Goal: Transaction & Acquisition: Purchase product/service

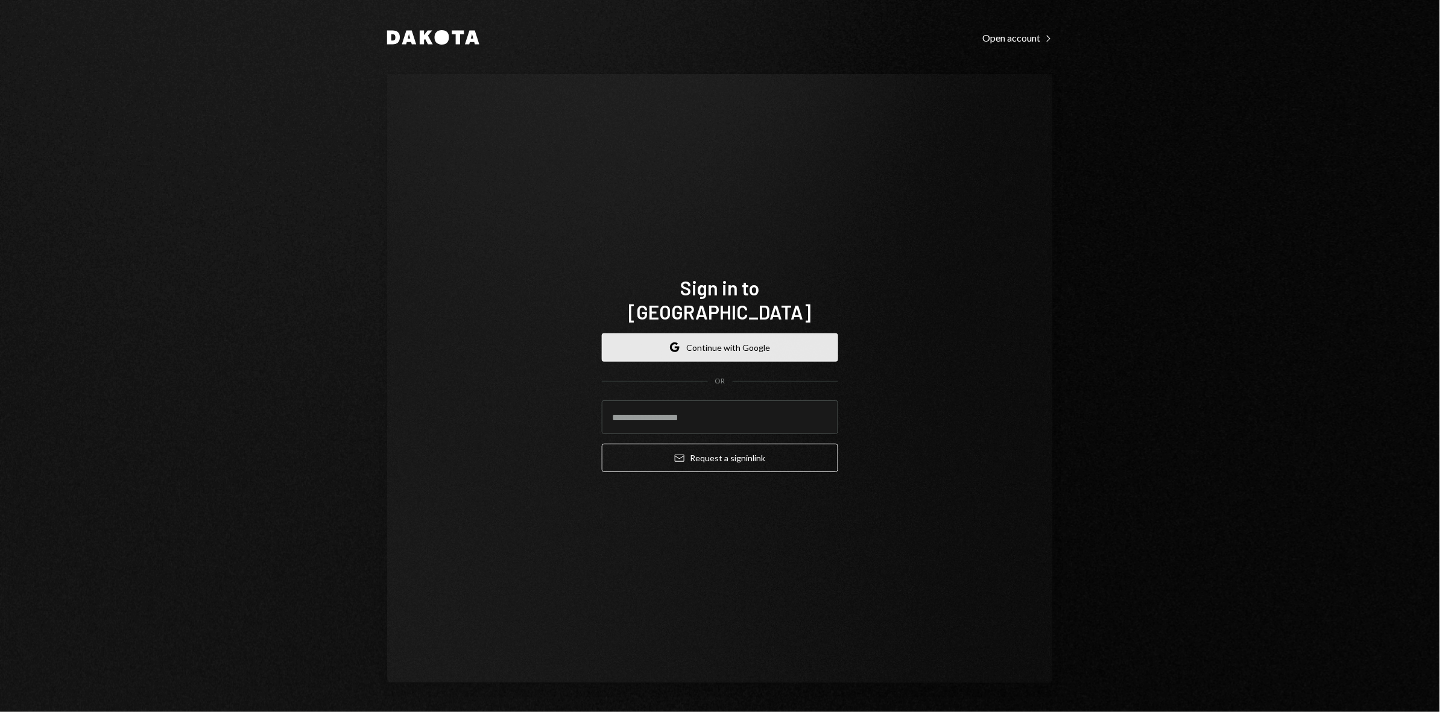
click at [787, 334] on button "Google Continue with Google" at bounding box center [720, 348] width 236 height 28
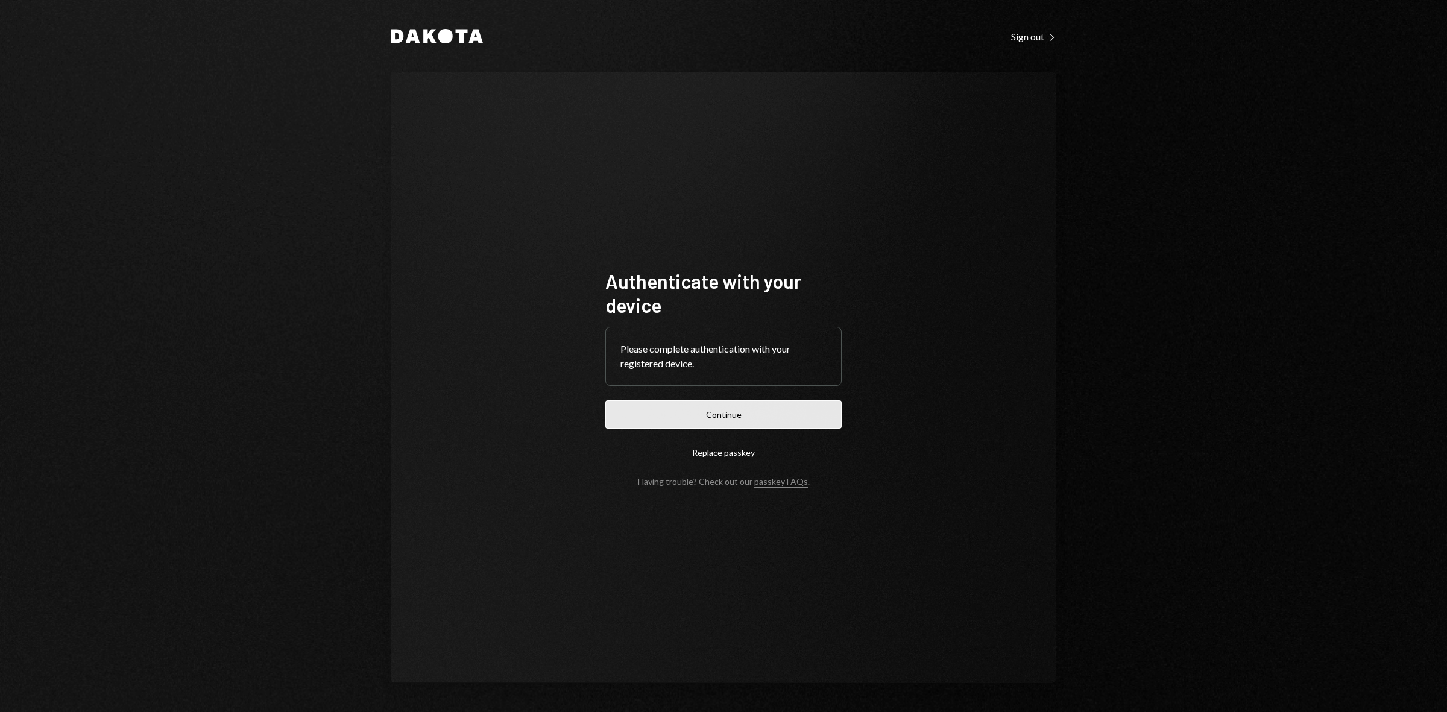
click at [659, 420] on button "Continue" at bounding box center [724, 414] width 236 height 28
click at [638, 401] on button "Continue" at bounding box center [724, 414] width 236 height 28
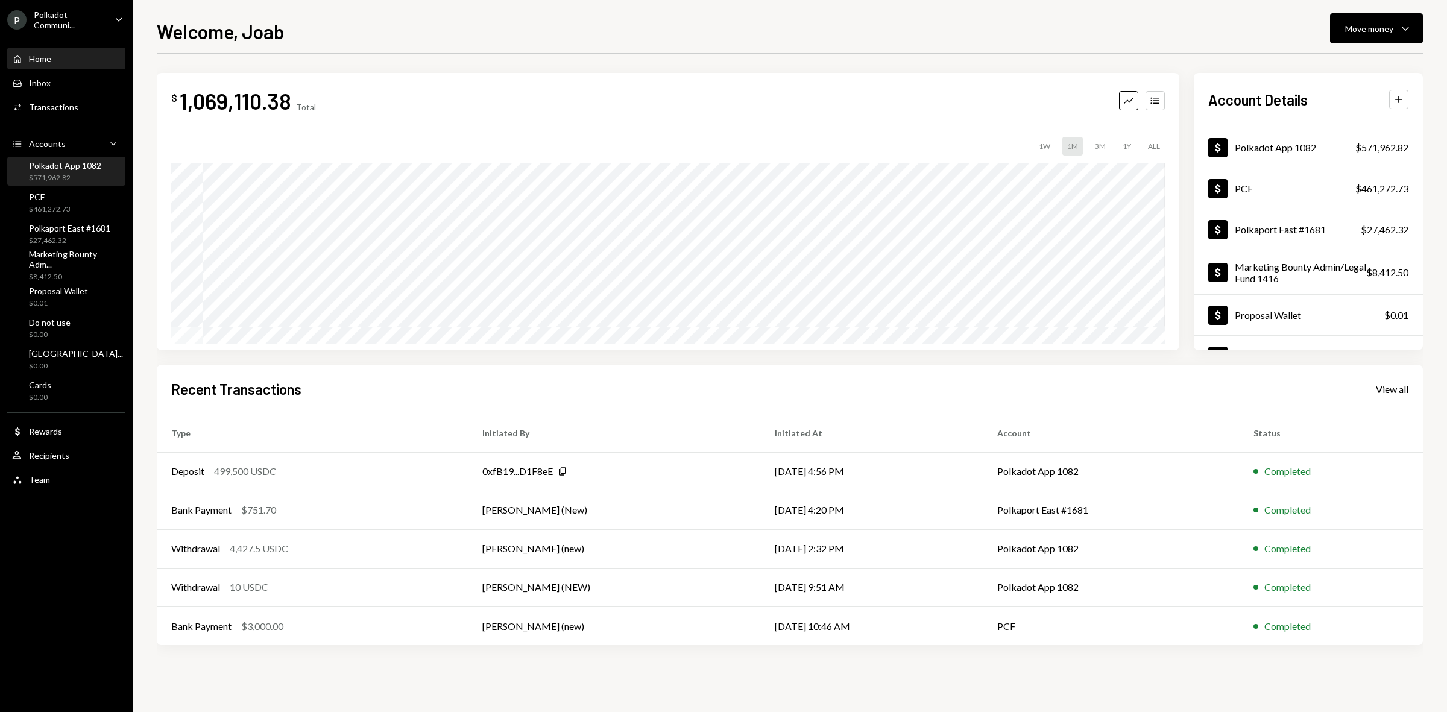
click at [80, 165] on div "Polkadot App 1082" at bounding box center [65, 165] width 72 height 10
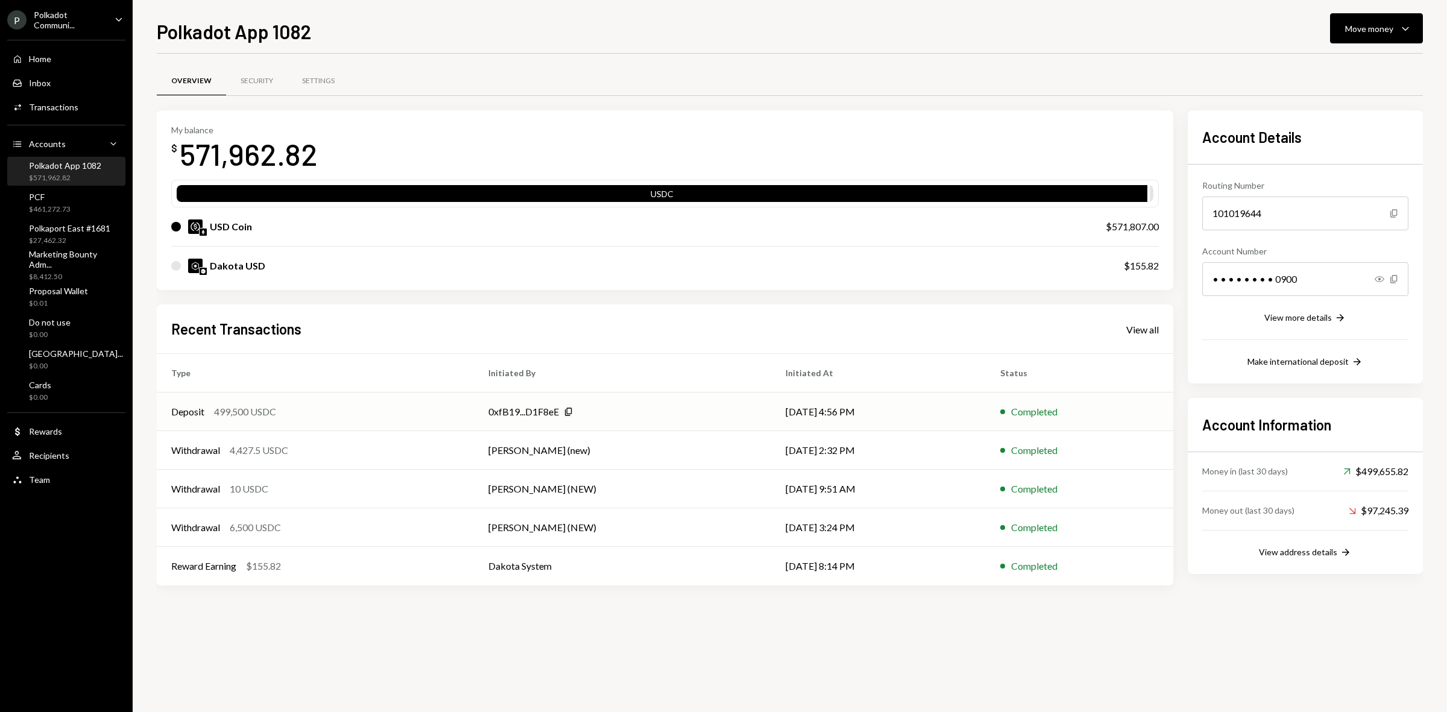
click at [321, 417] on div "Deposit 499,500 USDC" at bounding box center [315, 412] width 288 height 14
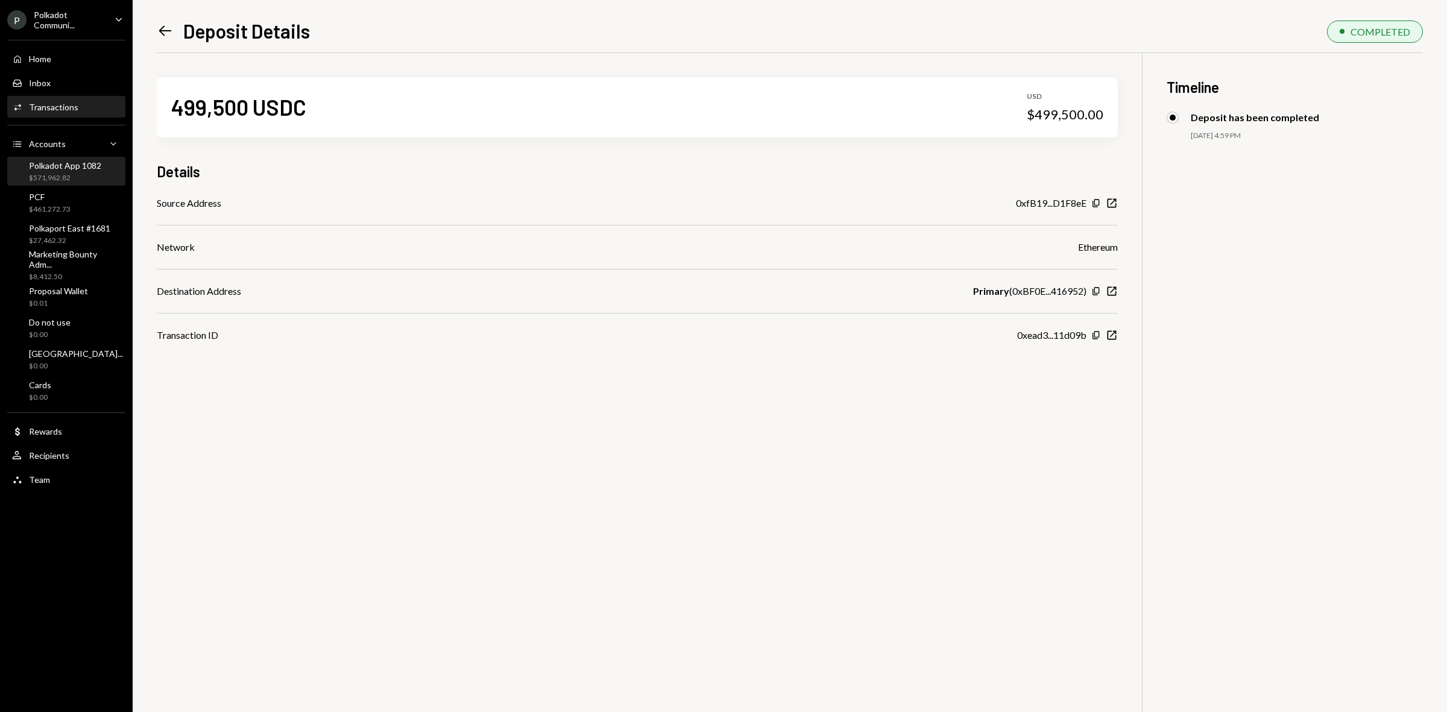
click at [68, 179] on div "$571,962.82" at bounding box center [65, 178] width 72 height 10
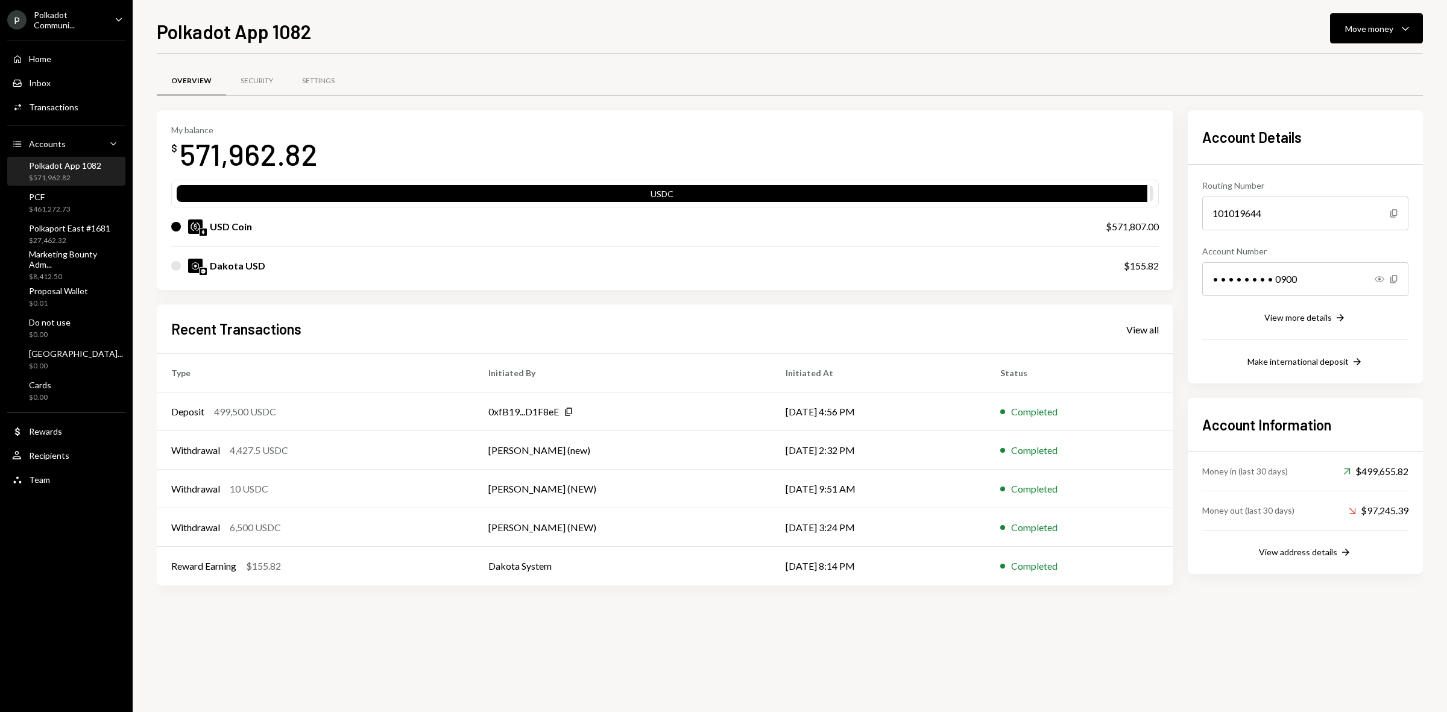
click at [89, 28] on div "Polkadot Communi..." at bounding box center [69, 20] width 71 height 21
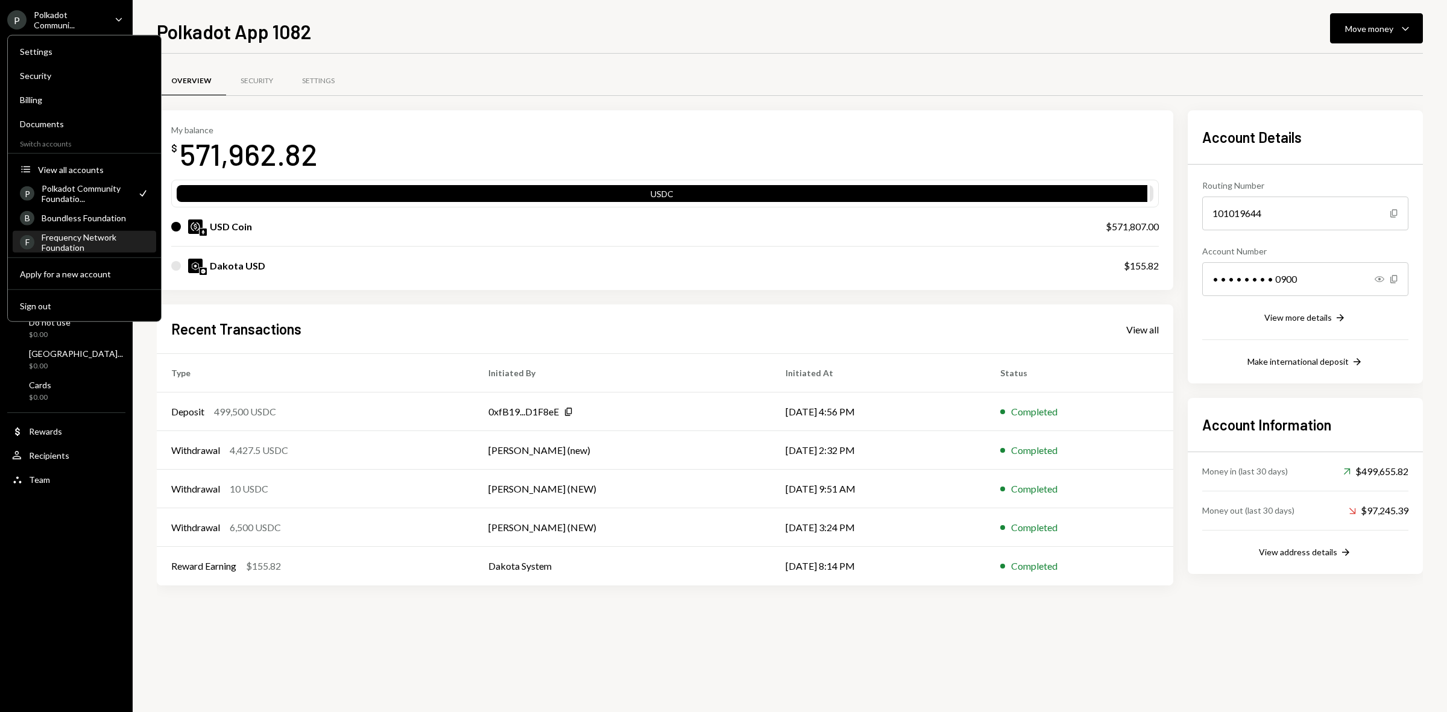
click at [77, 245] on div "Frequency Network Foundation" at bounding box center [95, 242] width 107 height 21
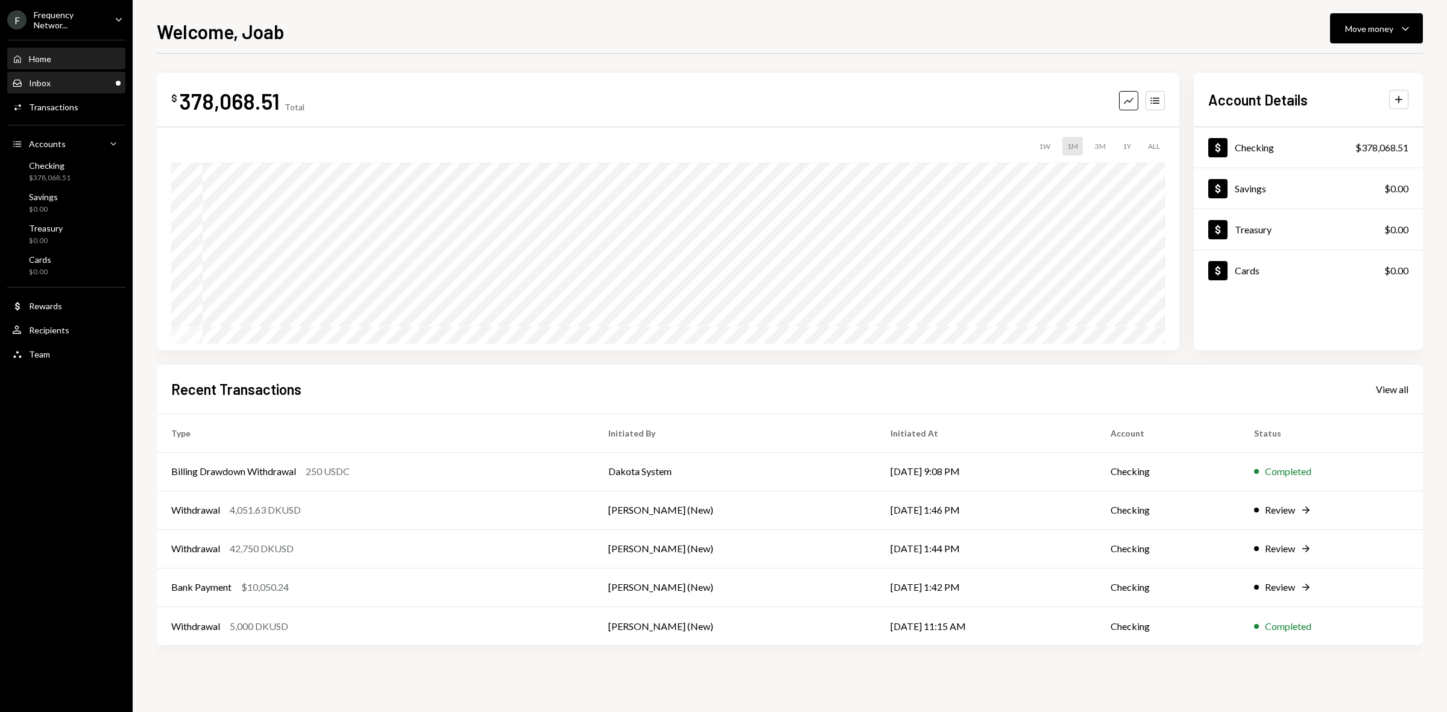
click at [74, 80] on div "Inbox Inbox" at bounding box center [66, 83] width 109 height 11
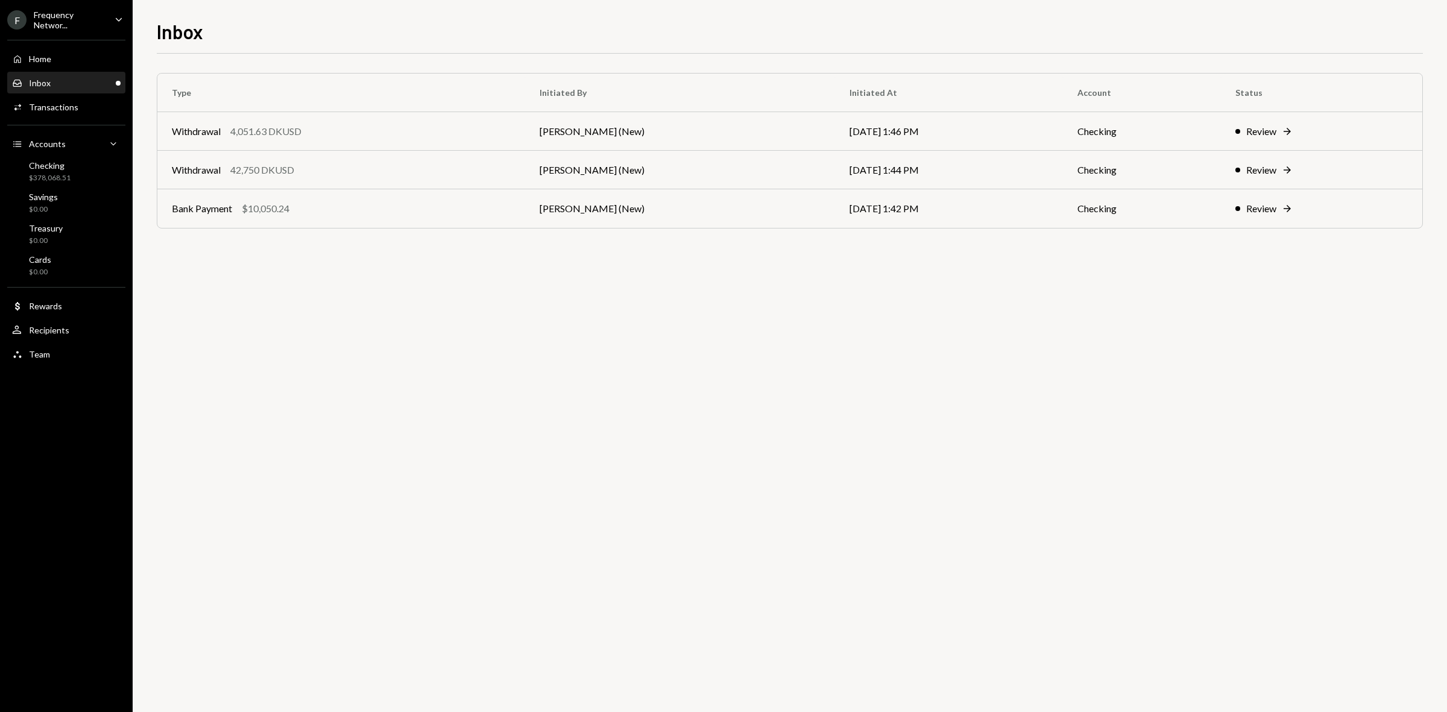
click at [31, 22] on div "F Frequency Networ..." at bounding box center [56, 20] width 98 height 21
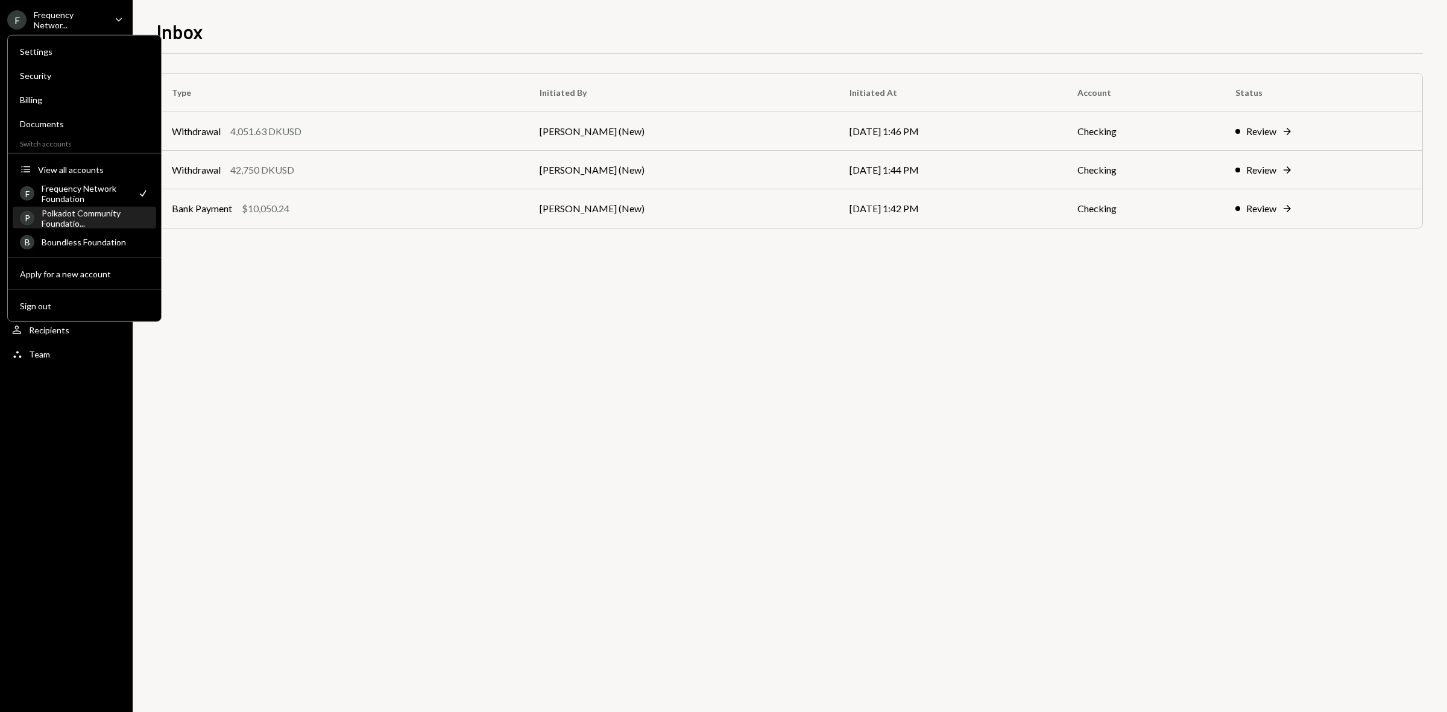
click at [107, 222] on div "Polkadot Community Foundatio..." at bounding box center [95, 217] width 107 height 21
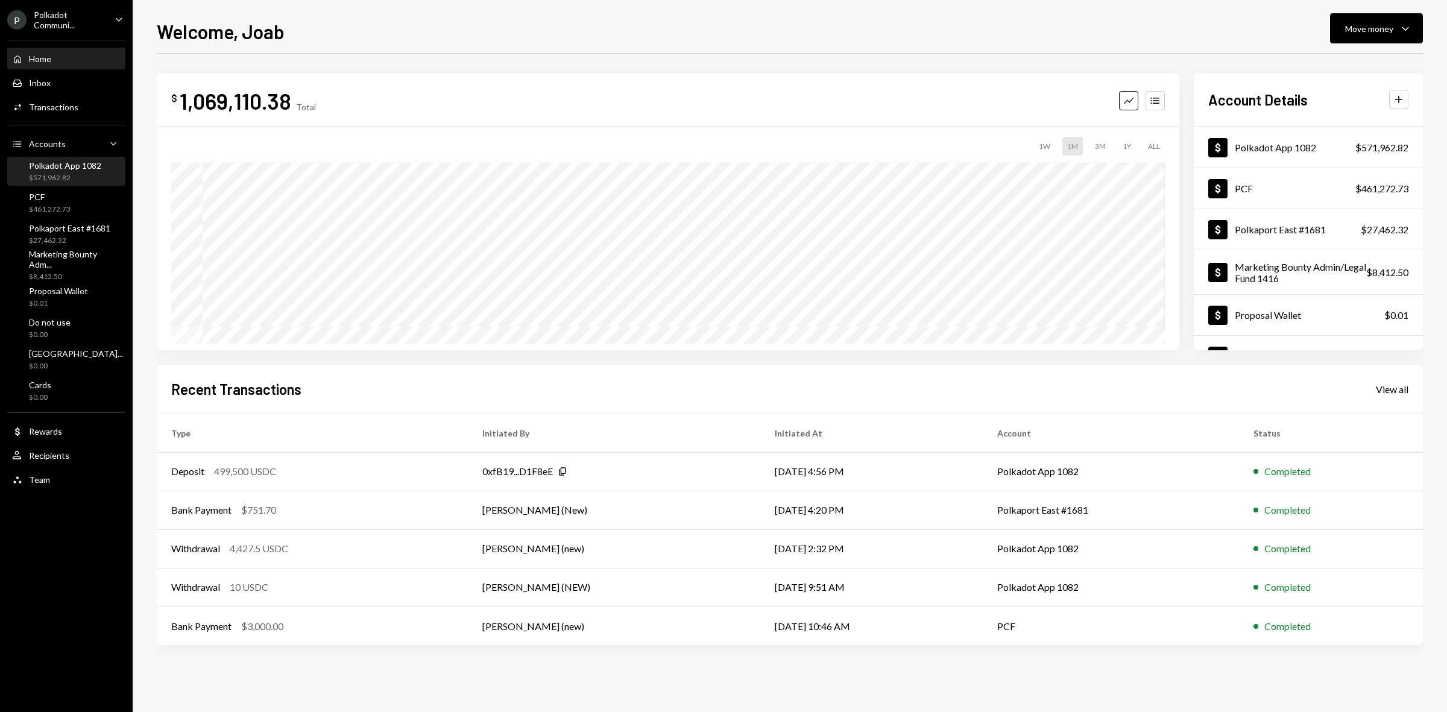
click at [61, 169] on div "Polkadot App 1082" at bounding box center [65, 165] width 72 height 10
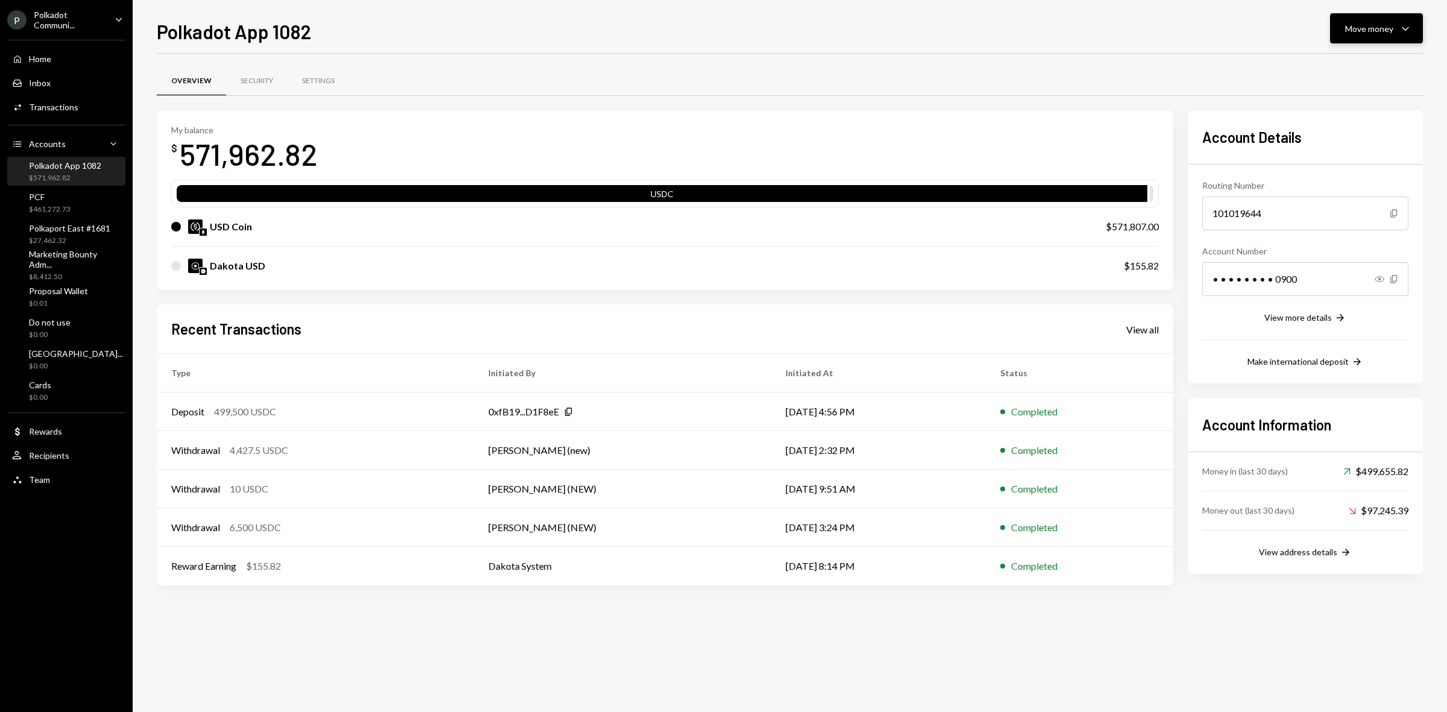
click at [1392, 19] on button "Move money Caret Down" at bounding box center [1376, 28] width 93 height 30
click at [1355, 60] on div "Send" at bounding box center [1367, 65] width 88 height 13
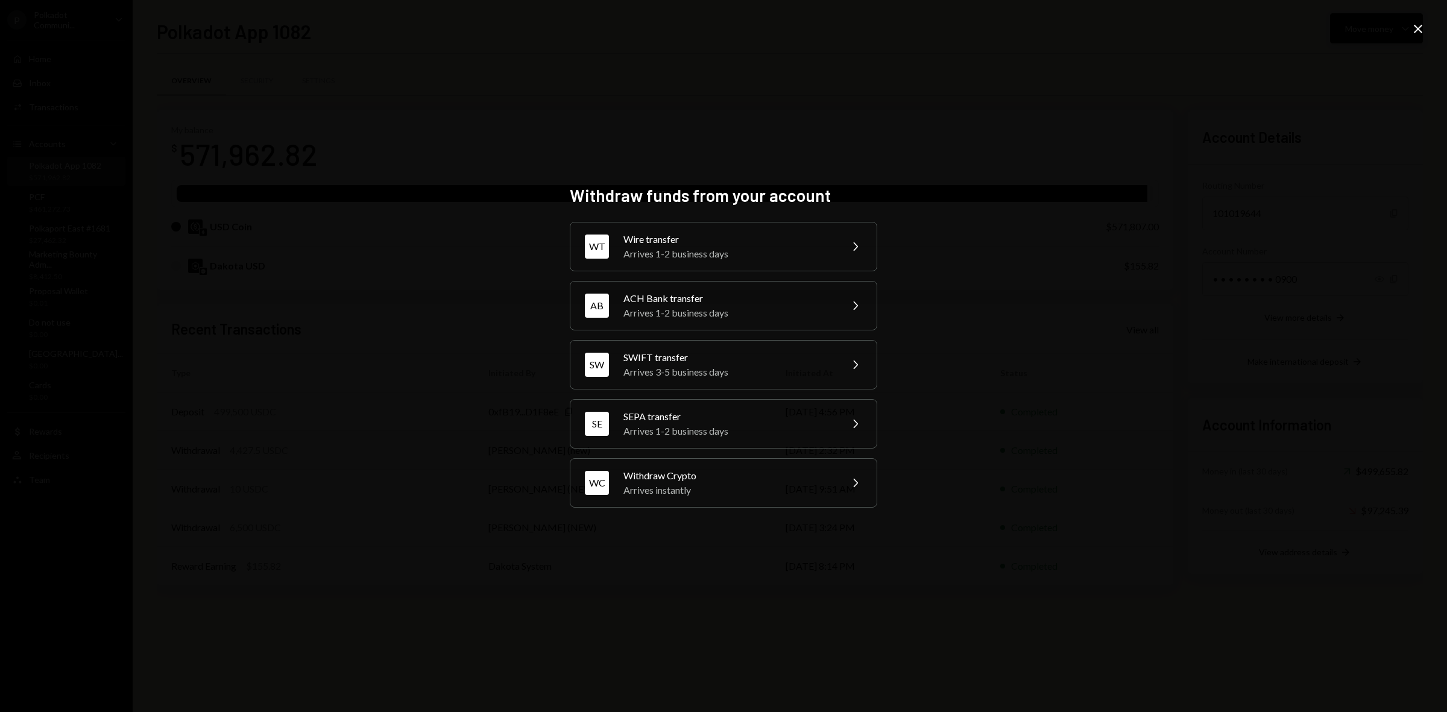
click at [1418, 24] on icon "Close" at bounding box center [1418, 29] width 14 height 14
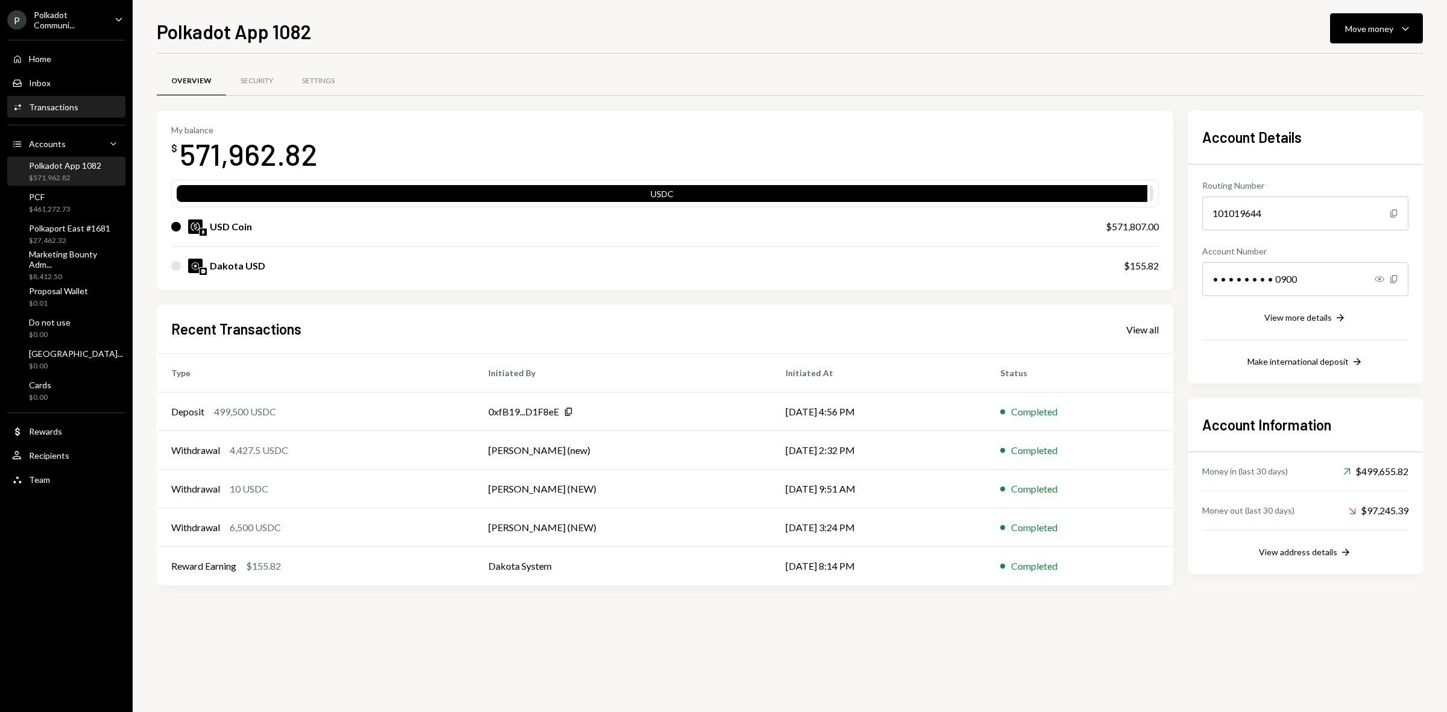
click at [65, 104] on div "Transactions" at bounding box center [53, 107] width 49 height 10
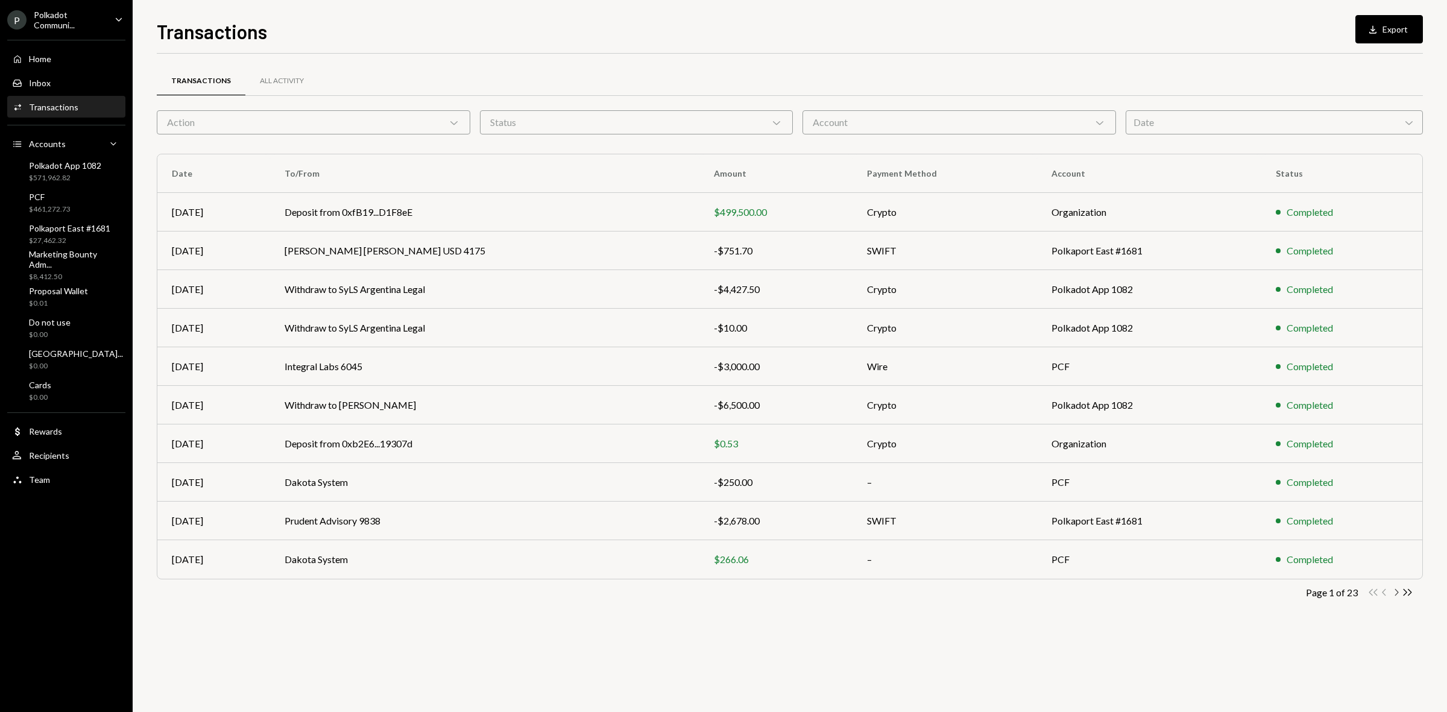
click at [1394, 593] on icon "Chevron Right" at bounding box center [1396, 592] width 11 height 11
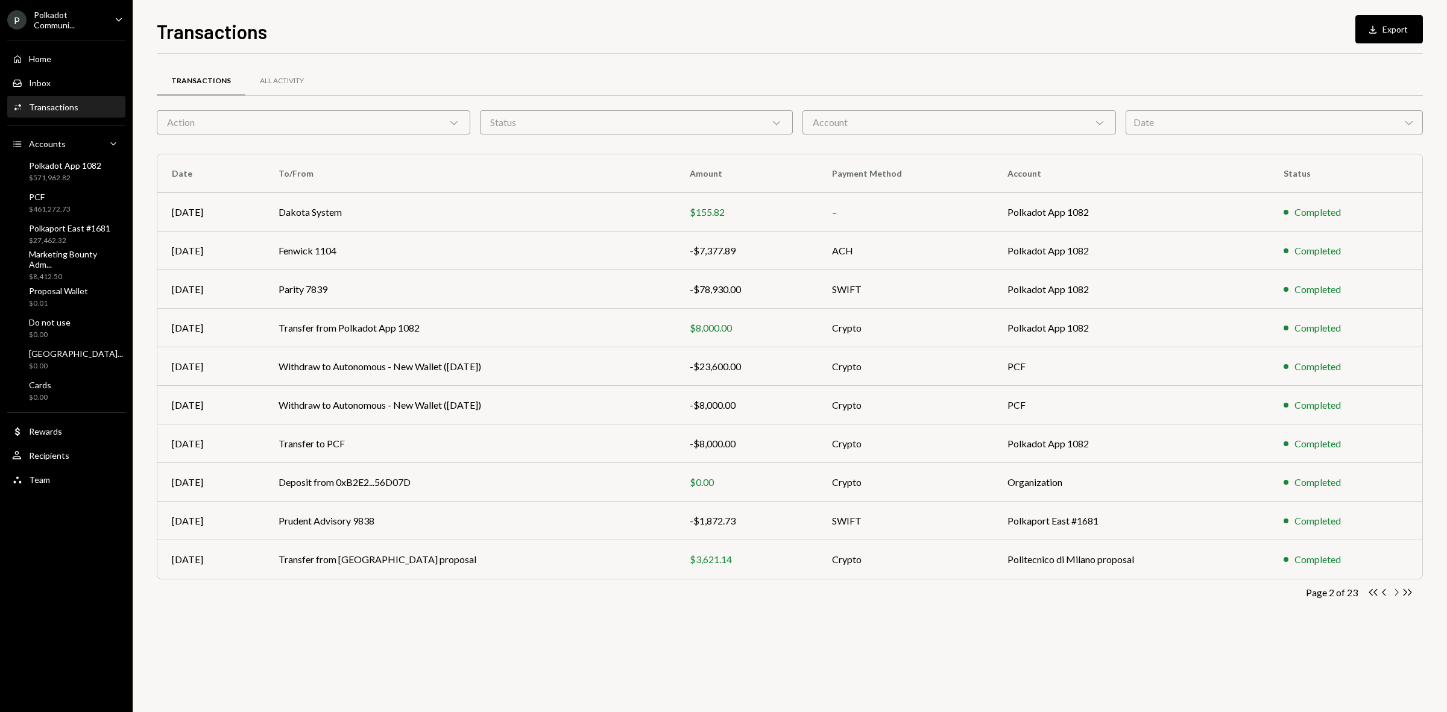
click at [1397, 592] on icon "Chevron Right" at bounding box center [1396, 592] width 11 height 11
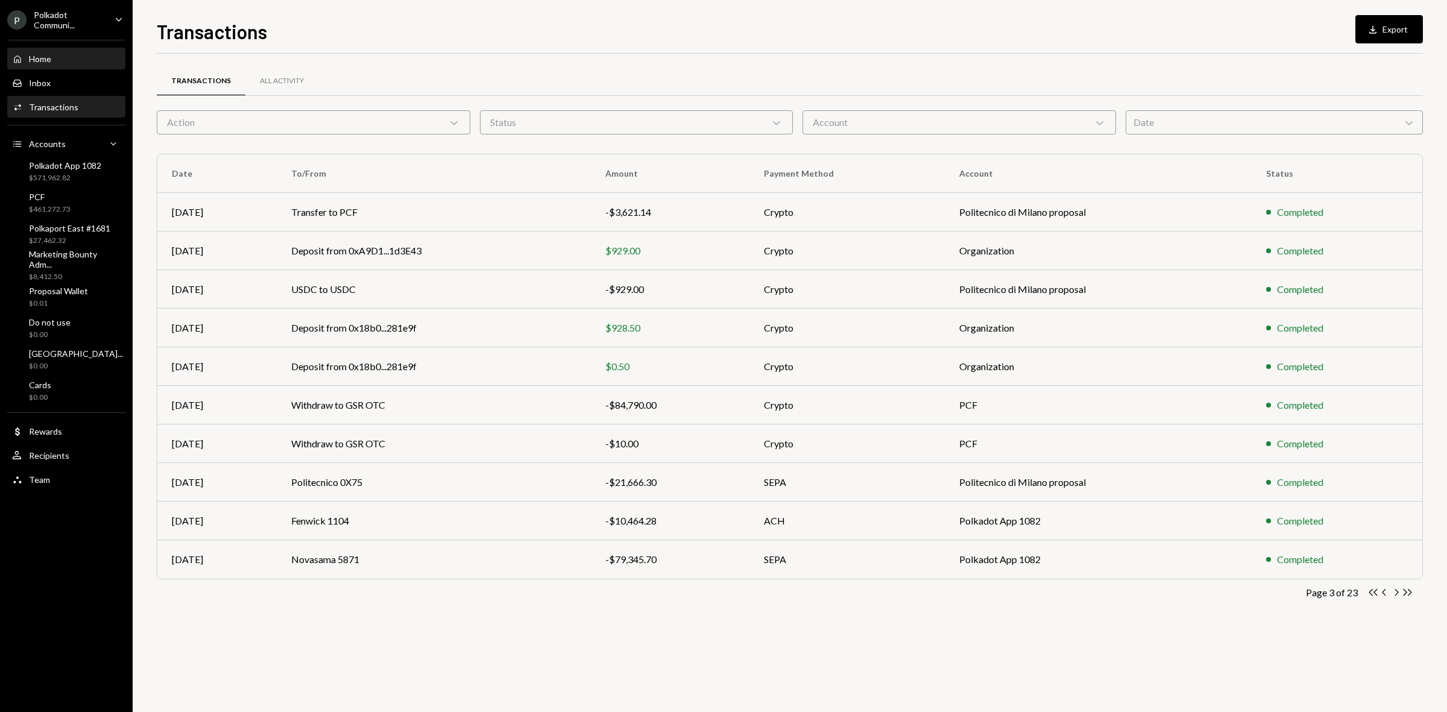
click at [62, 64] on div "Home Home" at bounding box center [66, 59] width 109 height 21
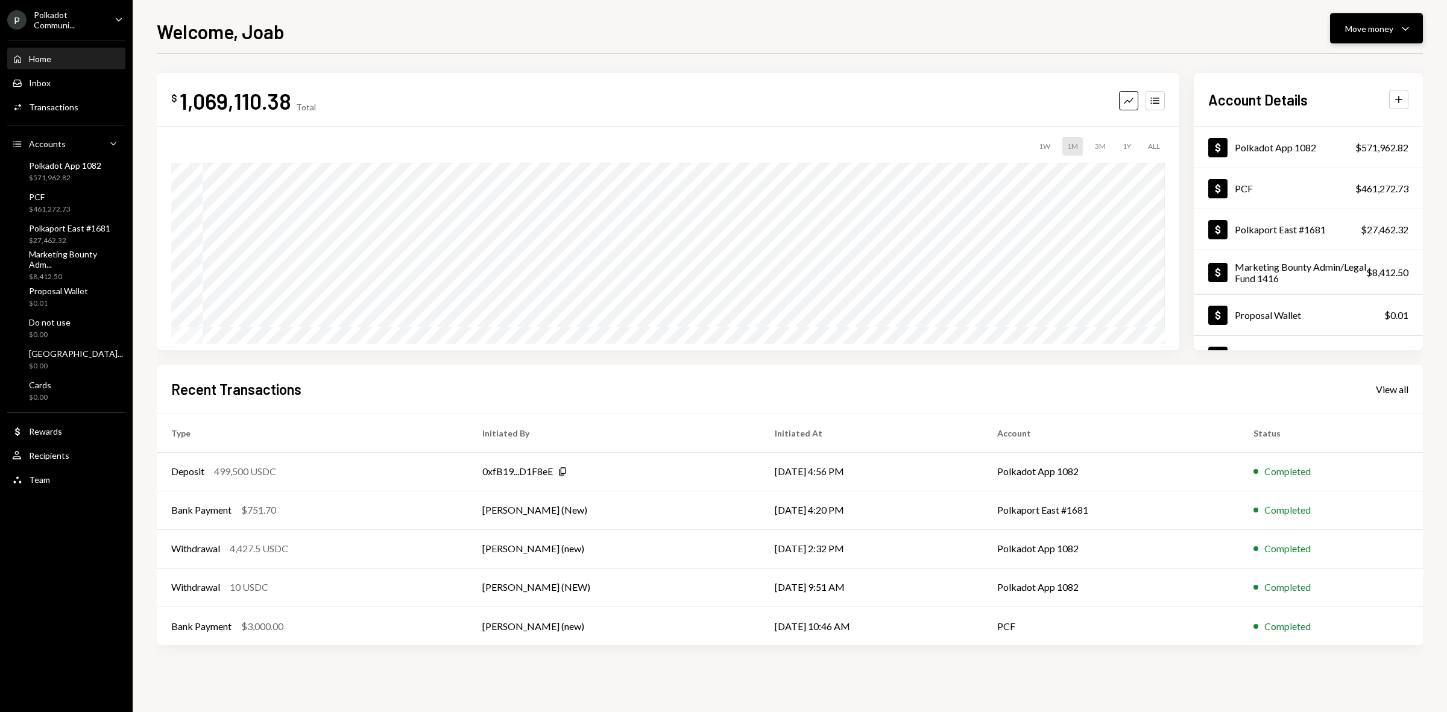
click at [1396, 28] on div "Move money Caret Down" at bounding box center [1377, 28] width 63 height 14
click at [1366, 62] on div "Send" at bounding box center [1367, 65] width 88 height 13
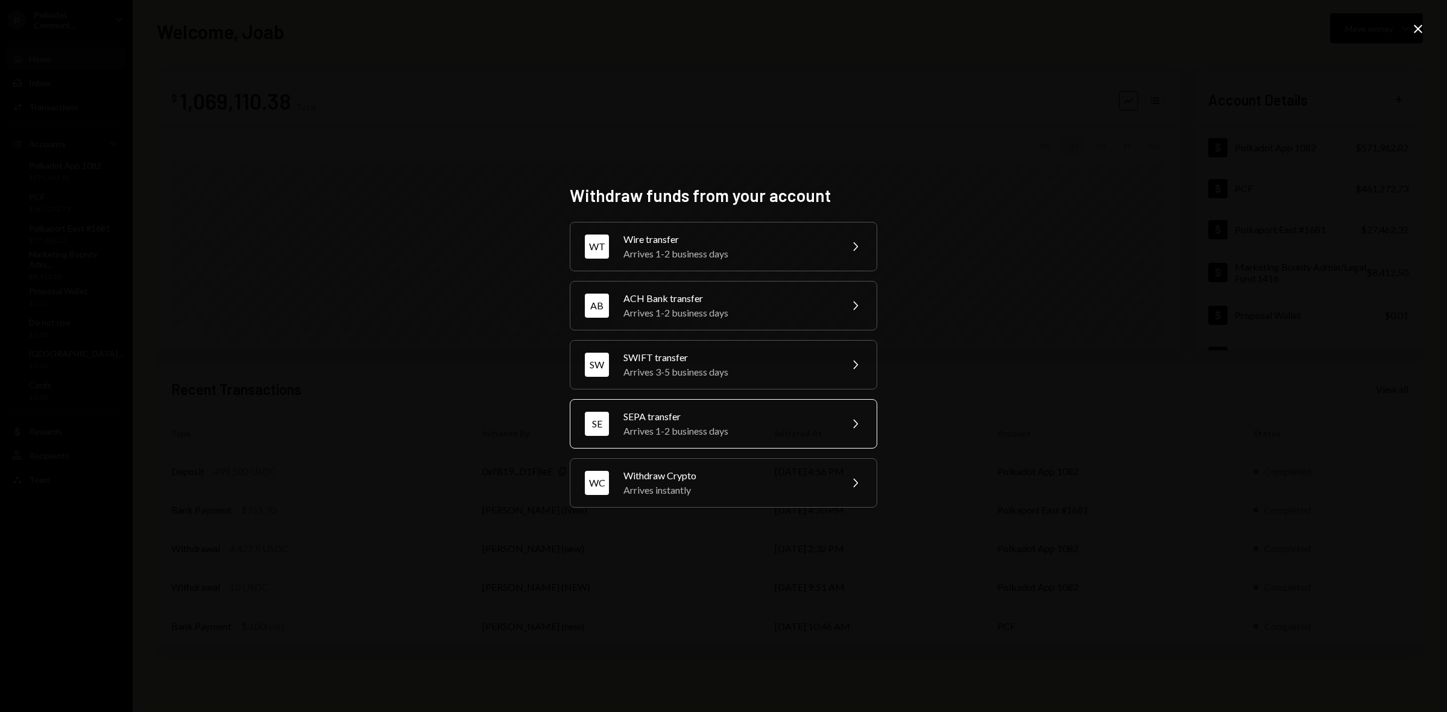
click at [686, 420] on div "SEPA transfer" at bounding box center [729, 417] width 210 height 14
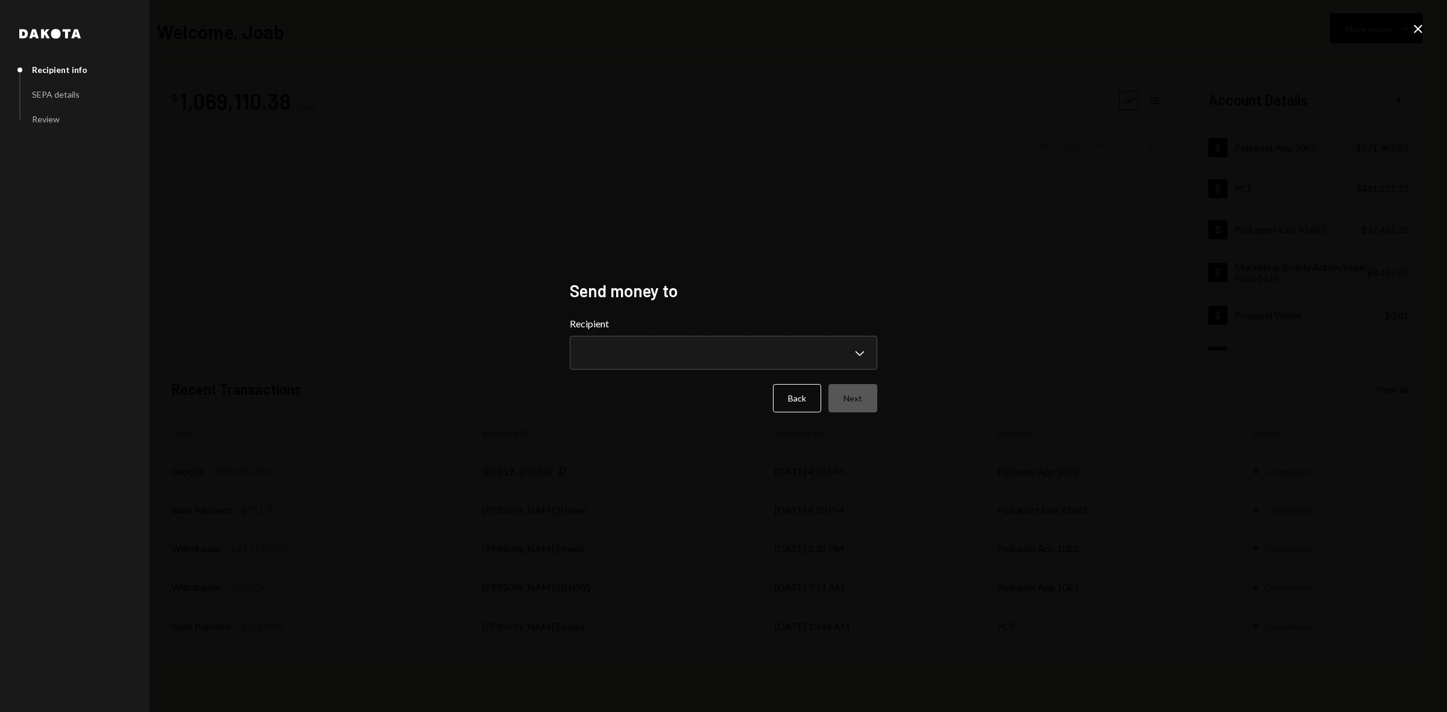
click at [703, 374] on form "**********" at bounding box center [724, 365] width 308 height 96
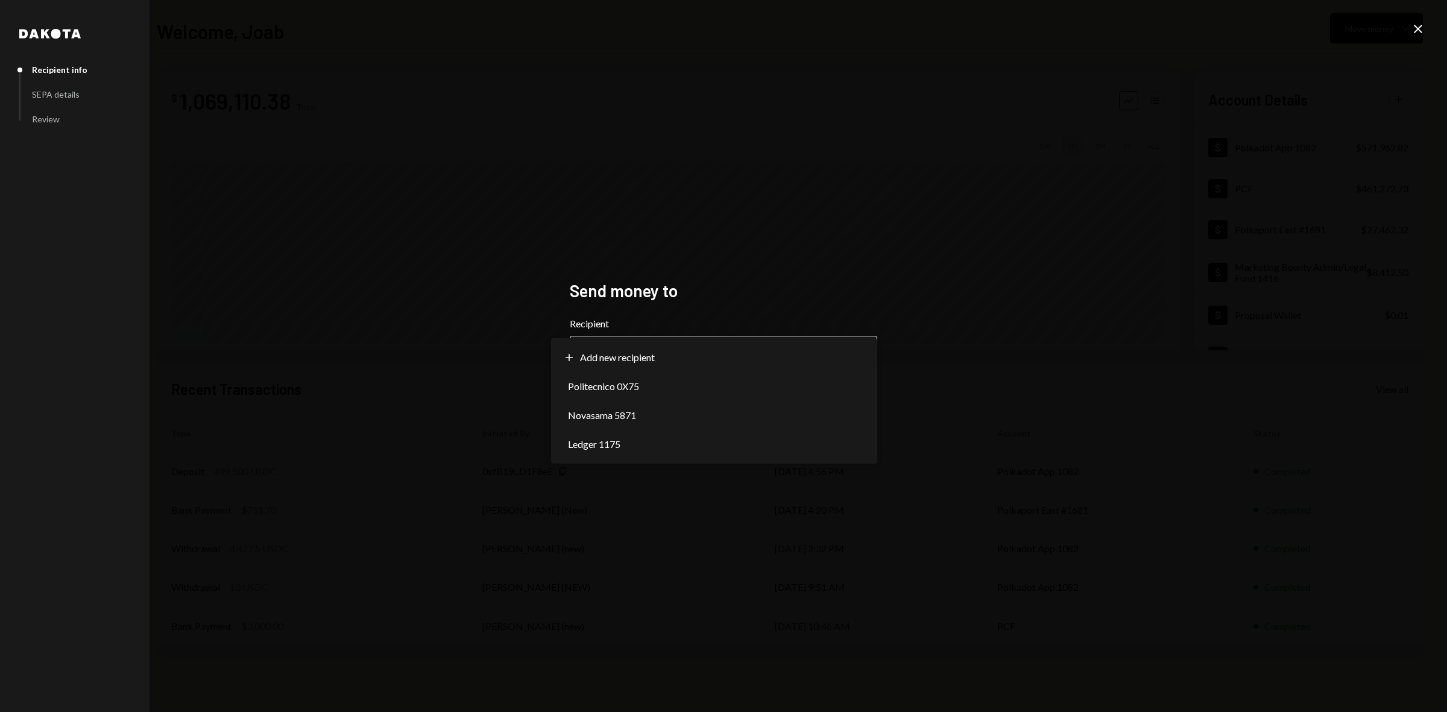
click at [697, 349] on body "P Polkadot Communi... Caret Down Home Home Inbox Inbox Activities Transactions …" at bounding box center [723, 356] width 1447 height 712
select select "**********"
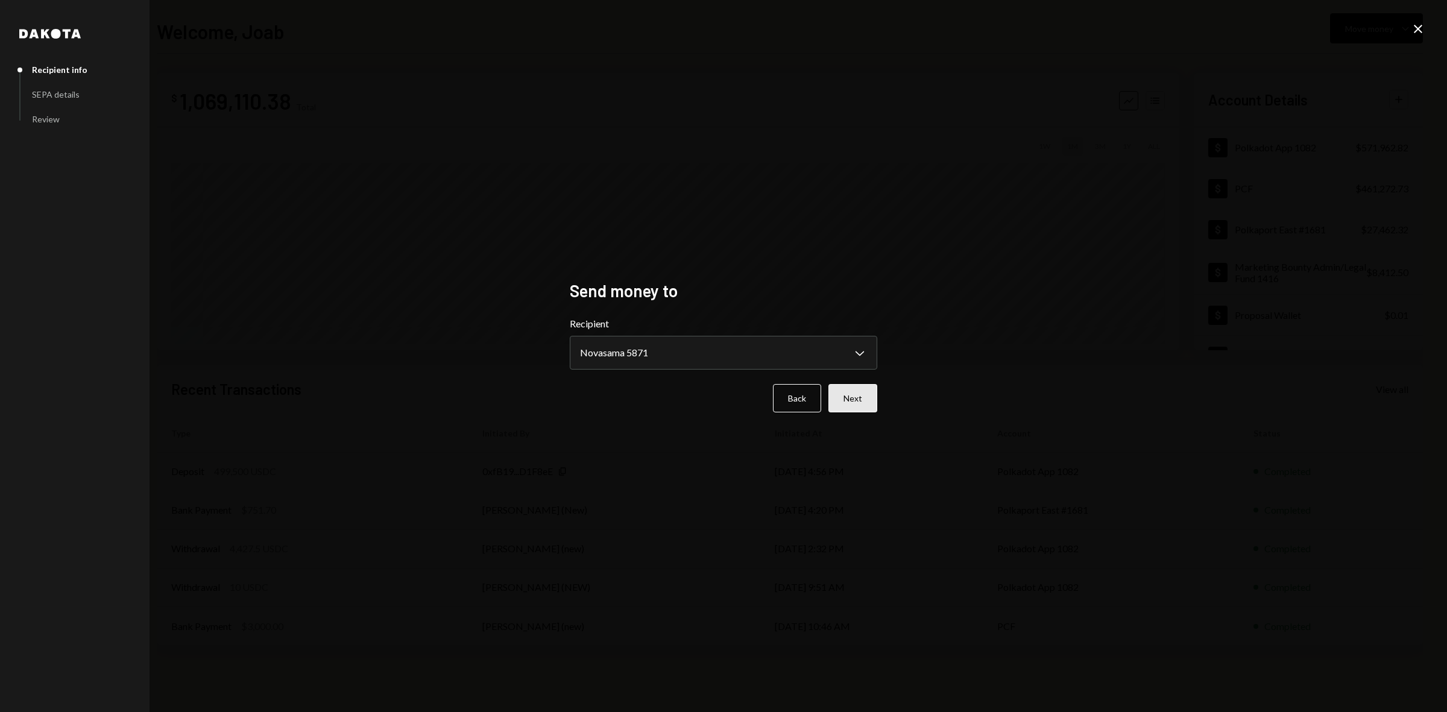
click at [857, 397] on button "Next" at bounding box center [853, 398] width 49 height 28
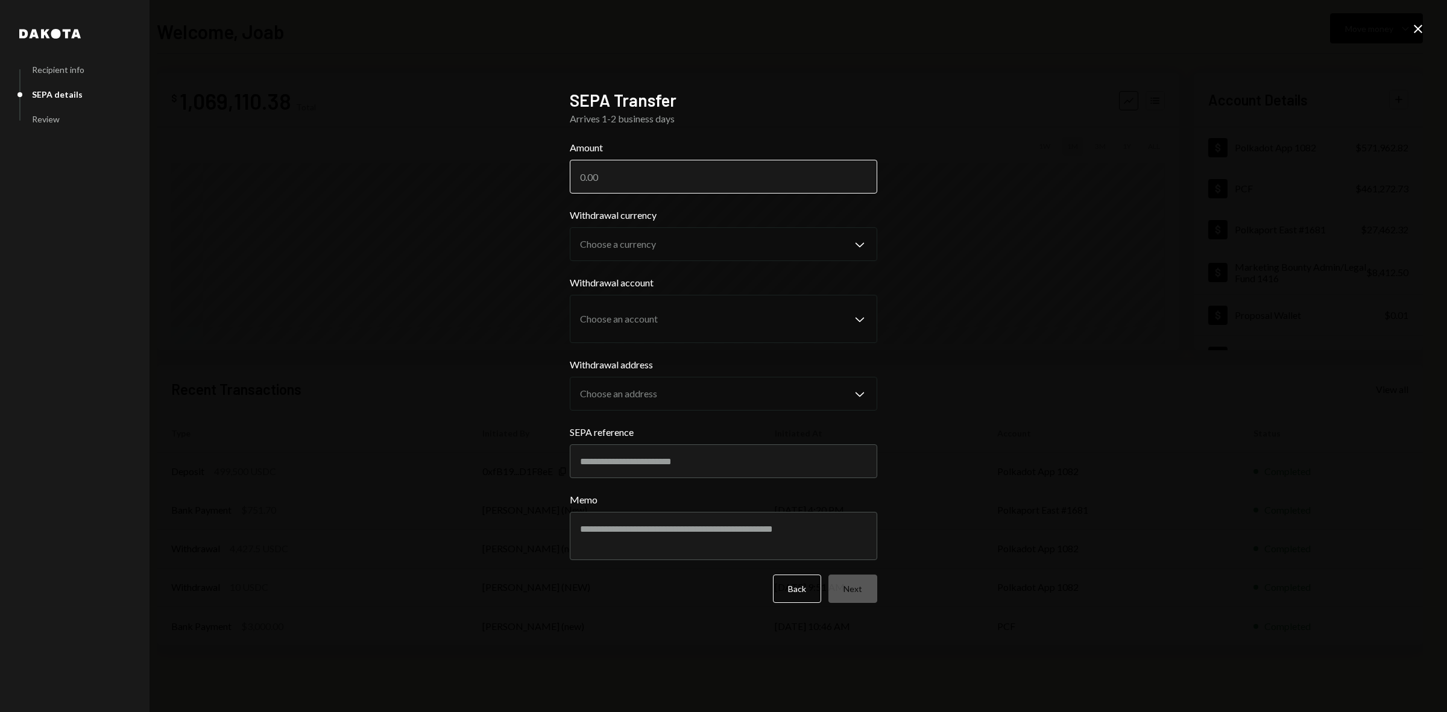
click at [612, 180] on input "Amount" at bounding box center [724, 177] width 308 height 34
type input "78432.76"
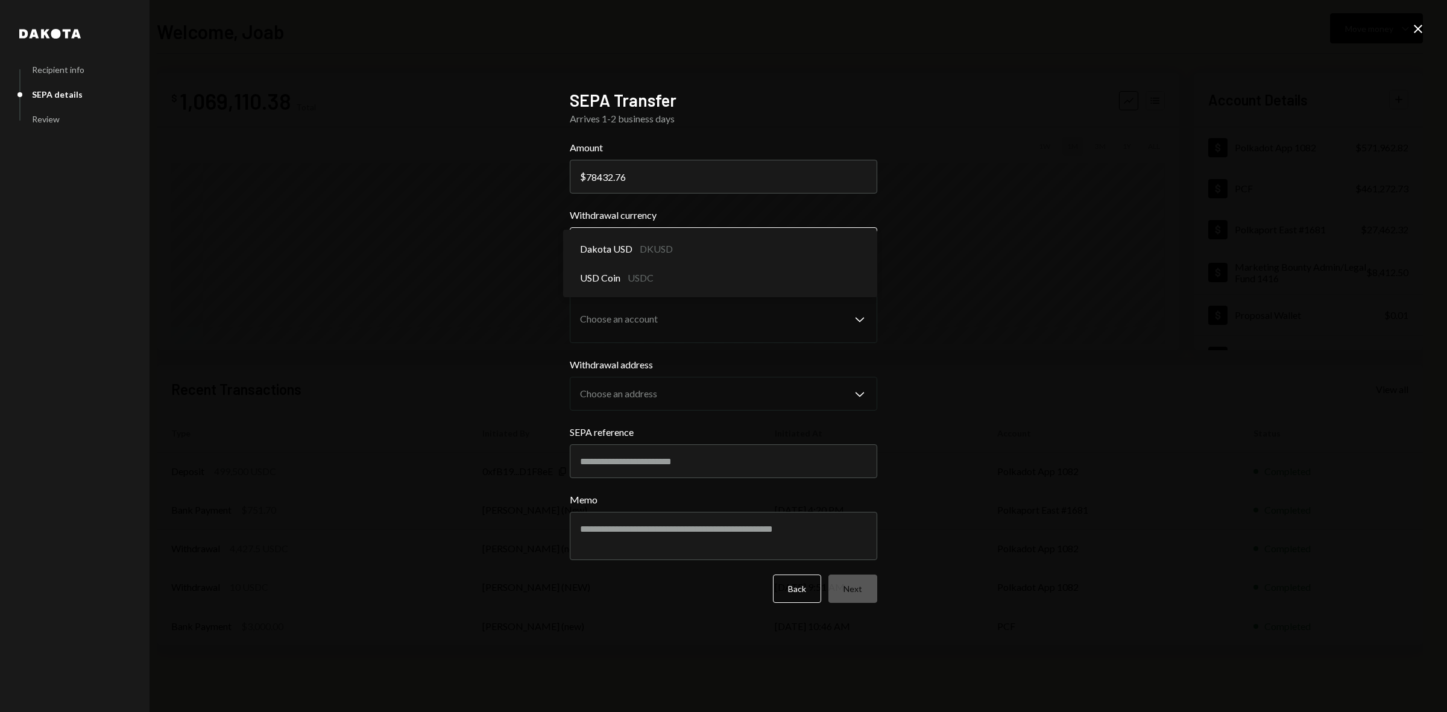
click at [594, 251] on body "P Polkadot Communi... Caret Down Home Home Inbox Inbox Activities Transactions …" at bounding box center [723, 356] width 1447 height 712
select select "****"
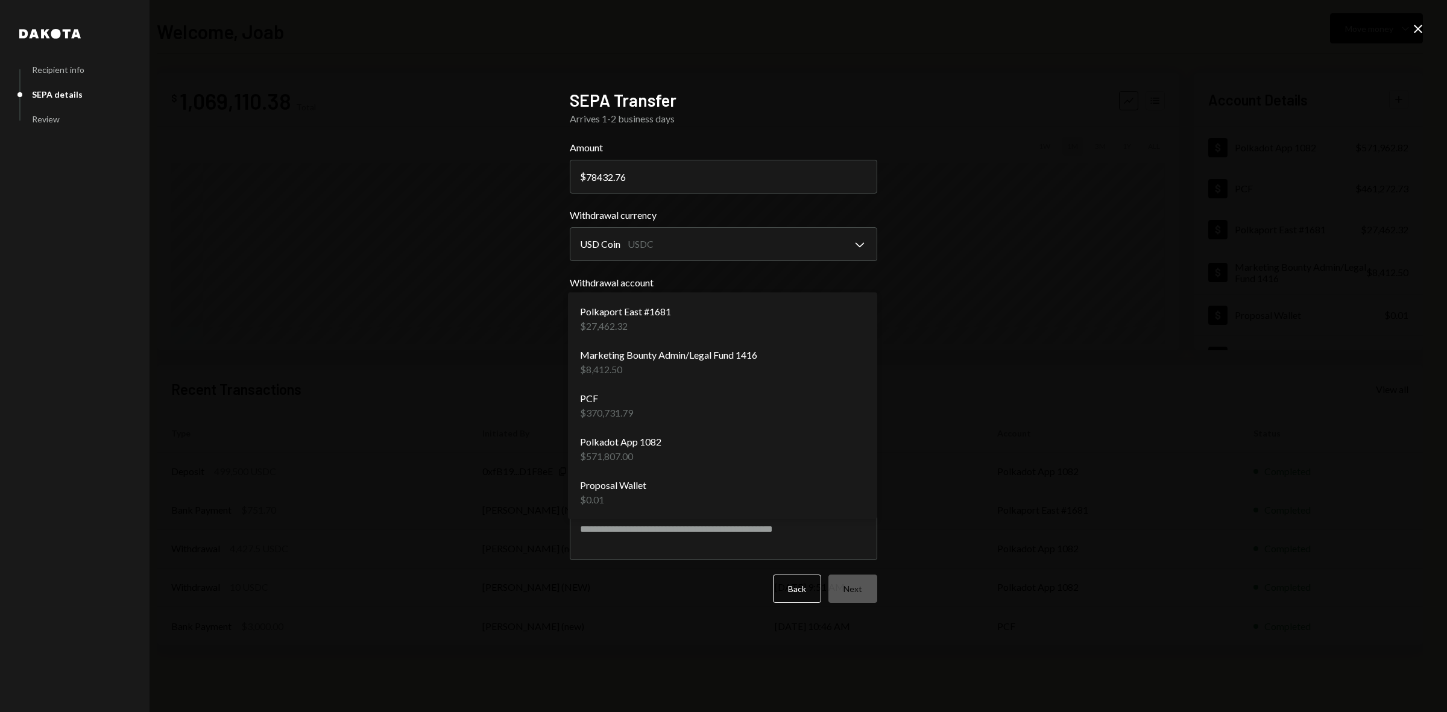
click at [692, 331] on body "P Polkadot Communi... Caret Down Home Home Inbox Inbox Activities Transactions …" at bounding box center [723, 356] width 1447 height 712
select select "**********"
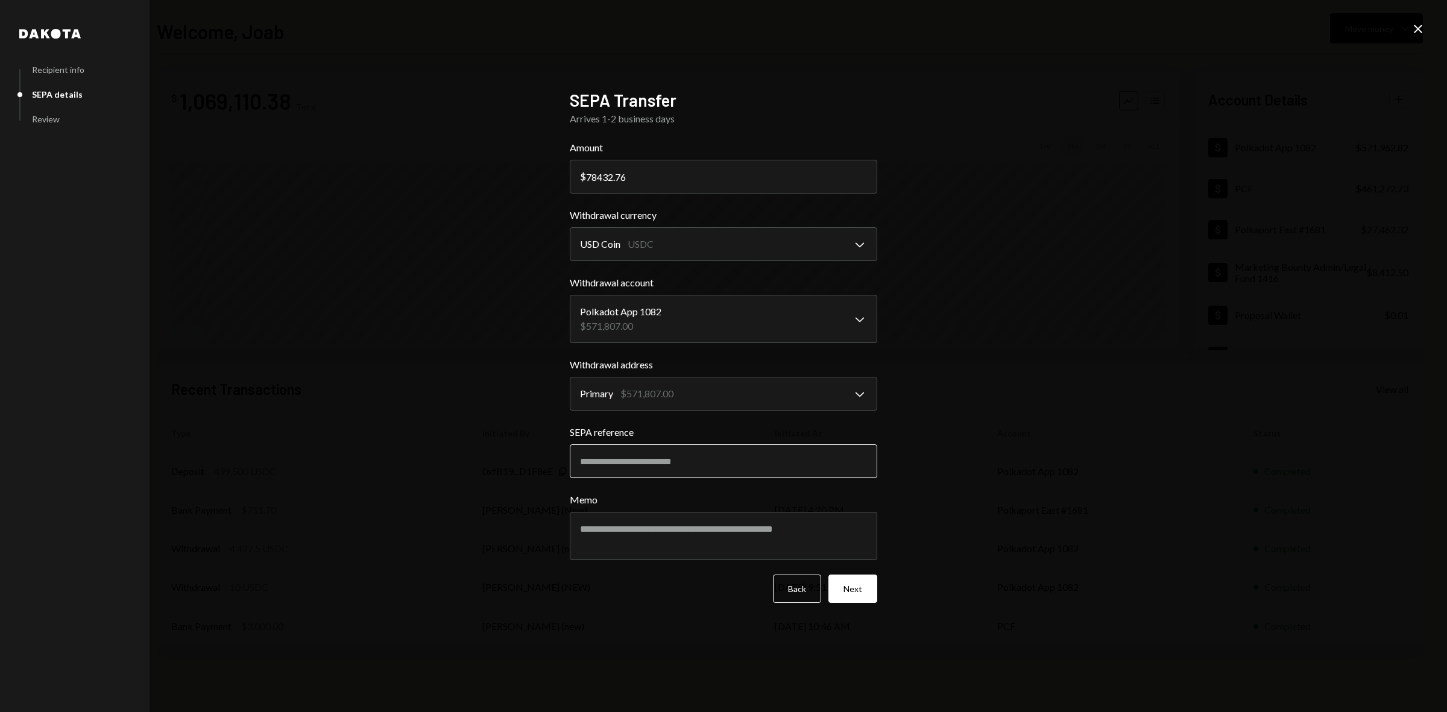
click at [682, 463] on input "SEPA reference" at bounding box center [724, 461] width 308 height 34
type input "********"
click at [633, 532] on textarea "Memo" at bounding box center [724, 536] width 308 height 48
type textarea "*"
type textarea "**********"
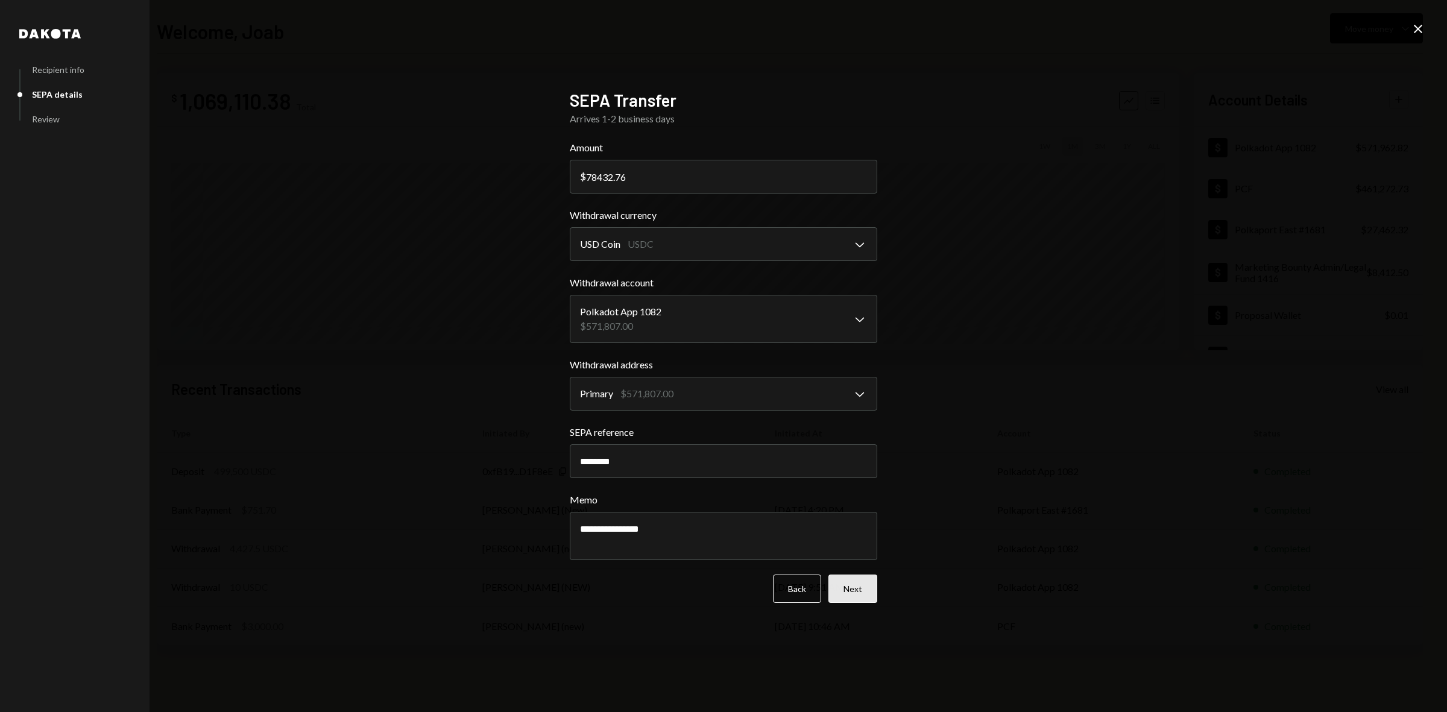
click at [849, 589] on button "Next" at bounding box center [853, 589] width 49 height 28
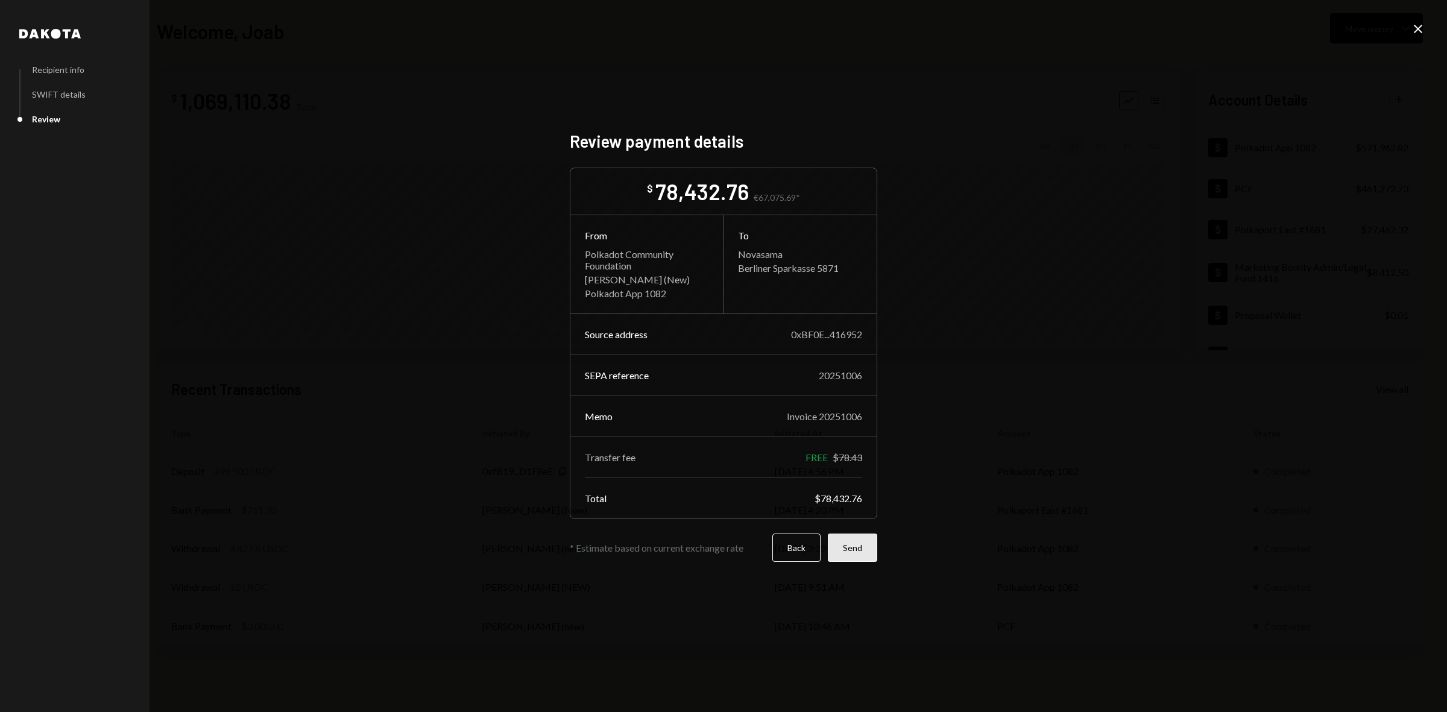
click at [854, 550] on button "Send" at bounding box center [852, 548] width 49 height 28
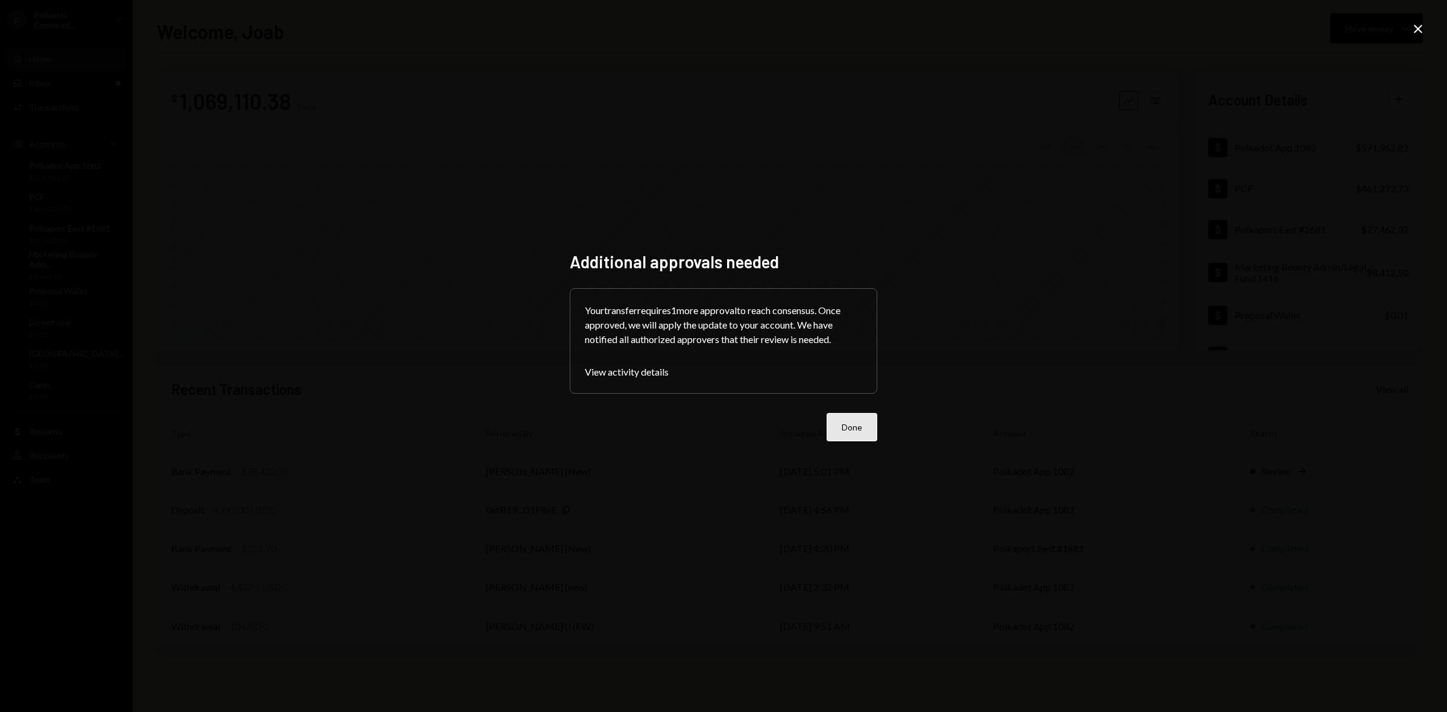
click at [829, 420] on button "Done" at bounding box center [852, 427] width 51 height 28
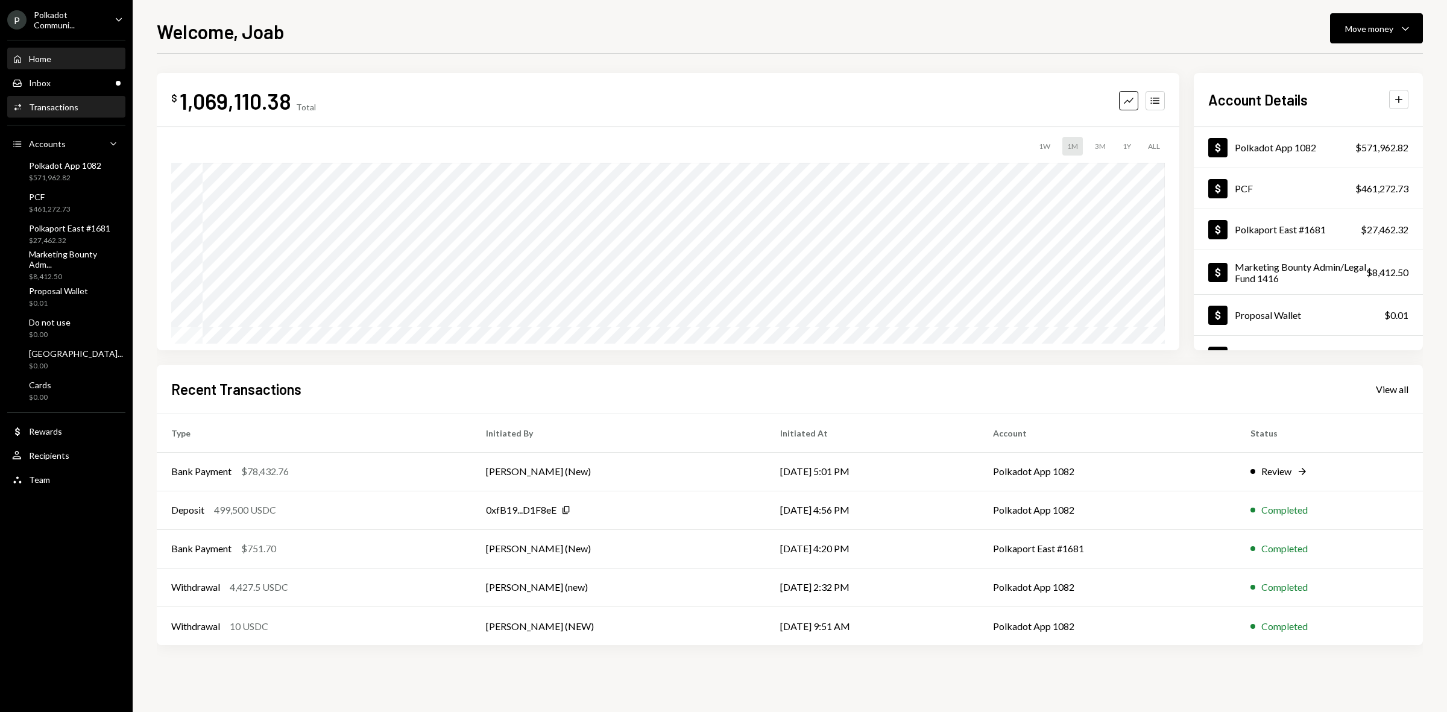
click at [82, 97] on div "Activities Transactions" at bounding box center [66, 107] width 109 height 21
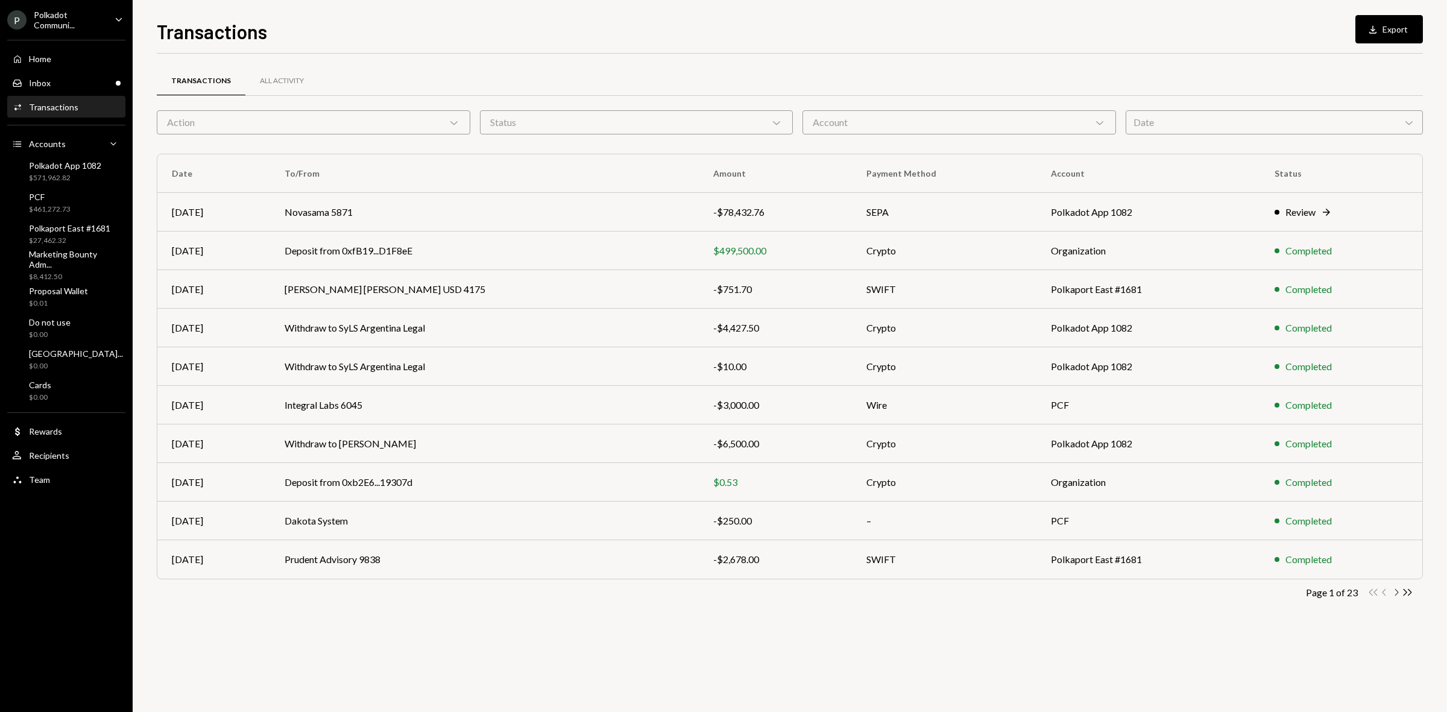
click at [1396, 589] on icon "Chevron Right" at bounding box center [1396, 592] width 11 height 11
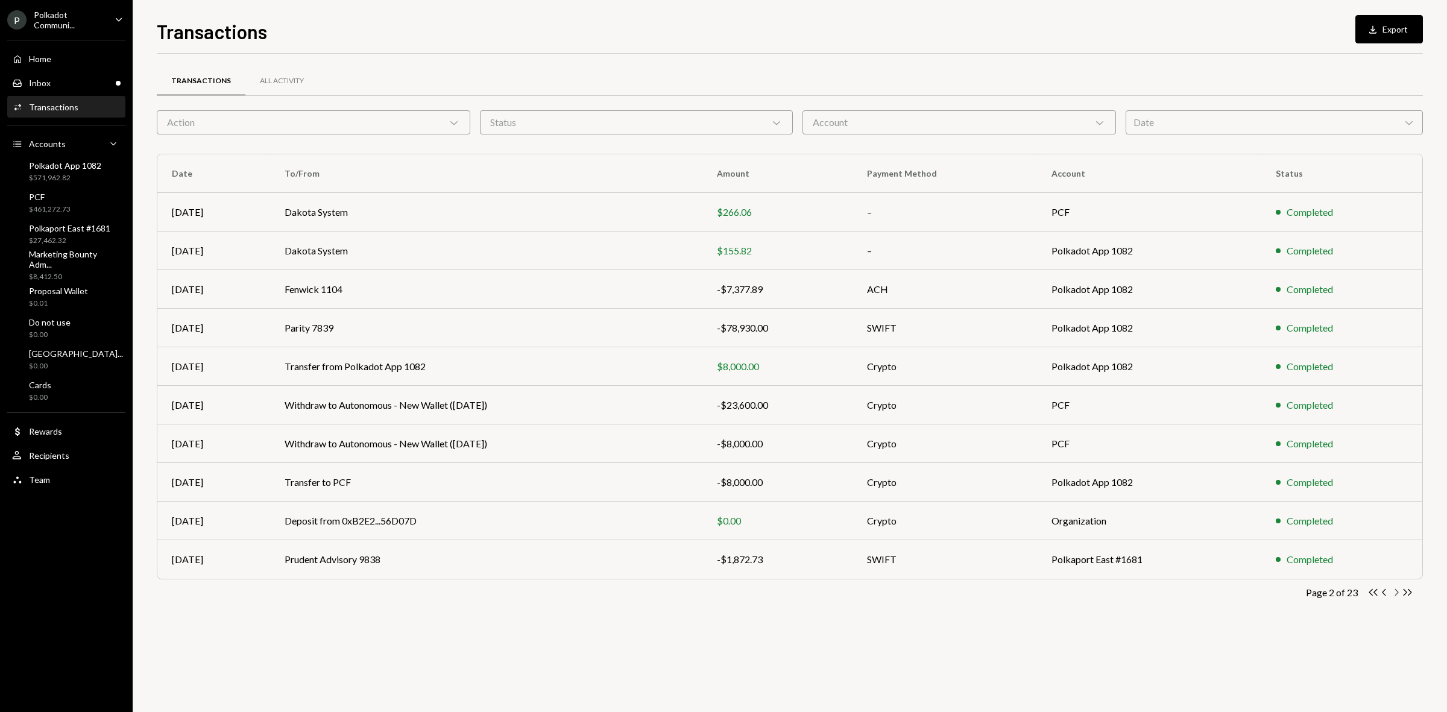
click at [1397, 593] on icon "Chevron Right" at bounding box center [1396, 592] width 11 height 11
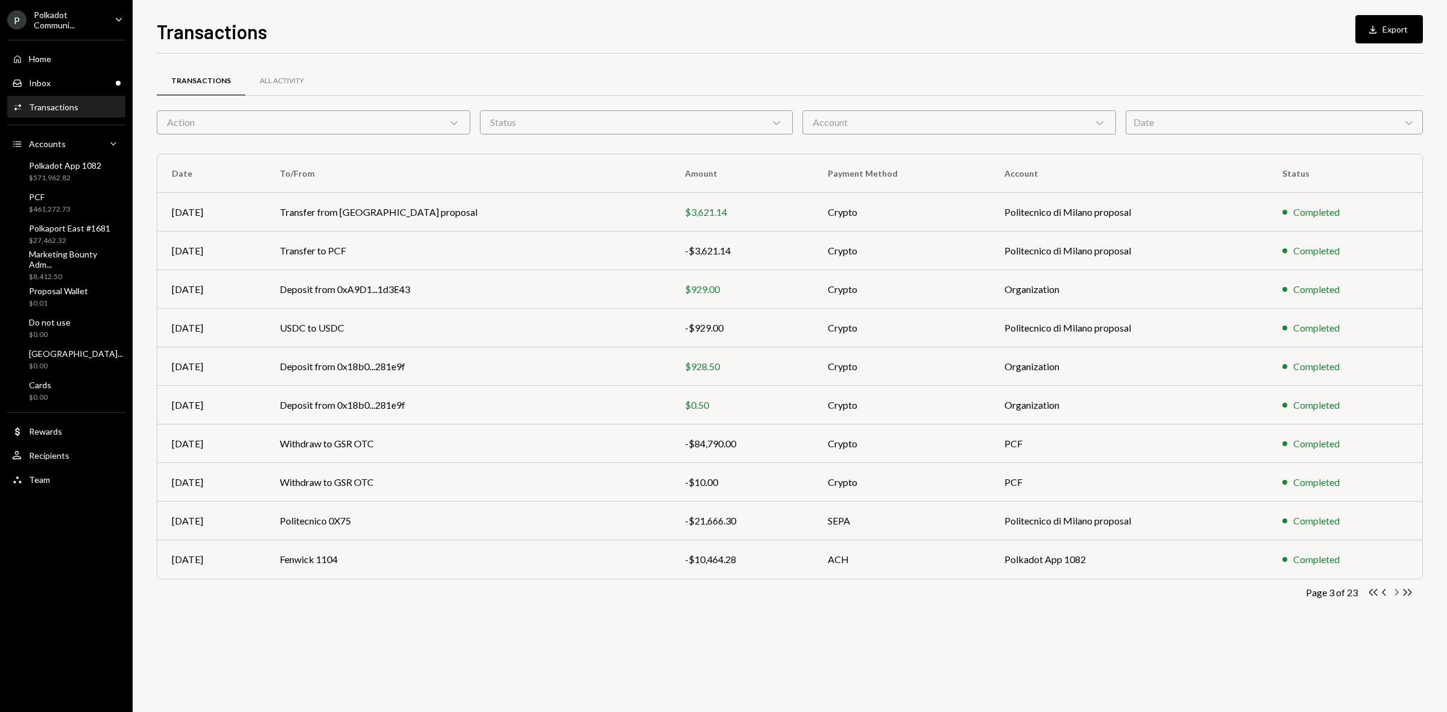
click at [1398, 592] on icon "Chevron Right" at bounding box center [1396, 592] width 11 height 11
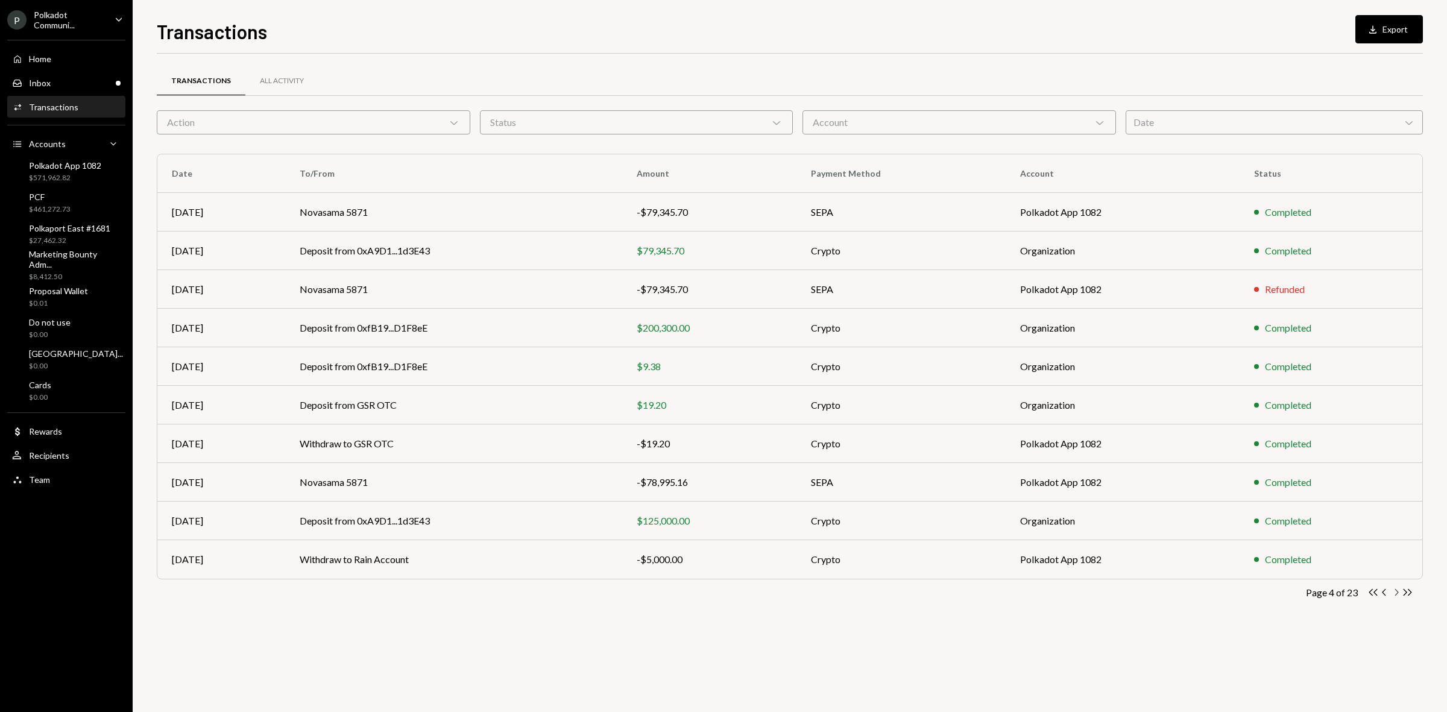
click at [1397, 592] on icon "Chevron Right" at bounding box center [1396, 592] width 11 height 11
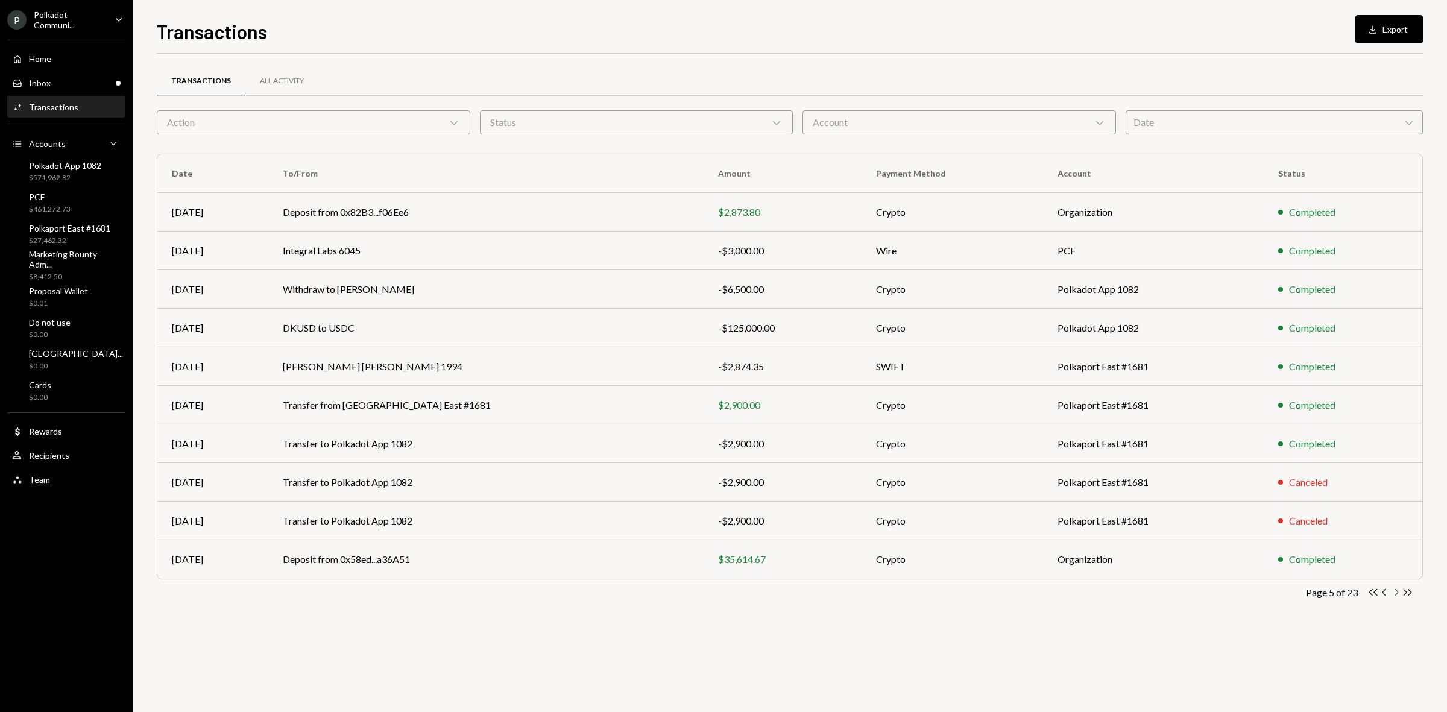
click at [1397, 592] on icon "Chevron Right" at bounding box center [1396, 592] width 11 height 11
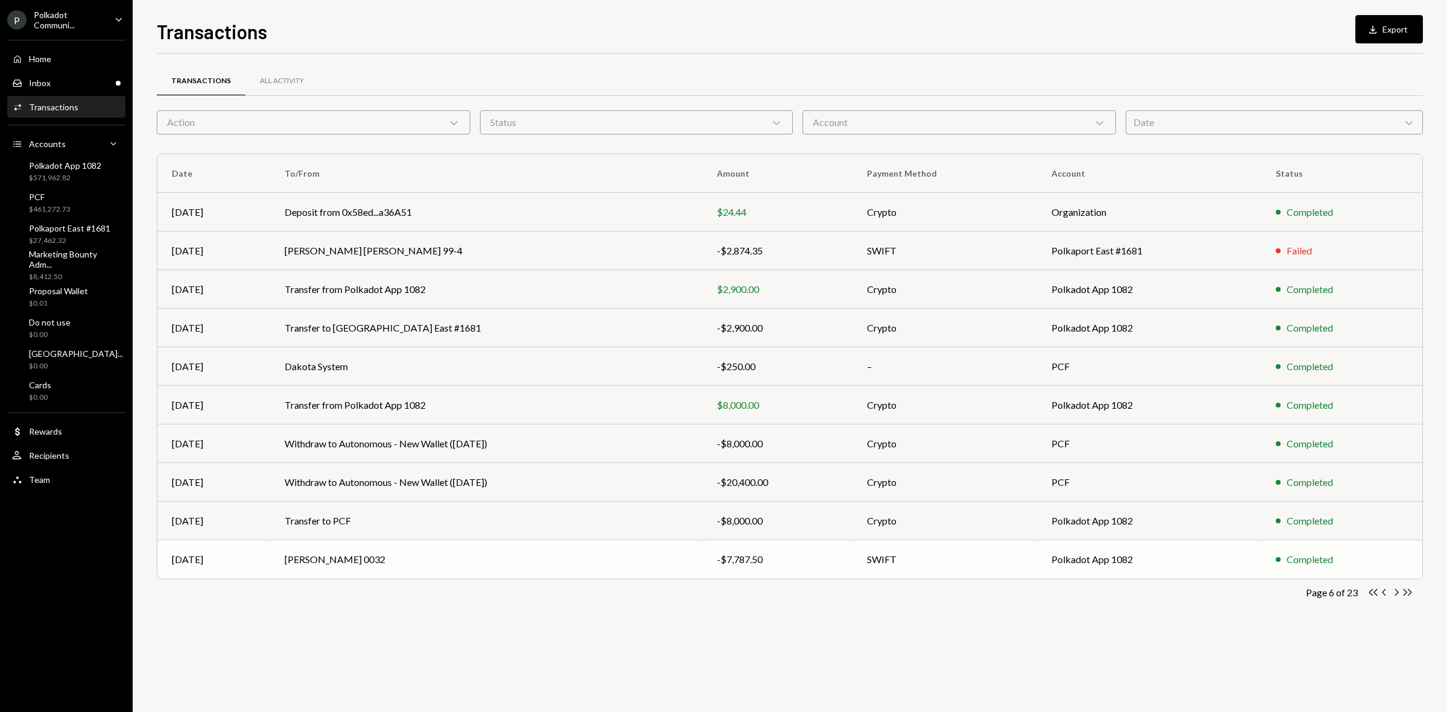
click at [430, 552] on td "Carey Olsen 0032" at bounding box center [486, 559] width 432 height 39
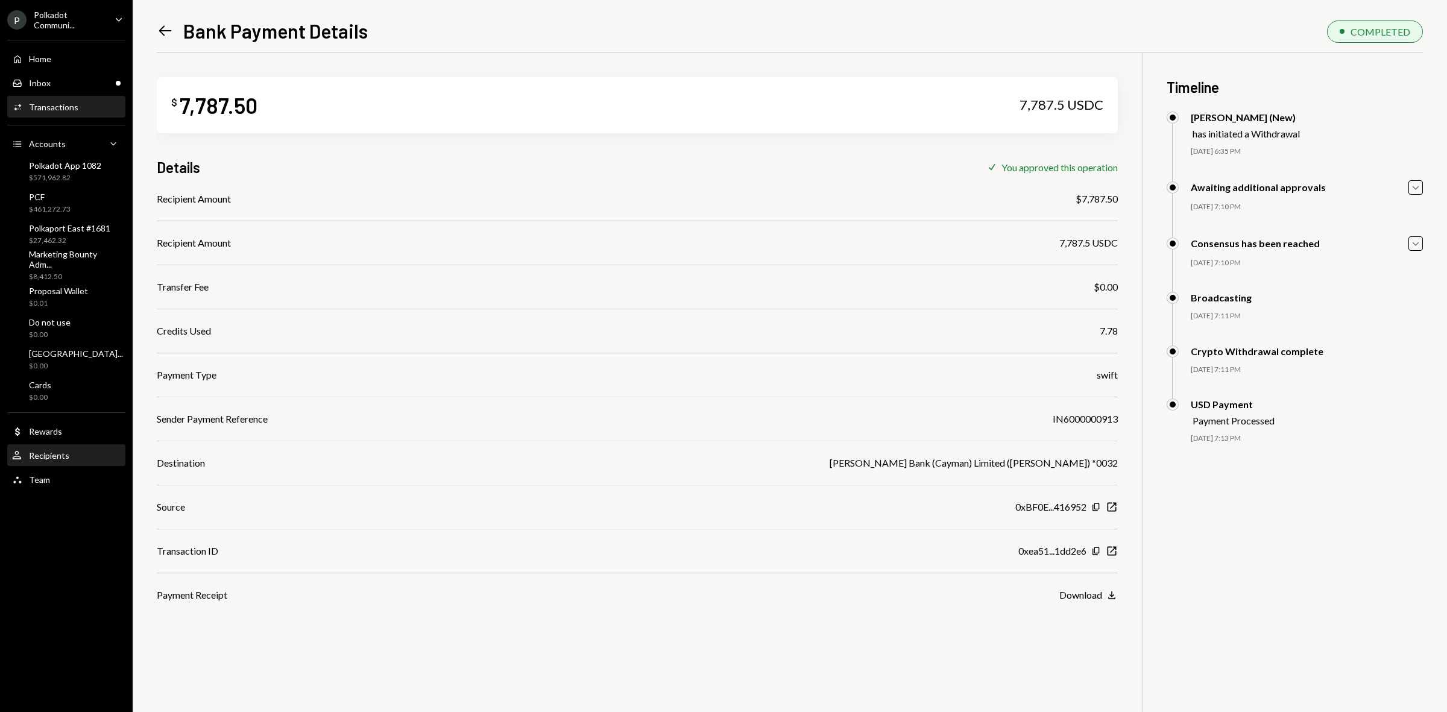
click at [70, 451] on div "User Recipients" at bounding box center [66, 456] width 109 height 11
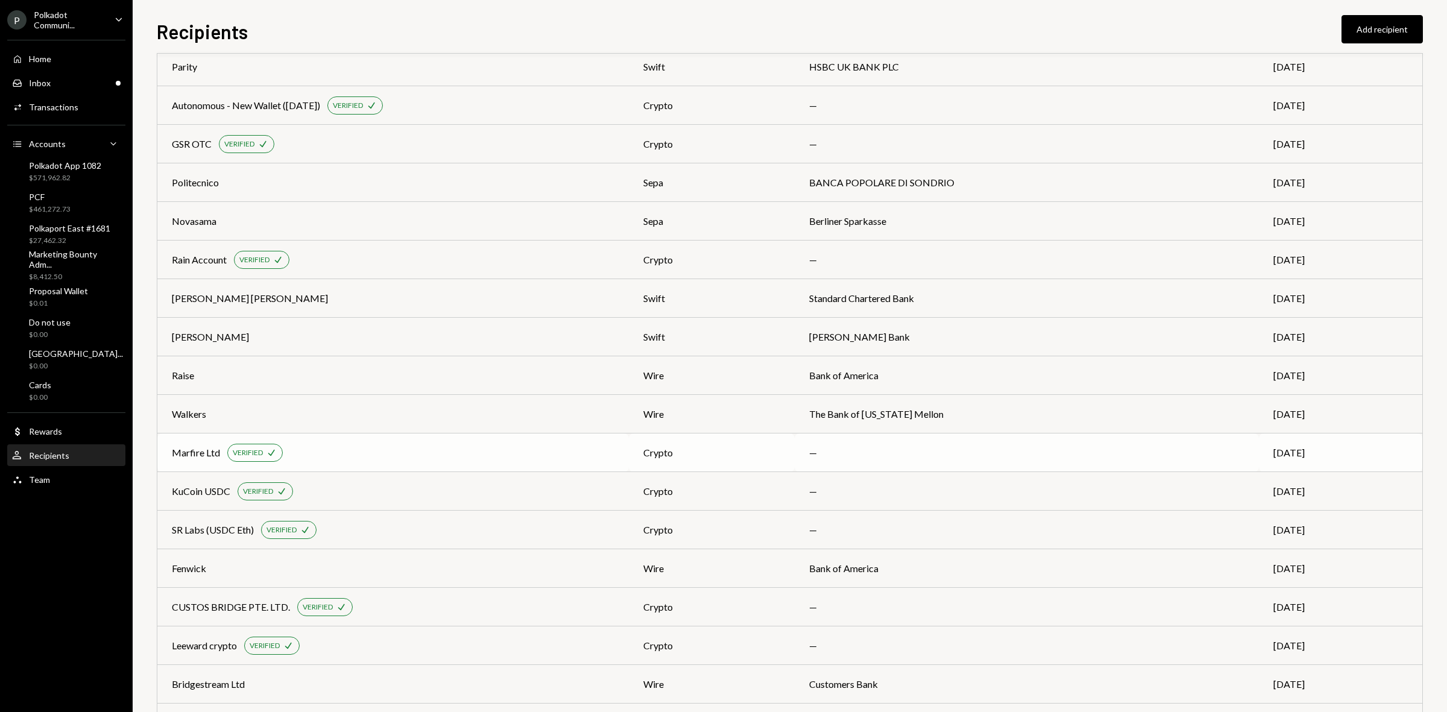
scroll to position [202, 0]
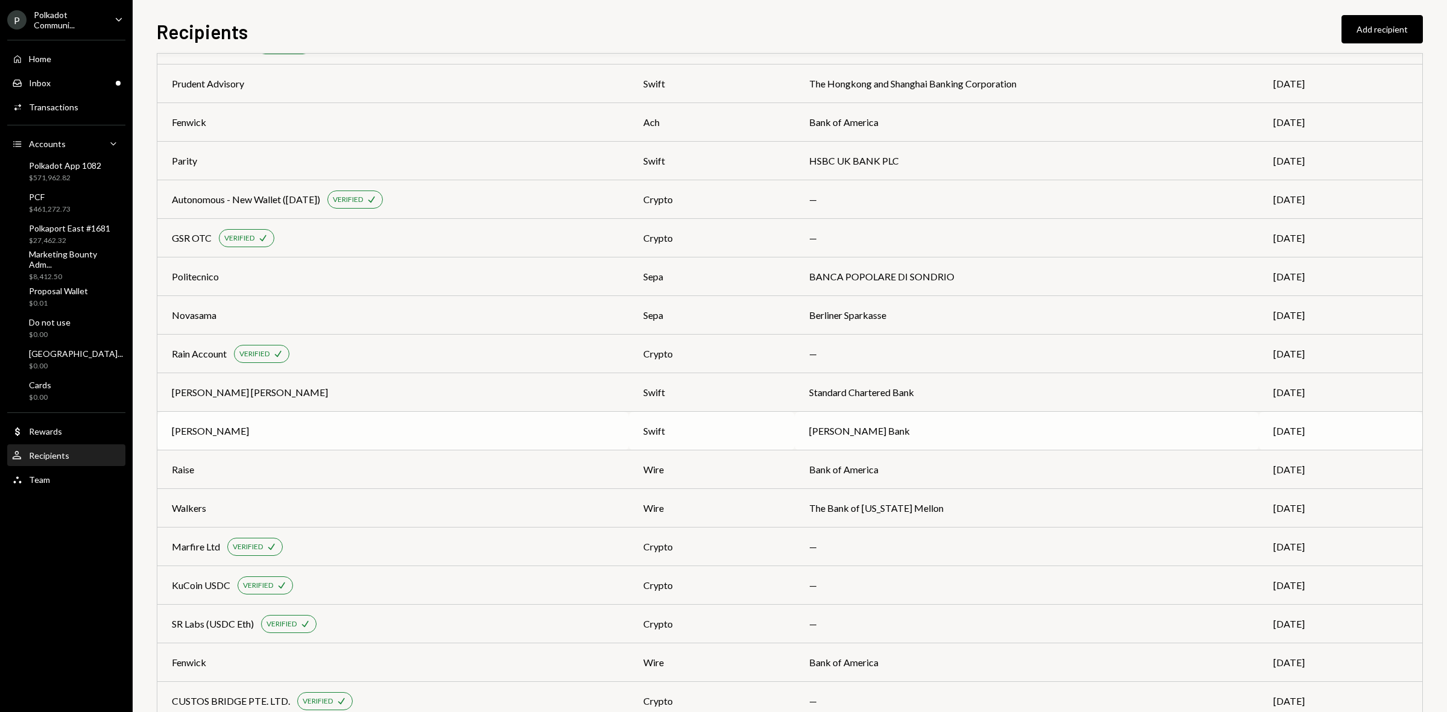
click at [275, 426] on div "Carey Olsen" at bounding box center [393, 431] width 443 height 14
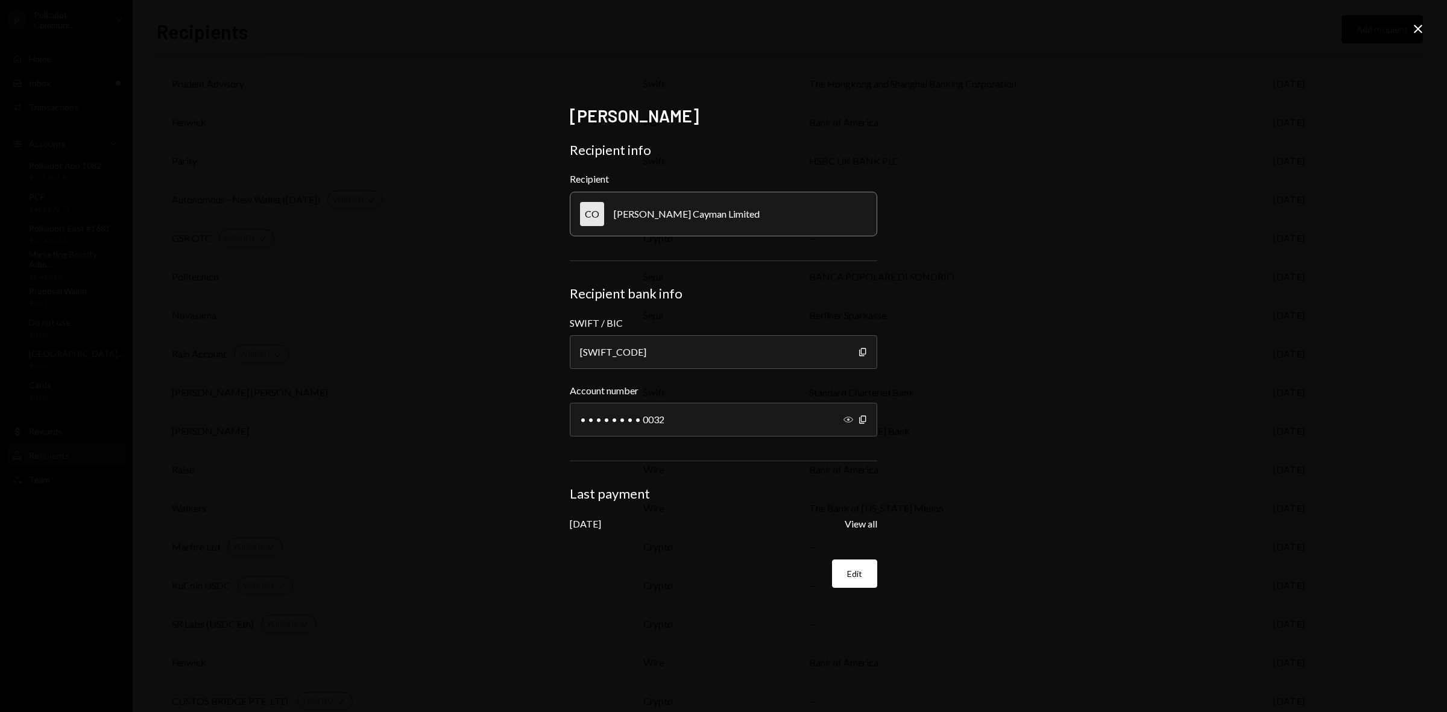
click at [852, 415] on icon "Show" at bounding box center [849, 420] width 10 height 10
click at [858, 528] on button "View all" at bounding box center [861, 524] width 33 height 13
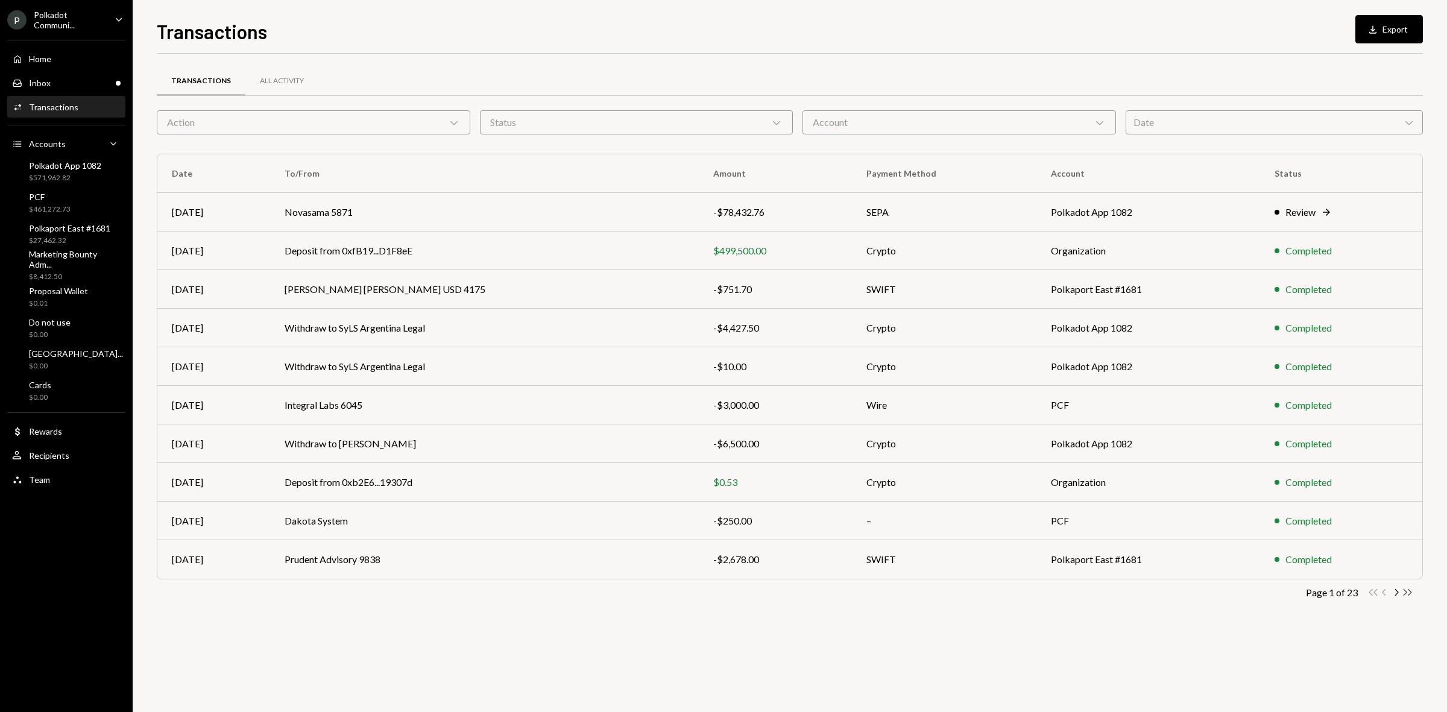
click at [1402, 592] on icon "Double Arrow Right" at bounding box center [1407, 592] width 11 height 11
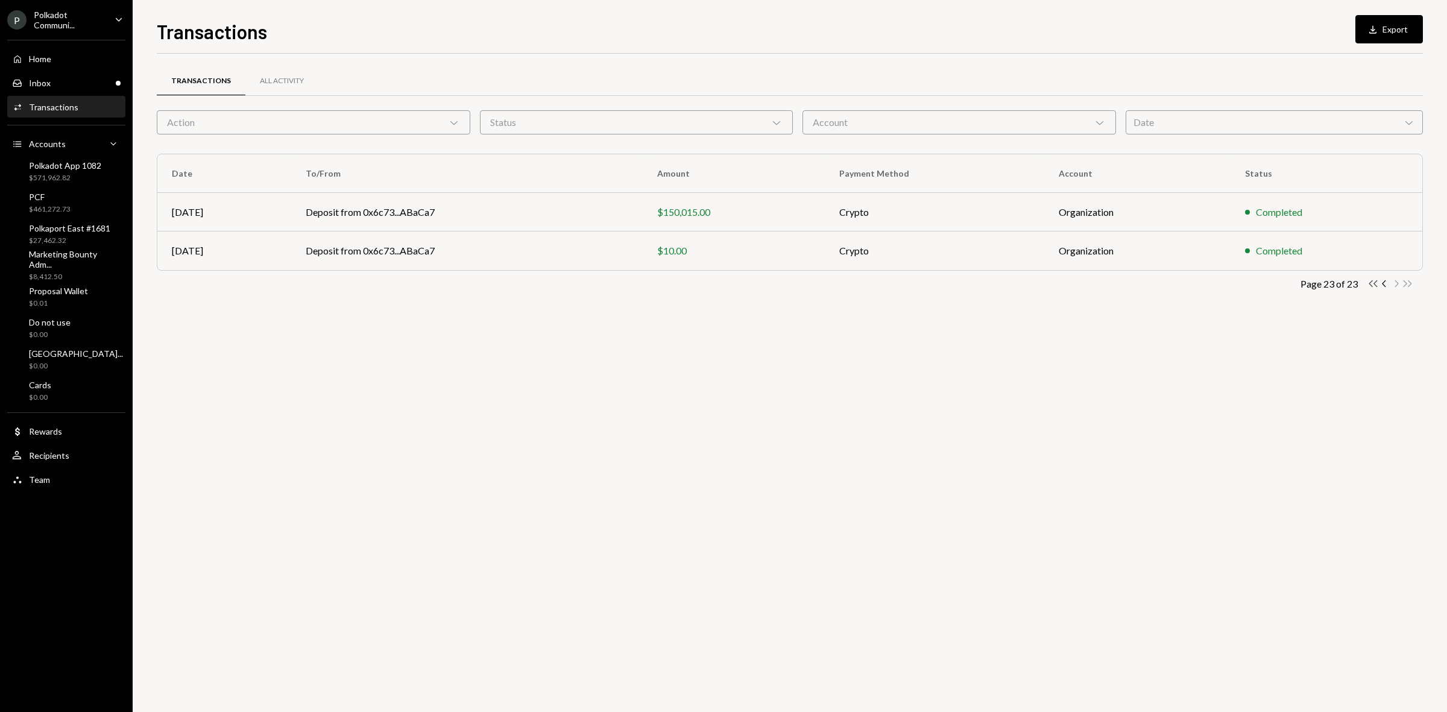
drag, startPoint x: 0, startPoint y: 0, endPoint x: 1370, endPoint y: 285, distance: 1399.1
click at [1370, 285] on icon "Double Arrow Left" at bounding box center [1373, 283] width 11 height 11
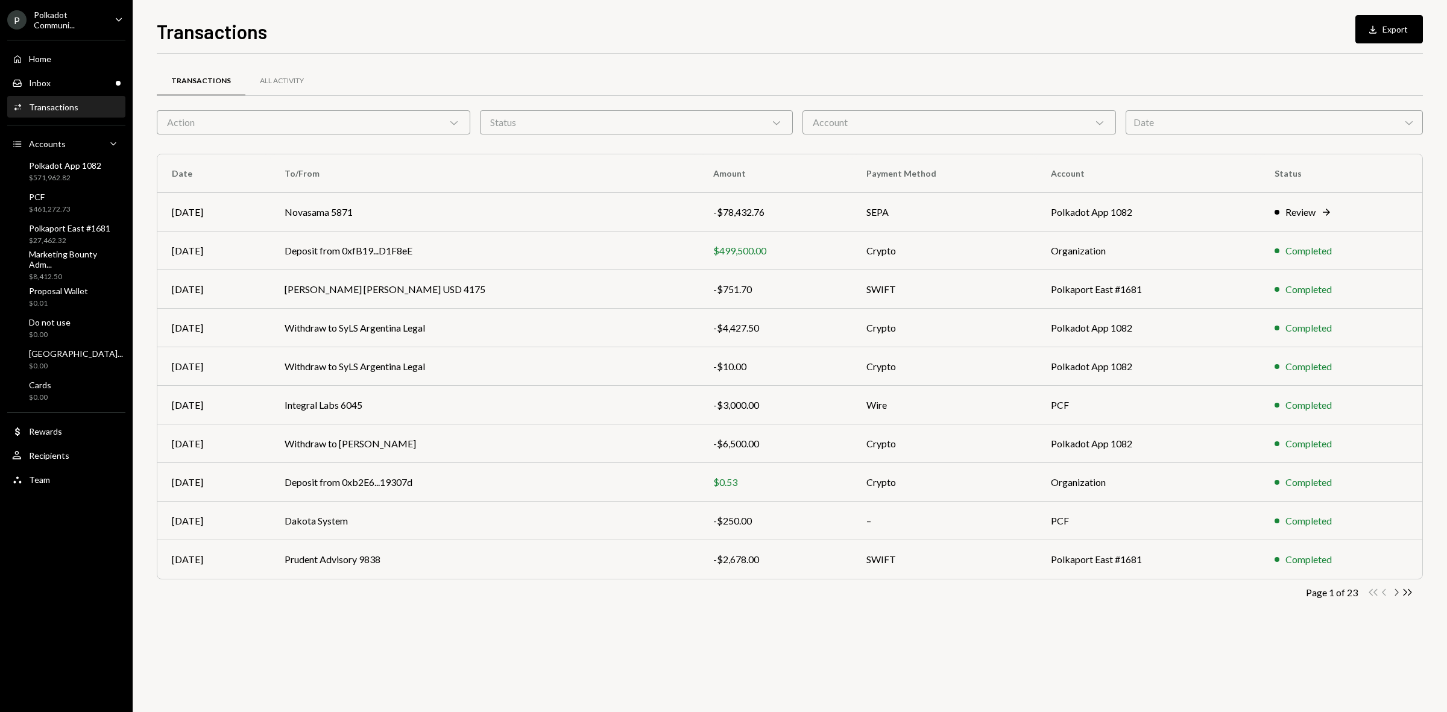
click at [1397, 595] on icon "Chevron Right" at bounding box center [1396, 592] width 11 height 11
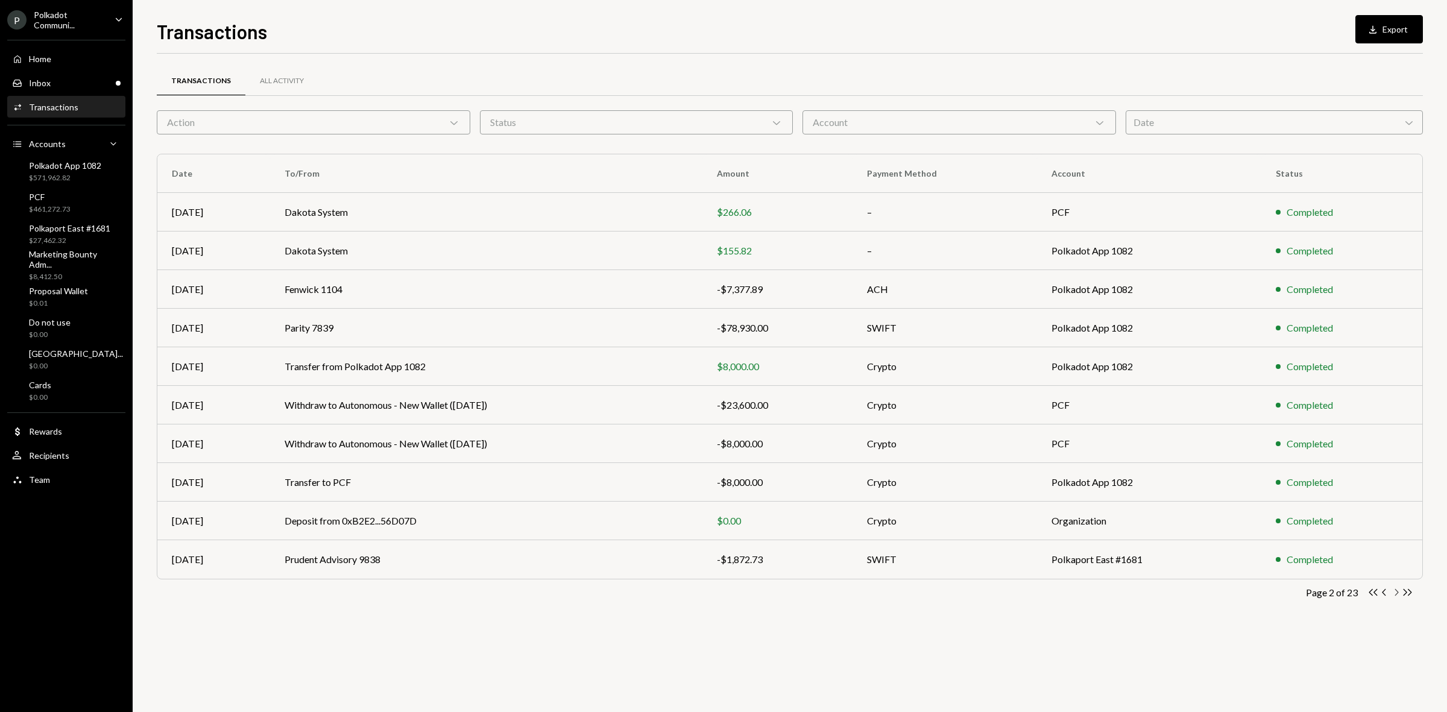
click at [1397, 595] on icon "Chevron Right" at bounding box center [1396, 592] width 11 height 11
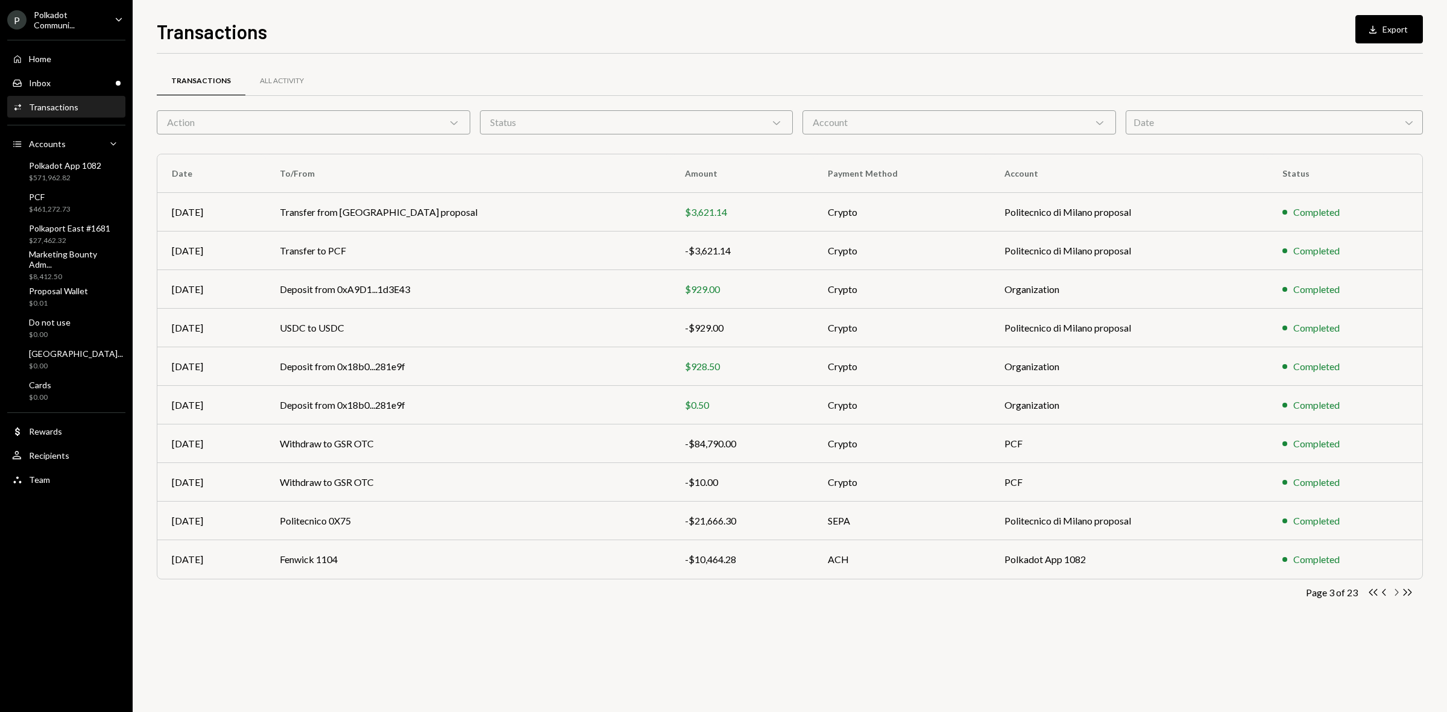
click at [1397, 595] on icon "Chevron Right" at bounding box center [1396, 592] width 11 height 11
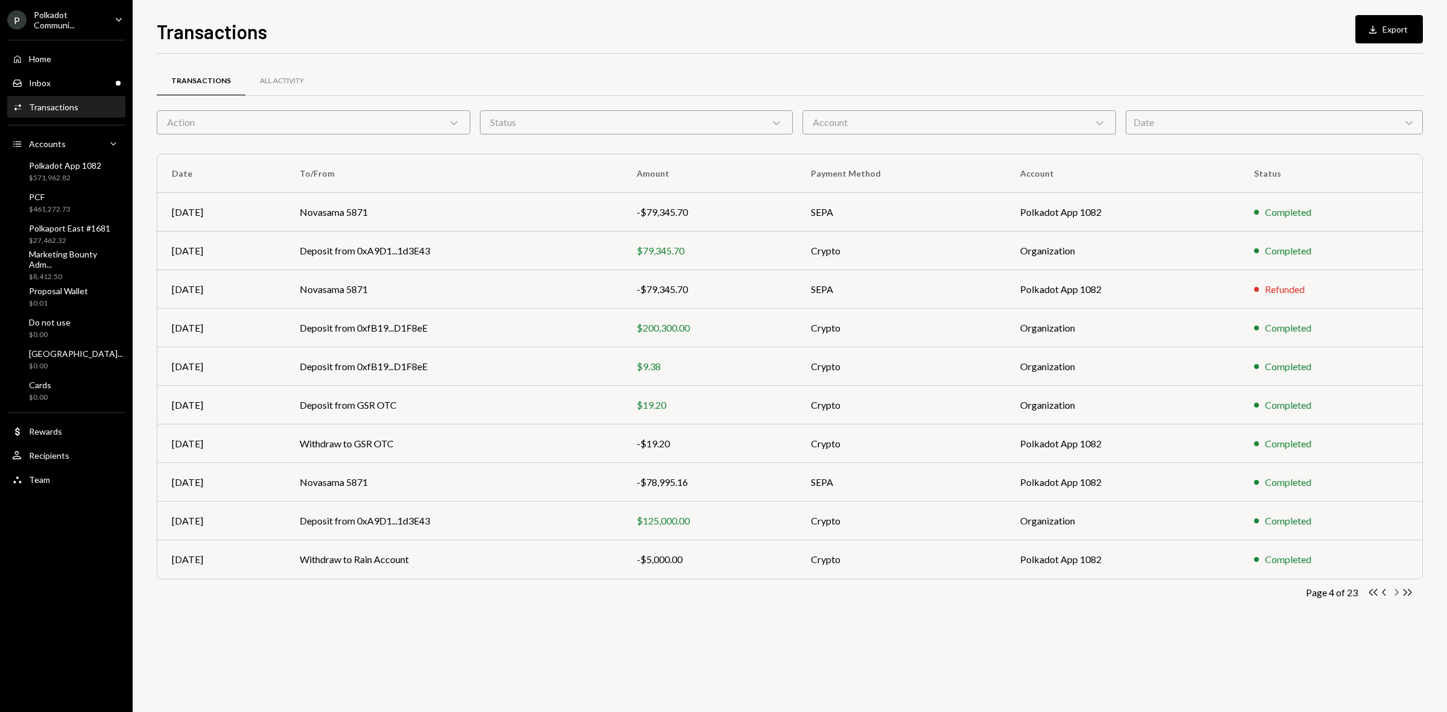
click at [1397, 595] on icon "Chevron Right" at bounding box center [1396, 592] width 11 height 11
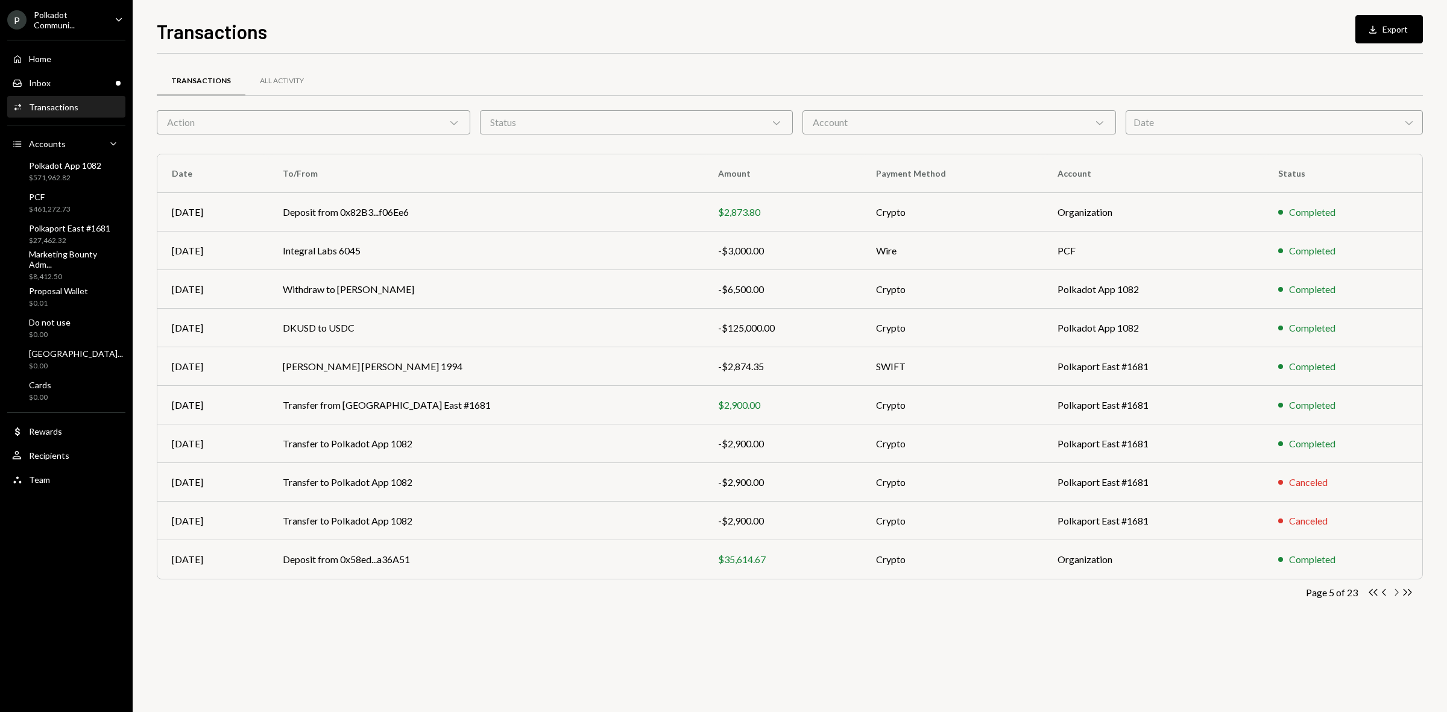
click at [1397, 595] on icon "Chevron Right" at bounding box center [1396, 592] width 11 height 11
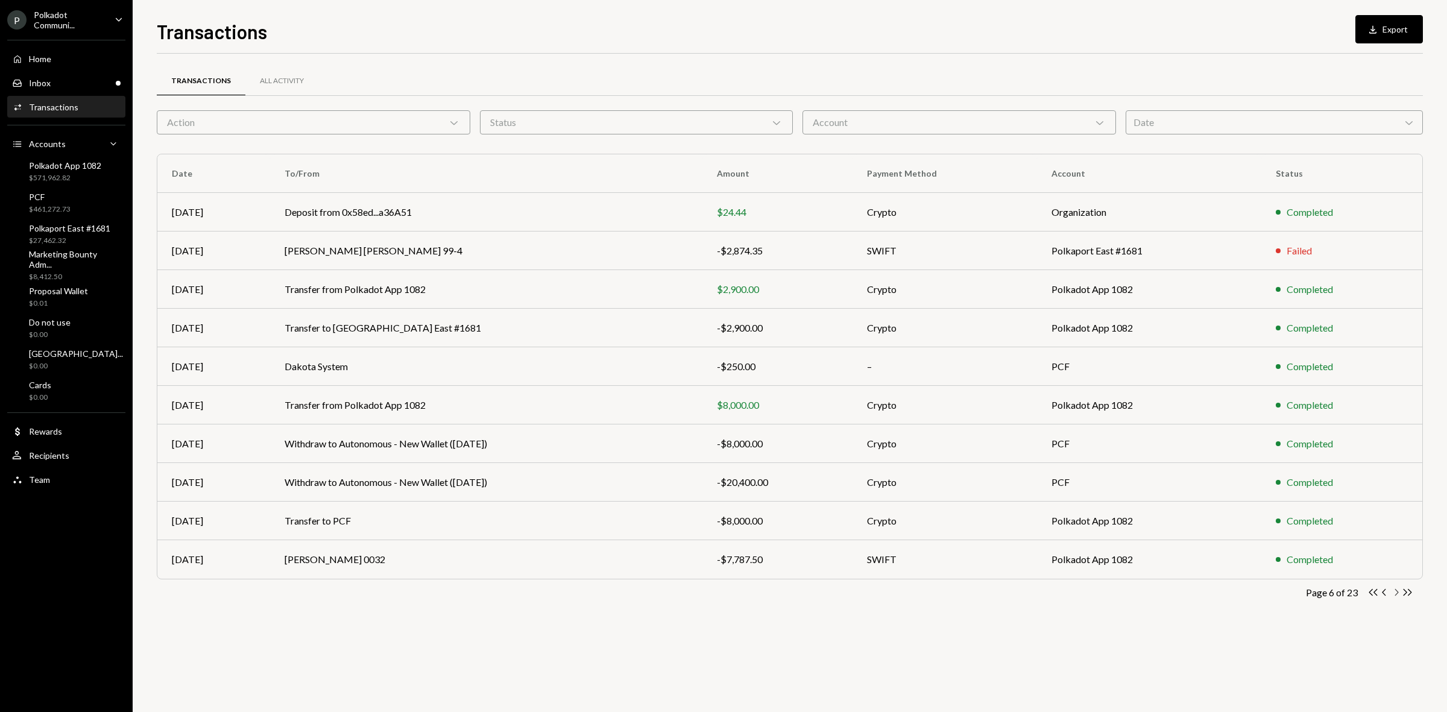
click at [1397, 595] on icon "Chevron Right" at bounding box center [1396, 592] width 11 height 11
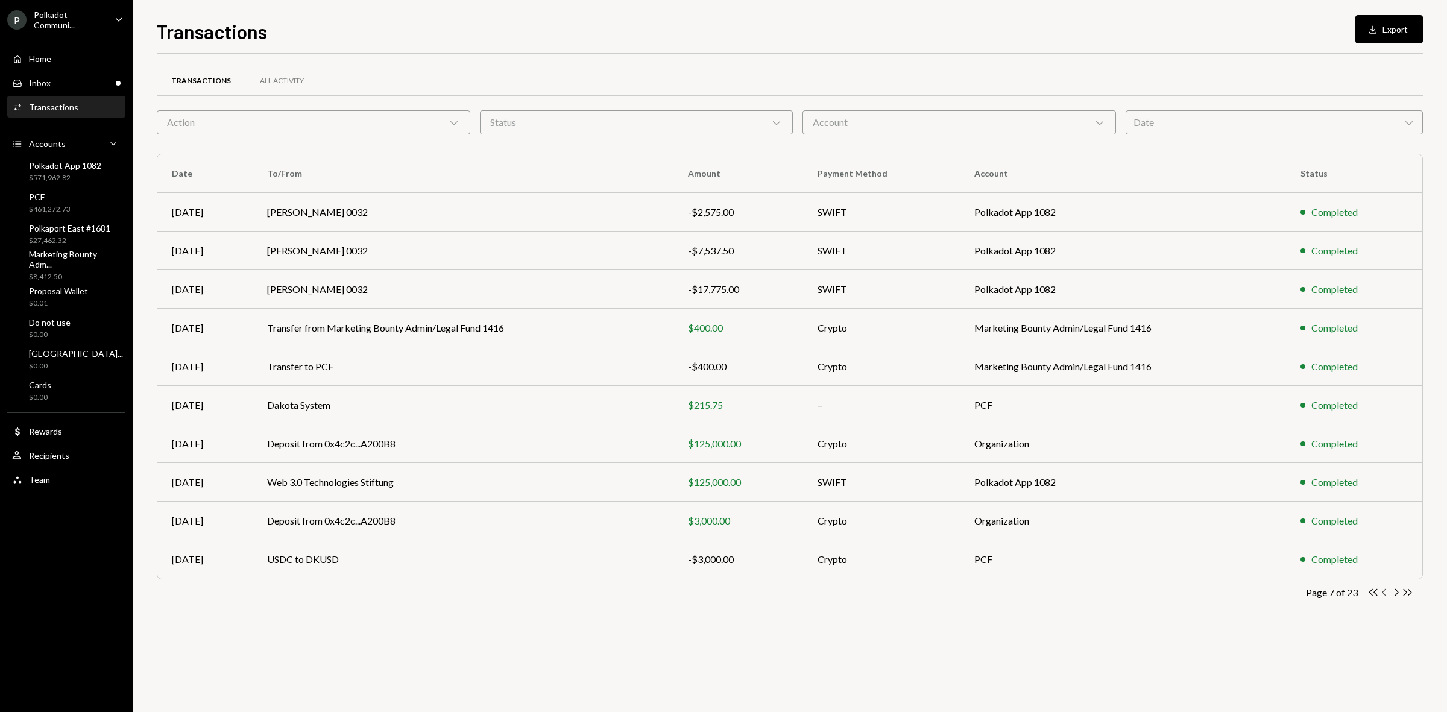
click at [1386, 589] on icon "Chevron Left" at bounding box center [1384, 592] width 11 height 11
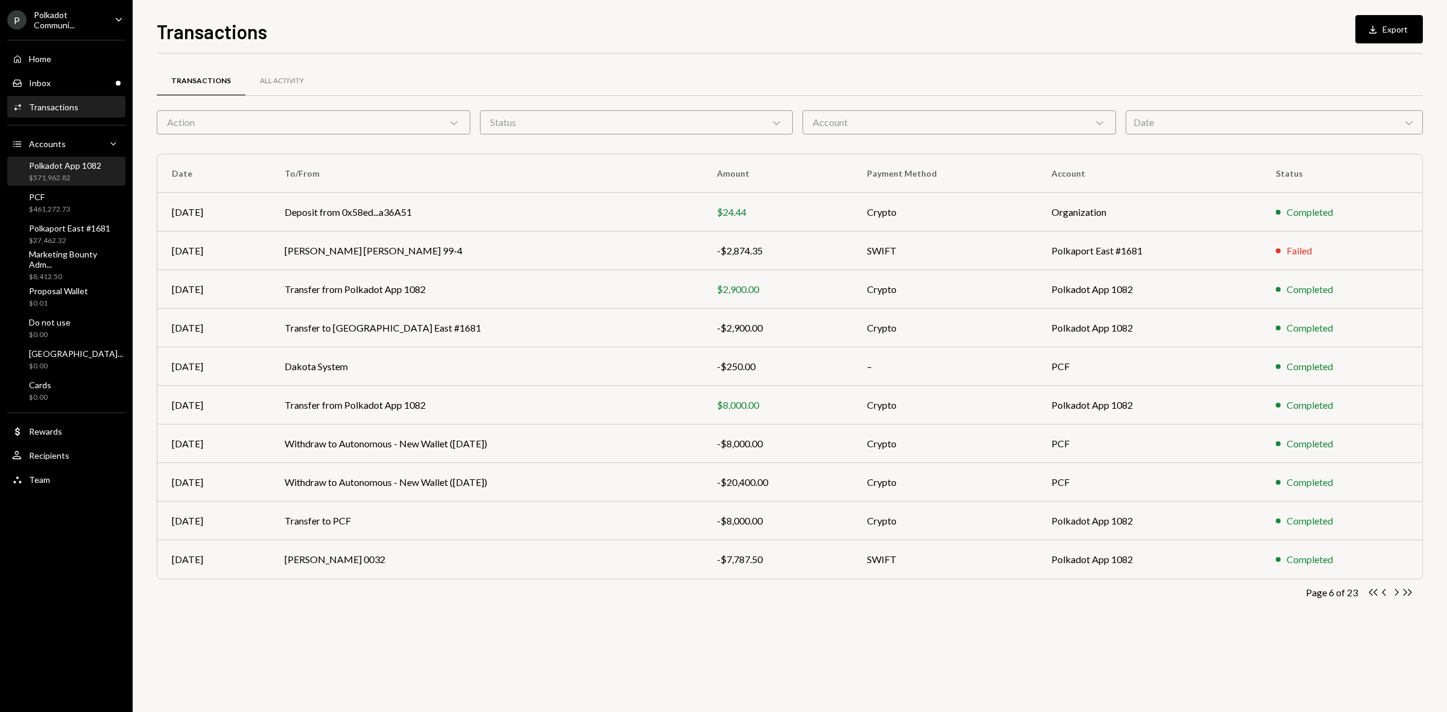
click at [71, 175] on div "$571,962.82" at bounding box center [65, 178] width 72 height 10
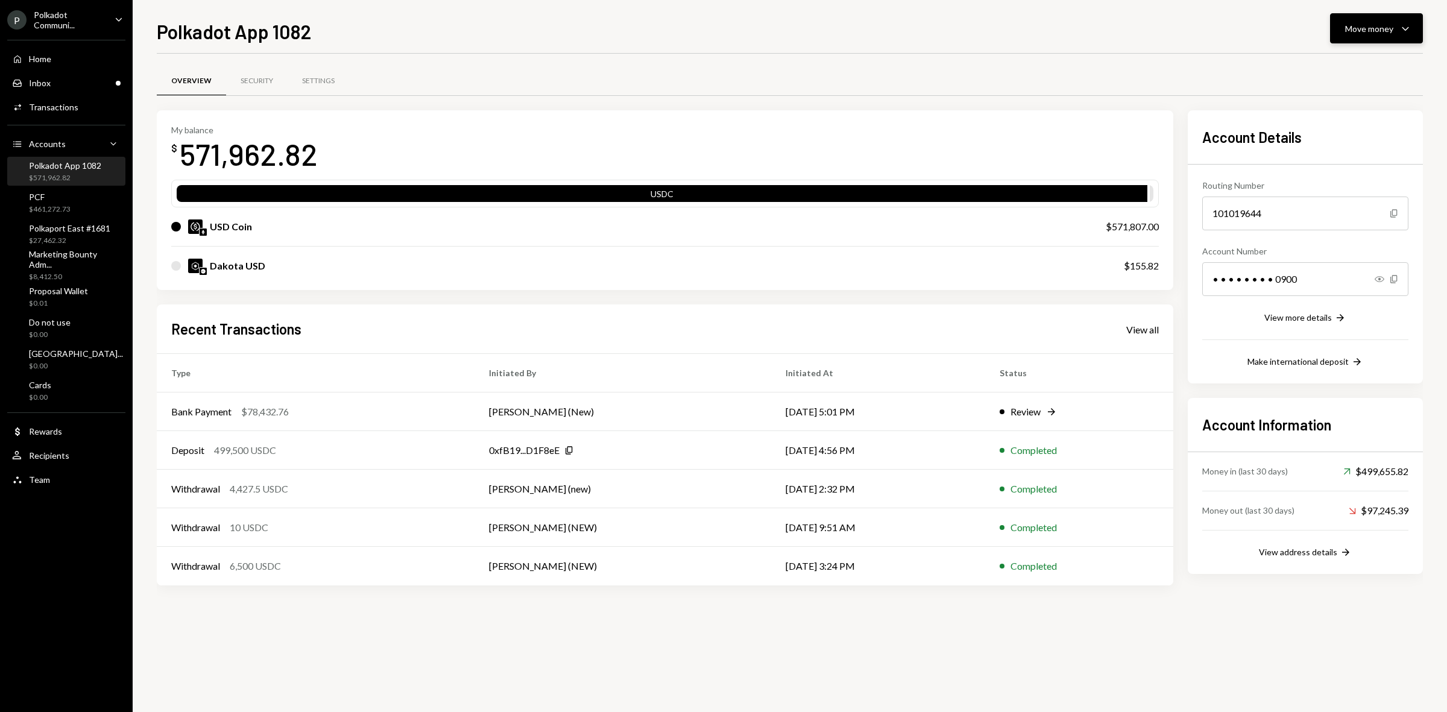
click at [1363, 15] on button "Move money Caret Down" at bounding box center [1376, 28] width 93 height 30
click at [1330, 57] on div "Withdraw Send" at bounding box center [1358, 65] width 121 height 27
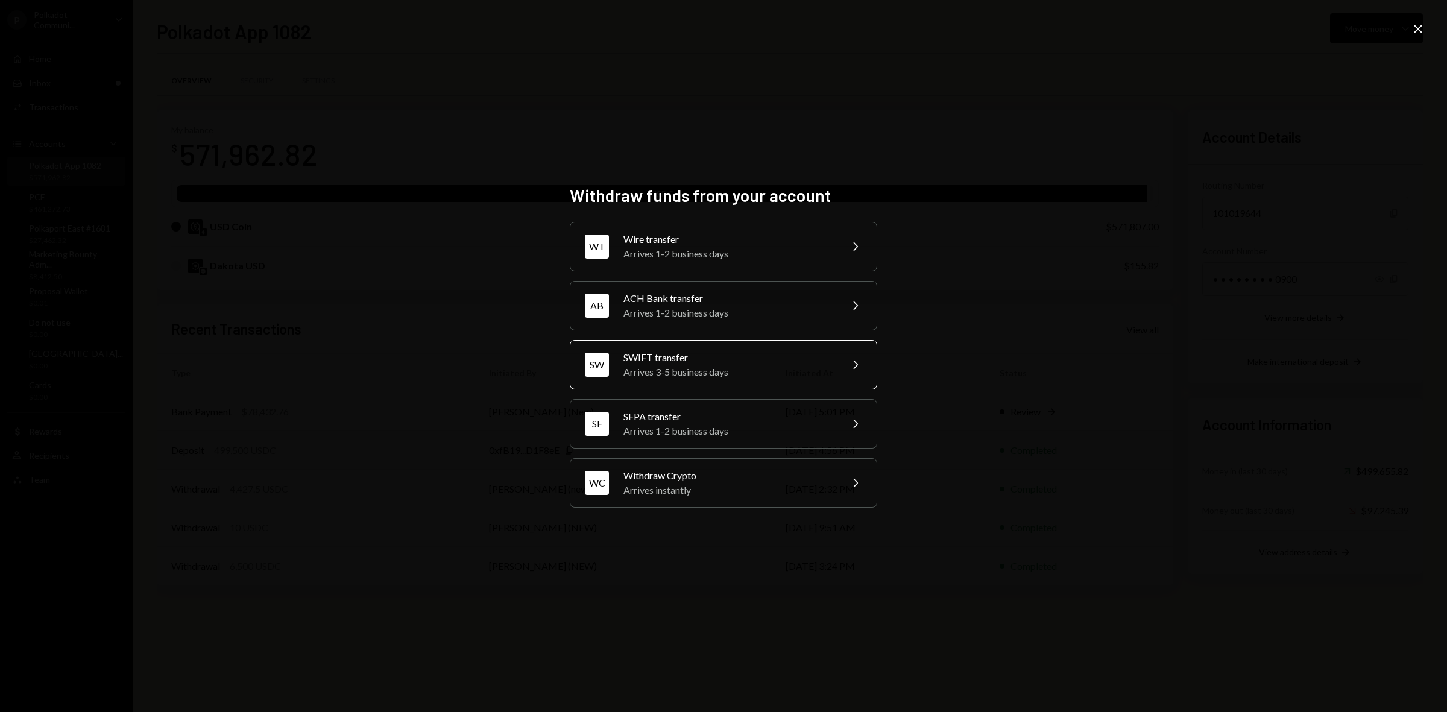
click at [689, 365] on div "Arrives 3-5 business days" at bounding box center [729, 372] width 210 height 14
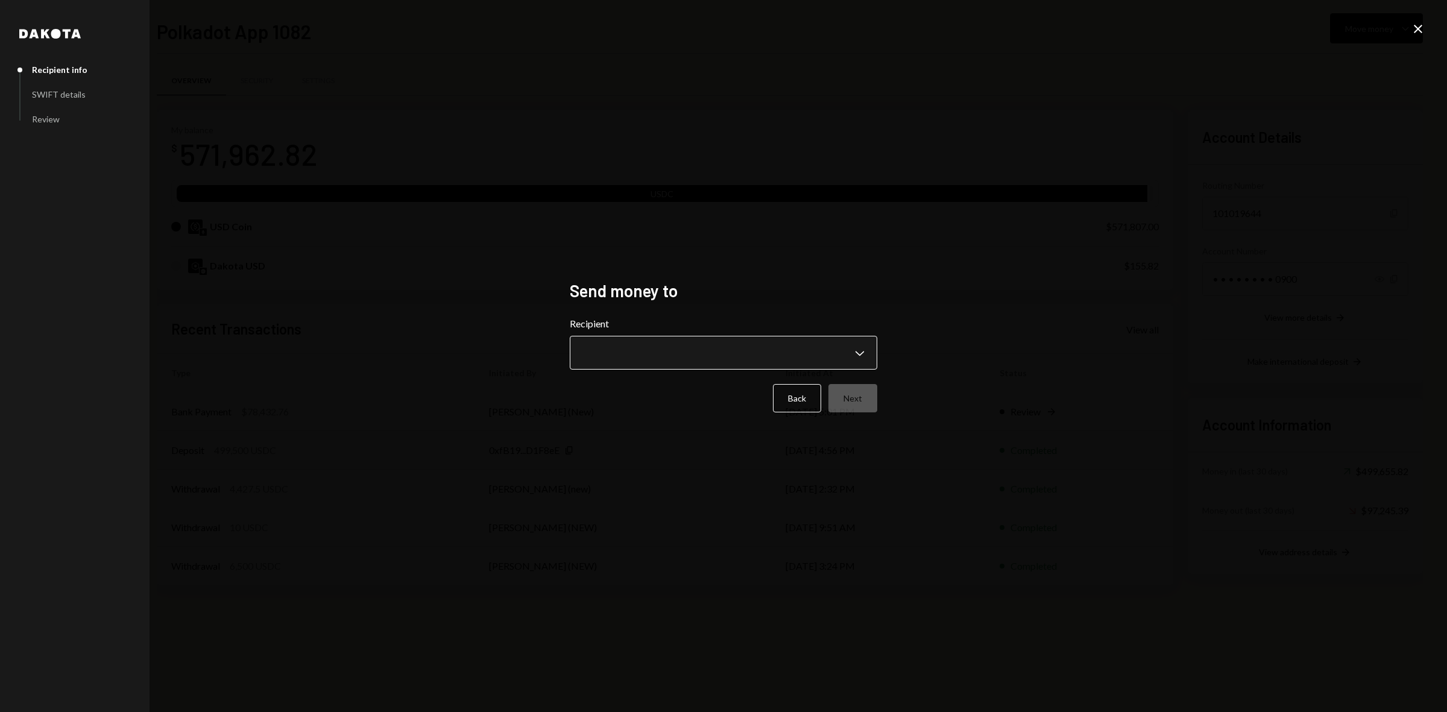
click at [716, 355] on body "P Polkadot Communi... Caret Down Home Home Inbox Inbox Activities Transactions …" at bounding box center [723, 356] width 1447 height 712
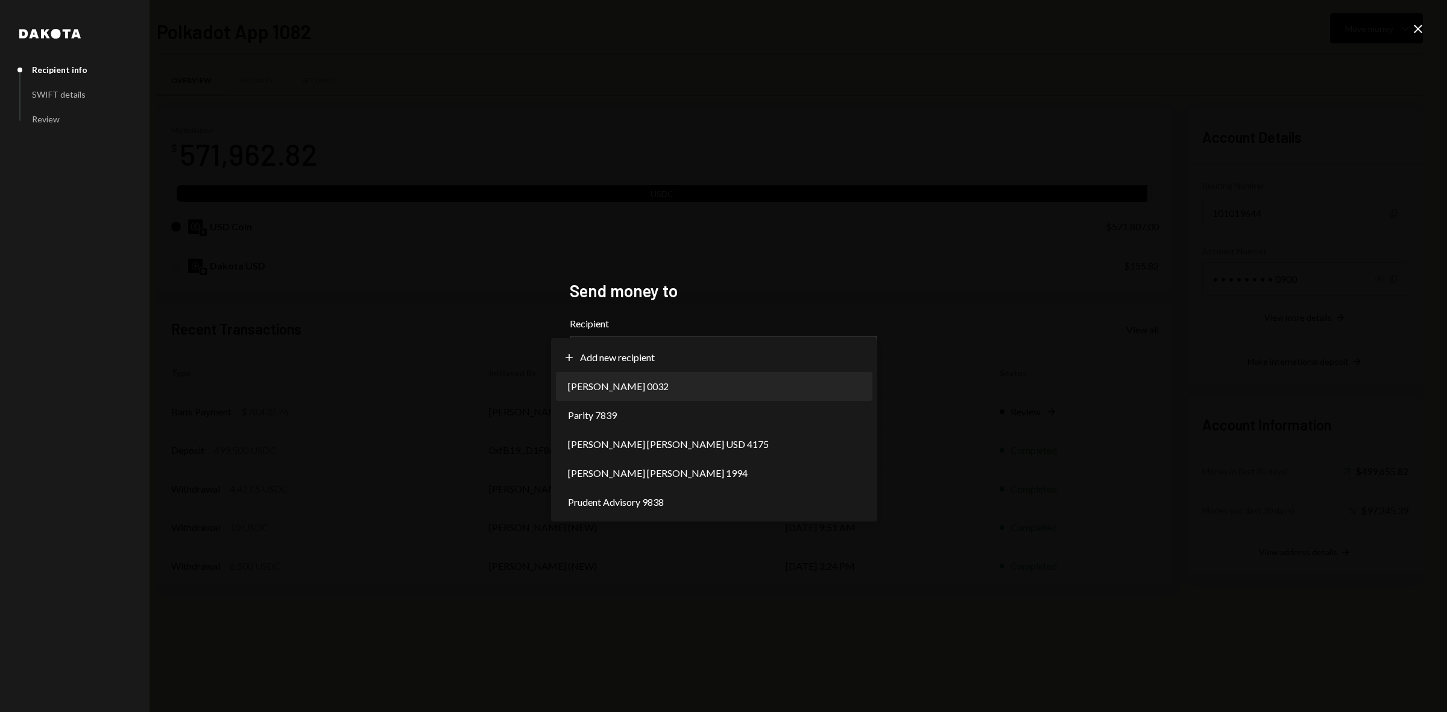
select select "**********"
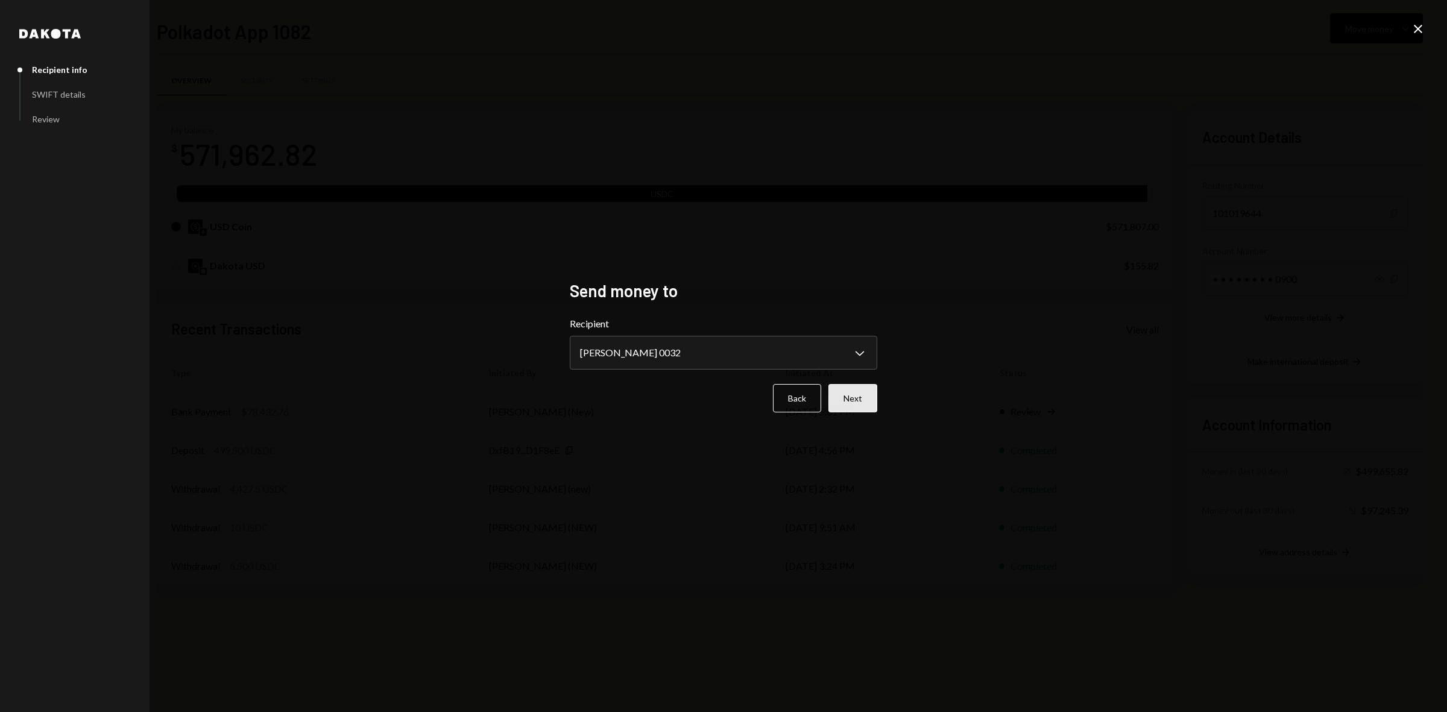
click at [849, 396] on button "Next" at bounding box center [853, 398] width 49 height 28
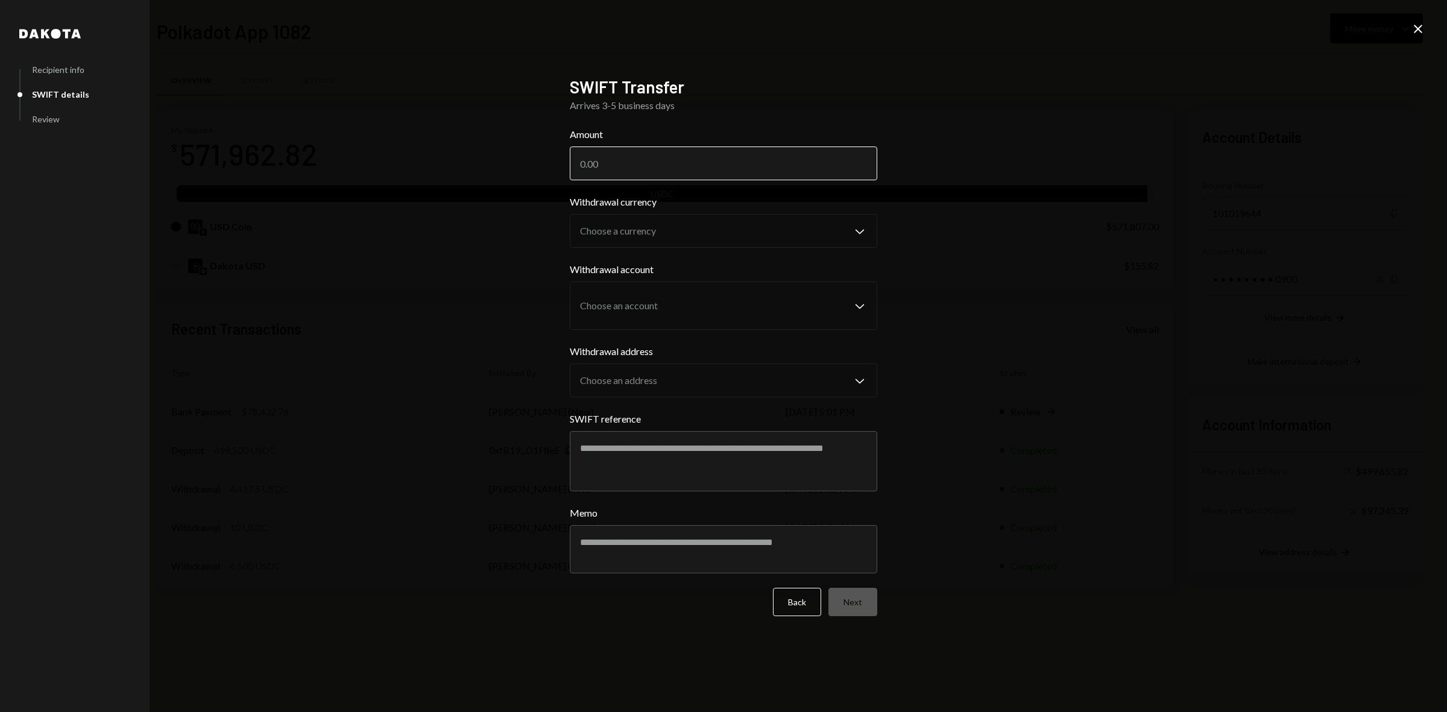
click at [635, 164] on input "Amount" at bounding box center [724, 164] width 308 height 34
type input "1400"
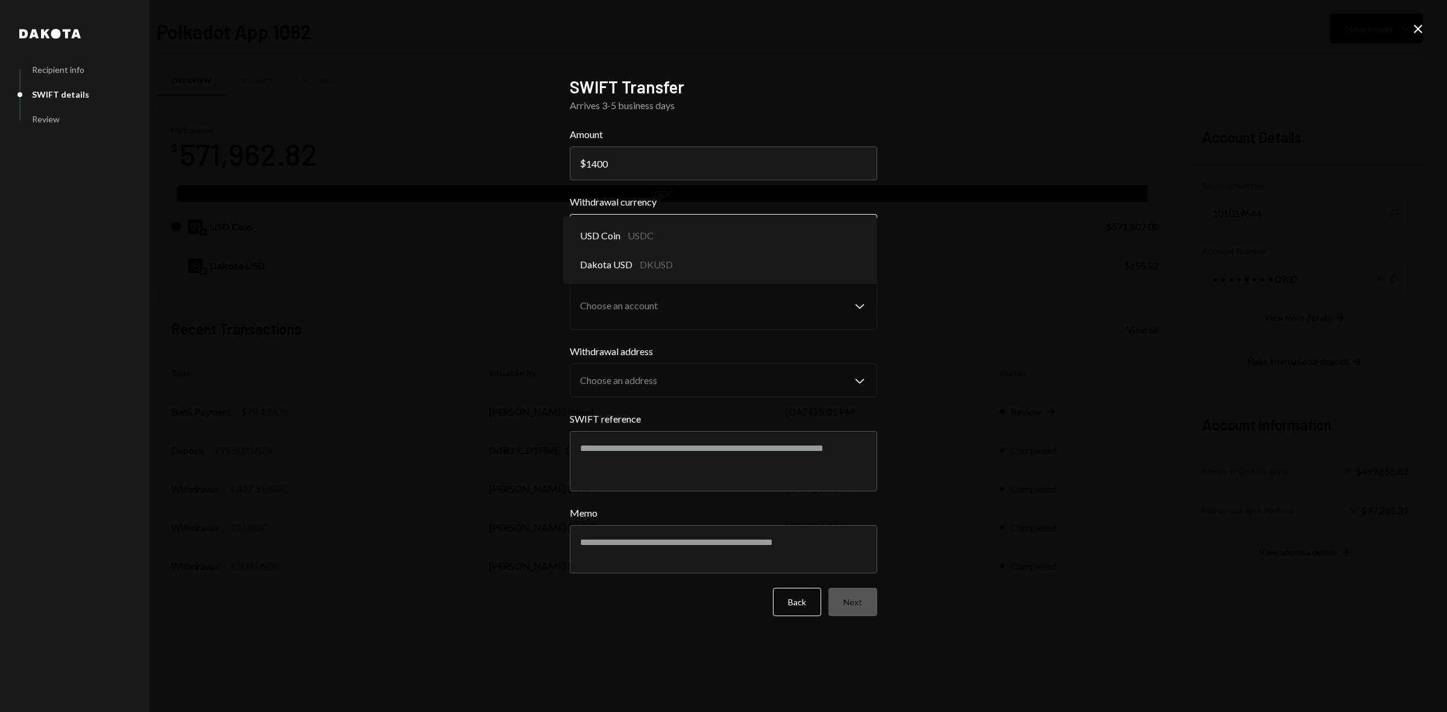
click at [651, 218] on body "P Polkadot Communi... Caret Down Home Home Inbox Inbox Activities Transactions …" at bounding box center [723, 356] width 1447 height 712
select select "****"
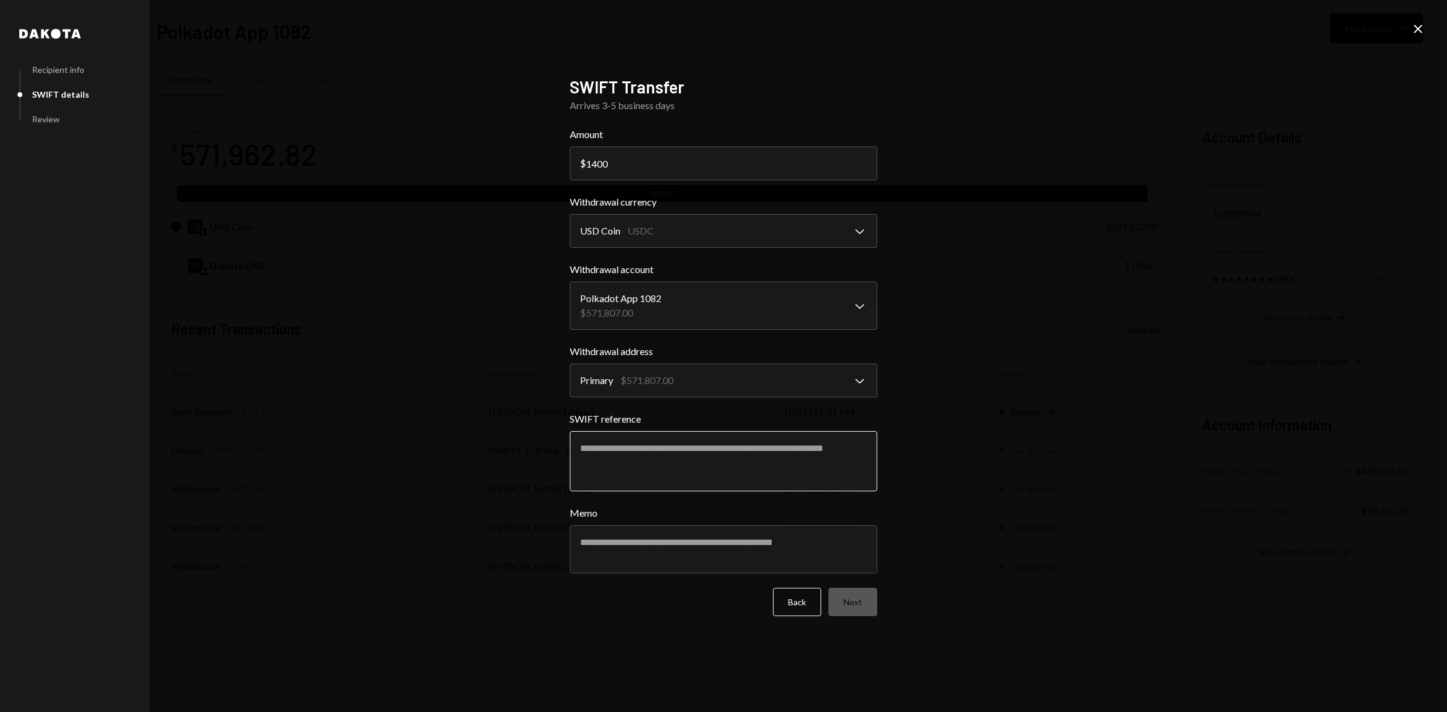
click at [718, 454] on textarea "SWIFT reference" at bounding box center [724, 461] width 308 height 60
click at [604, 455] on textarea "SWIFT reference" at bounding box center [724, 461] width 308 height 60
paste textarea "**********"
type textarea "**********"
click at [632, 544] on textarea "Memo" at bounding box center [724, 549] width 308 height 48
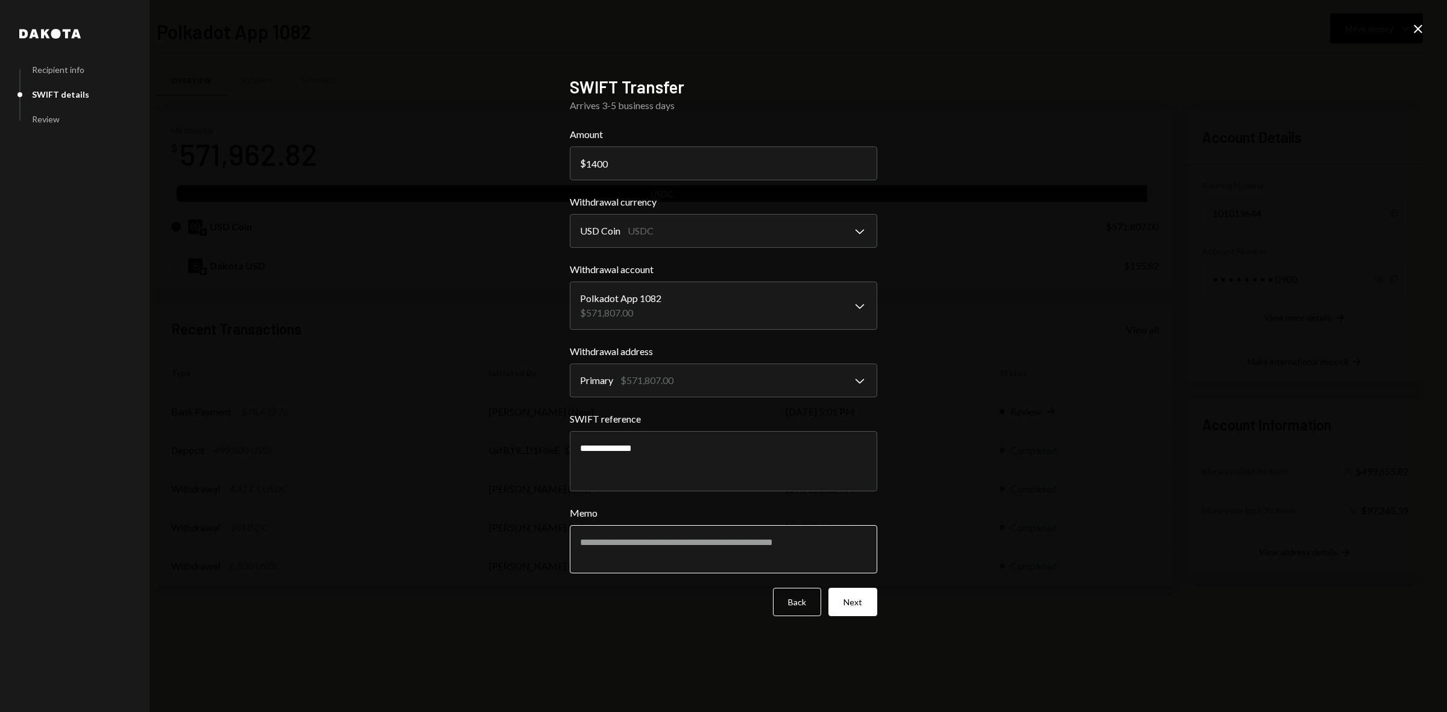
paste textarea "**********"
type textarea "**********"
click at [845, 598] on button "Next" at bounding box center [853, 602] width 49 height 28
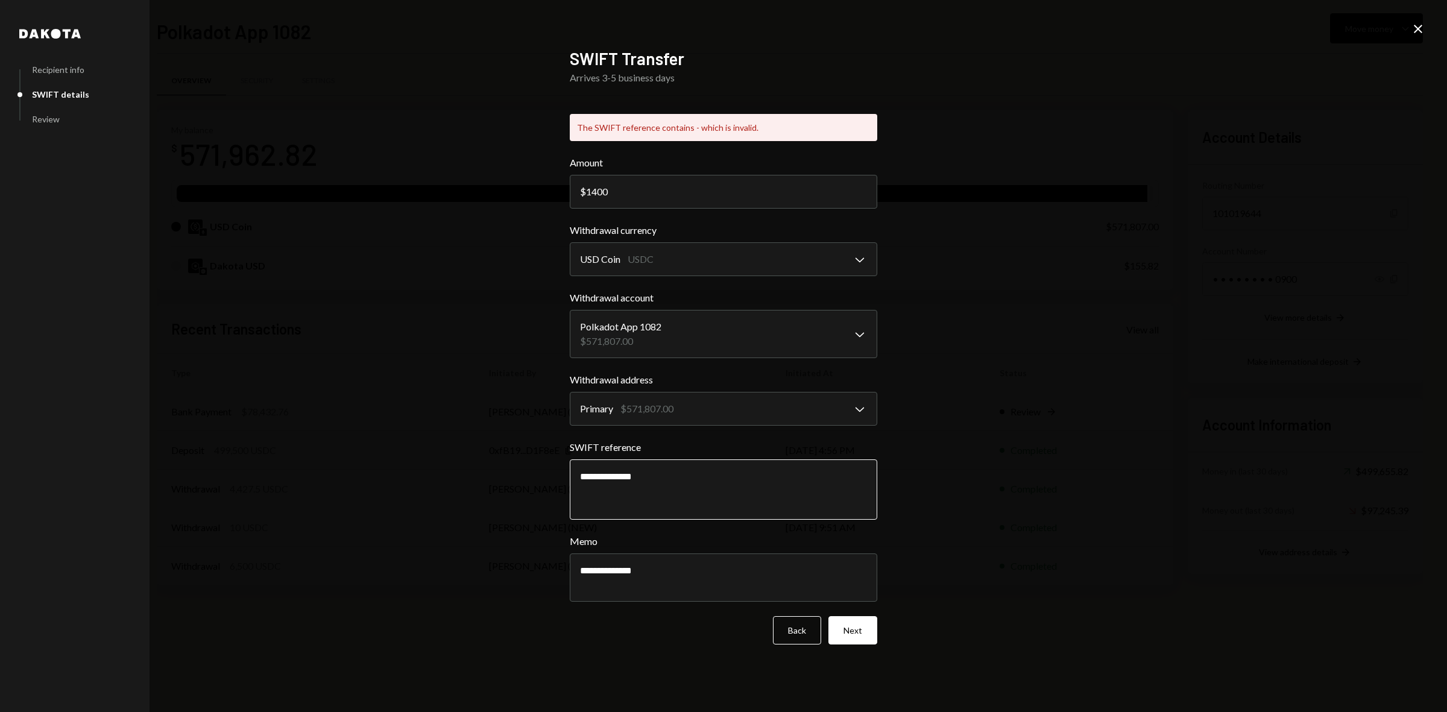
click at [595, 475] on textarea "**********" at bounding box center [724, 490] width 308 height 60
click at [611, 475] on textarea "**********" at bounding box center [724, 490] width 308 height 60
type textarea "**********"
click at [858, 633] on button "Next" at bounding box center [853, 630] width 49 height 28
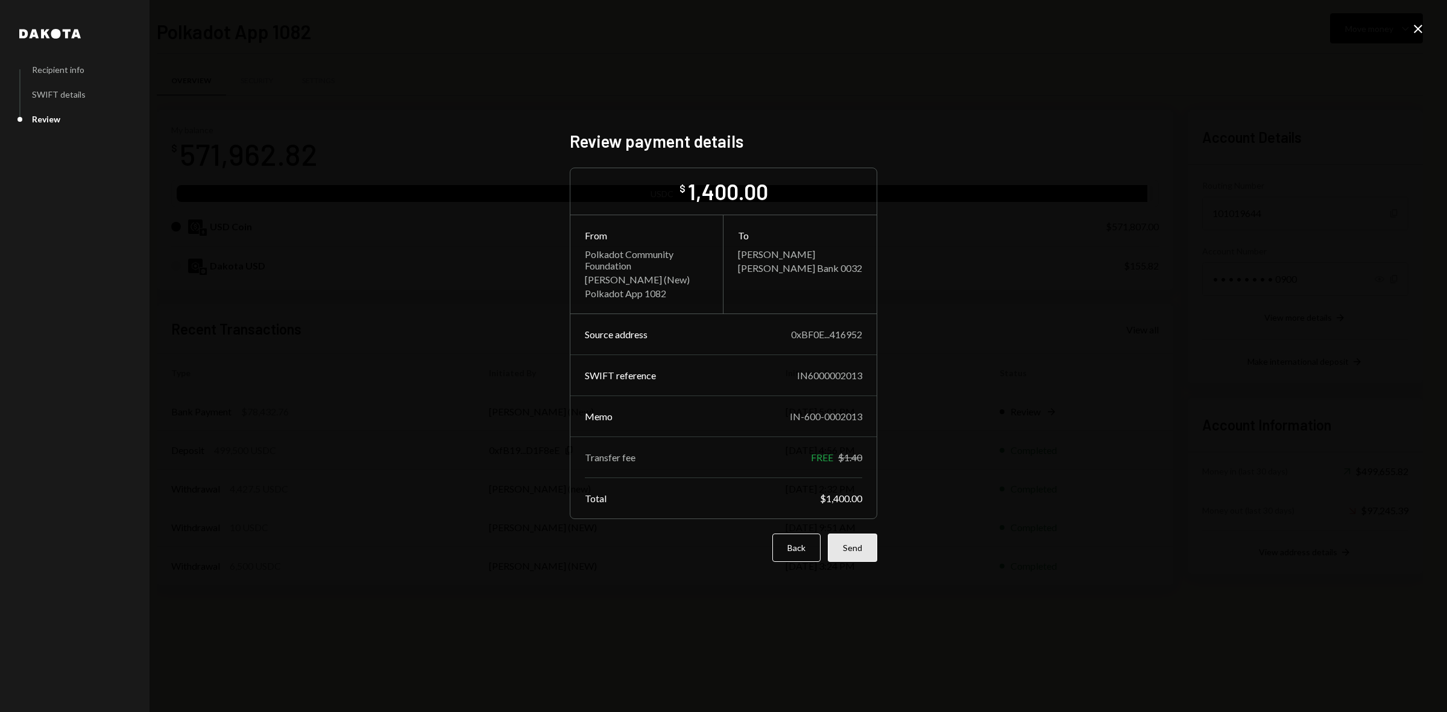
click at [845, 550] on button "Send" at bounding box center [852, 548] width 49 height 28
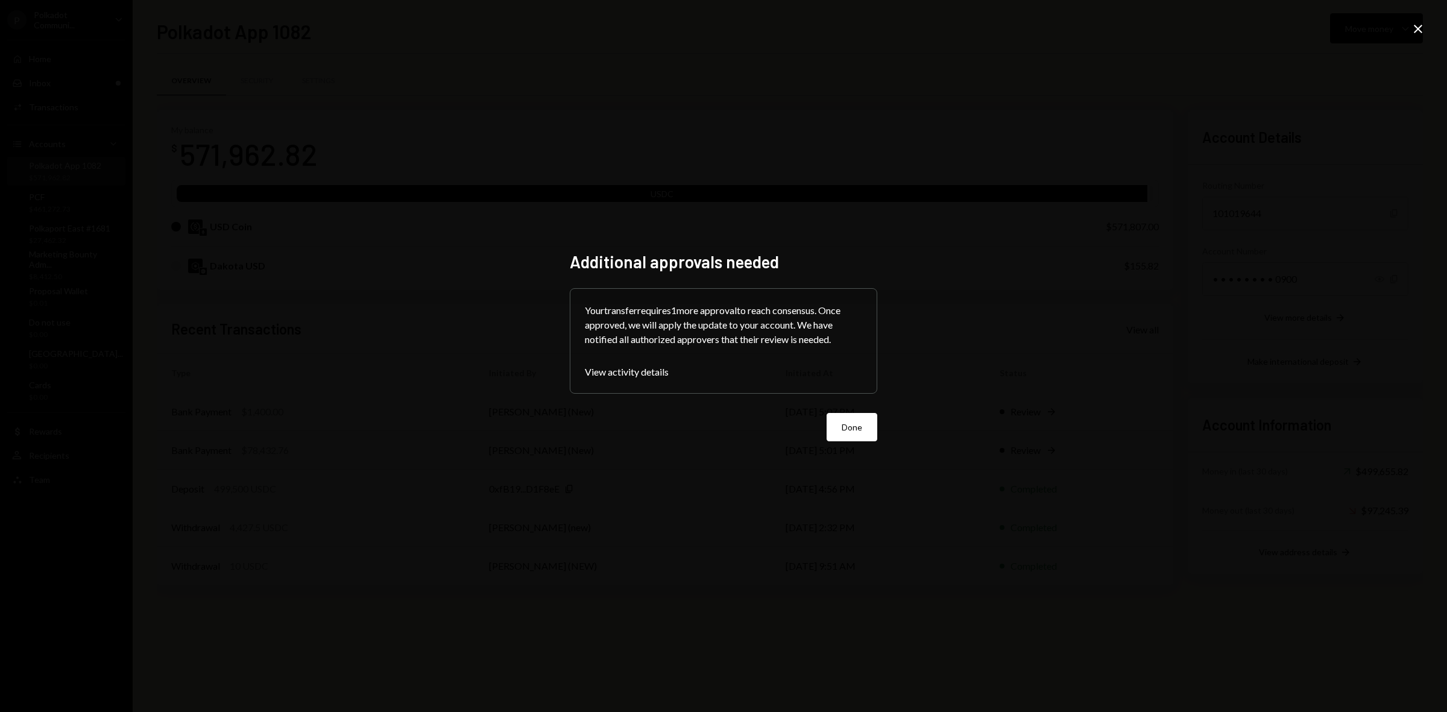
click at [1441, 510] on div "Additional approvals needed Your transfer requires 1 more approval to reach con…" at bounding box center [723, 356] width 1447 height 712
click at [854, 439] on button "Done" at bounding box center [852, 427] width 51 height 28
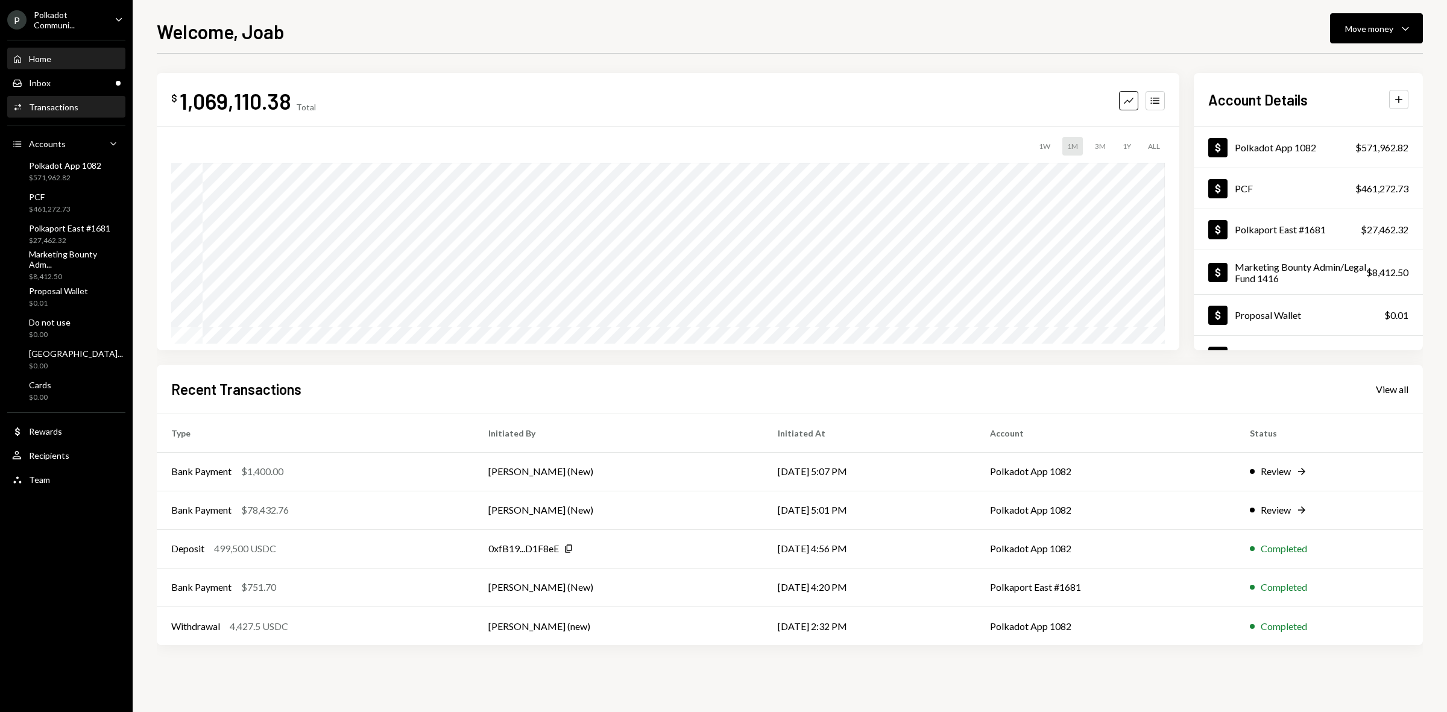
click at [59, 109] on div "Transactions" at bounding box center [53, 107] width 49 height 10
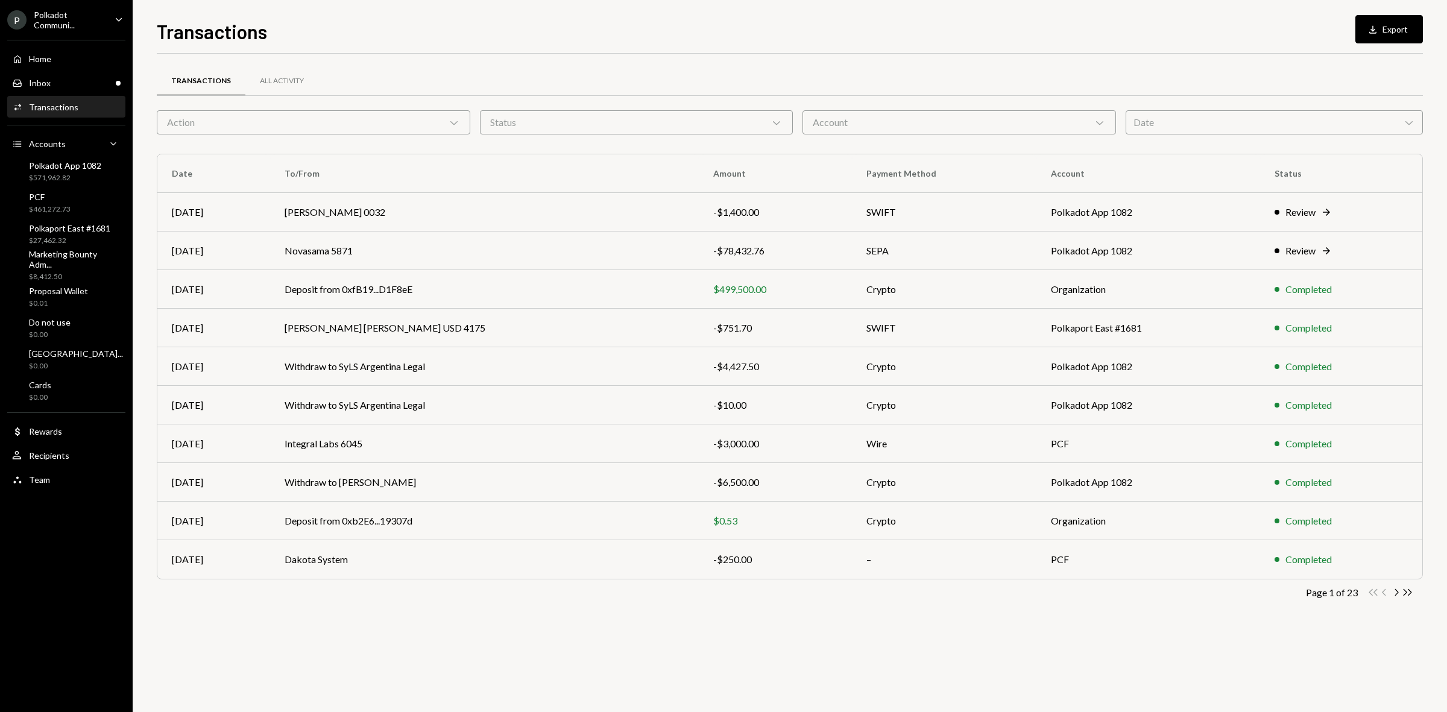
click at [868, 116] on div "Account Chevron Down" at bounding box center [960, 122] width 314 height 24
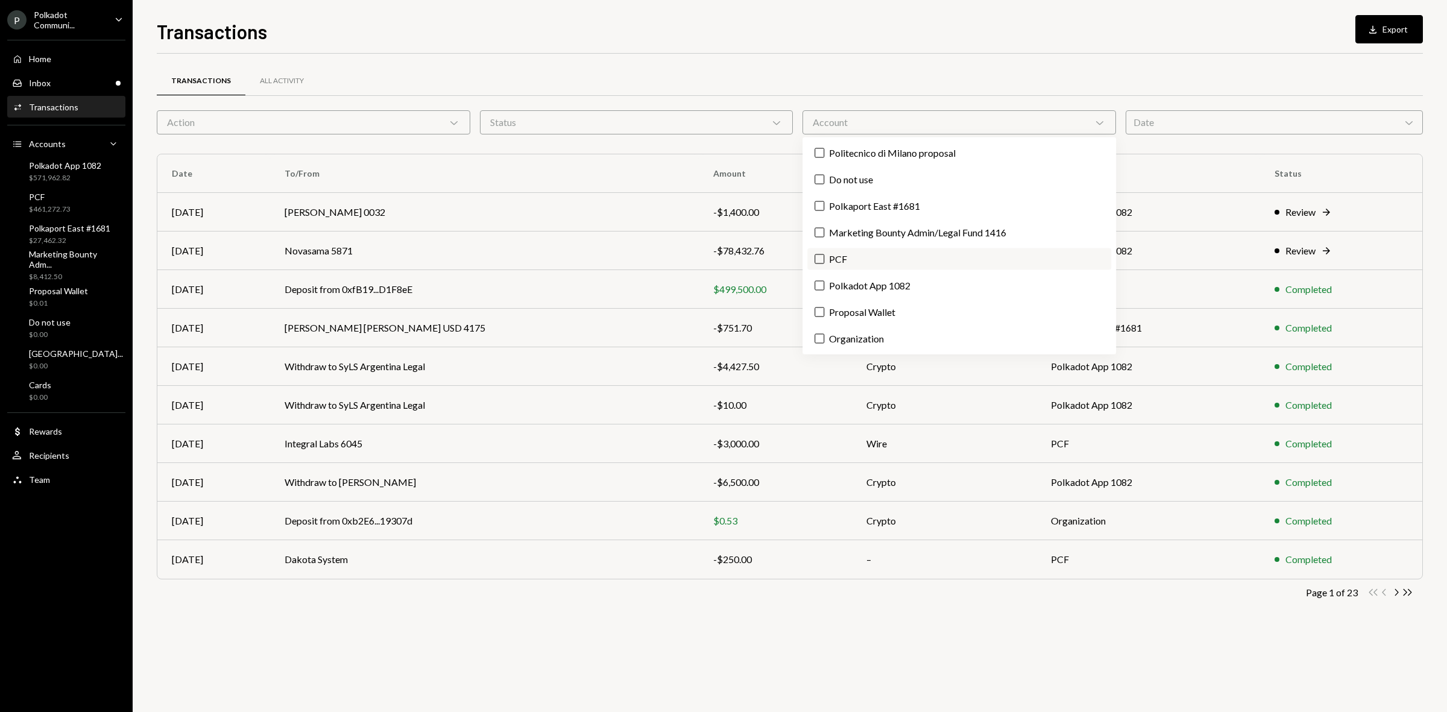
click at [860, 256] on label "PCF" at bounding box center [960, 259] width 304 height 22
click at [824, 256] on button "PCF" at bounding box center [820, 260] width 10 height 10
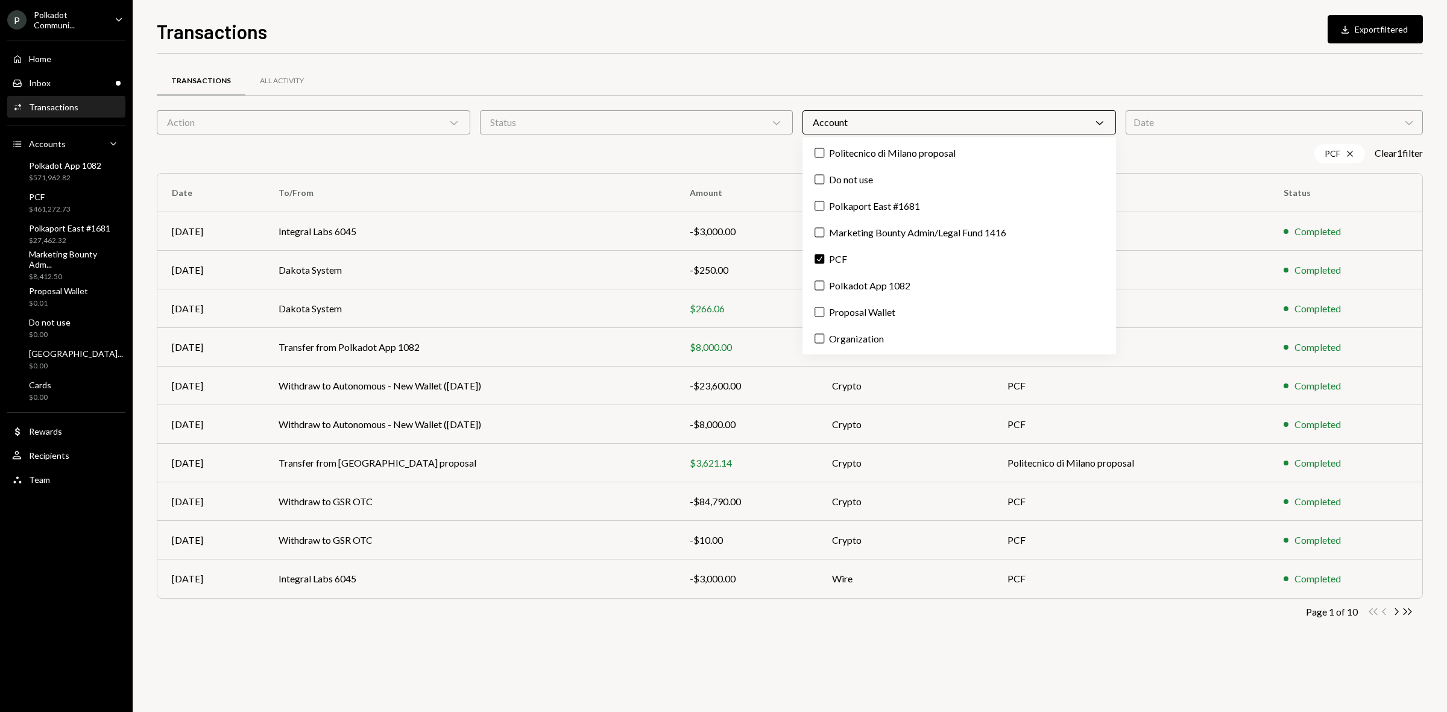
drag, startPoint x: 863, startPoint y: 282, endPoint x: 855, endPoint y: 272, distance: 12.8
click at [862, 282] on label "Polkadot App 1082" at bounding box center [960, 286] width 304 height 22
click at [824, 282] on button "Polkadot App 1082" at bounding box center [820, 286] width 10 height 10
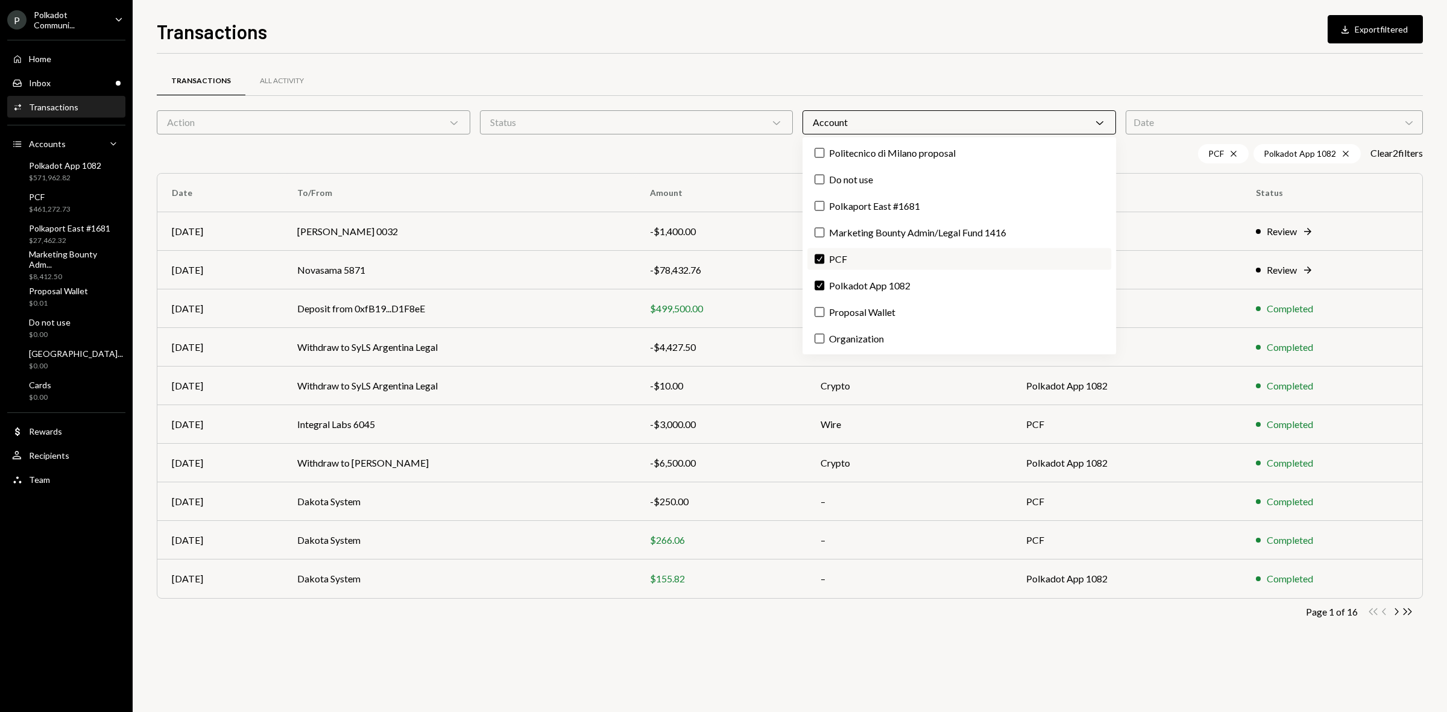
click at [839, 251] on label "Check PCF" at bounding box center [960, 259] width 304 height 22
click at [824, 255] on button "Check" at bounding box center [820, 260] width 10 height 10
click at [704, 652] on div "Transactions All Activity Action Chevron Down Status Chevron Down Account Chevr…" at bounding box center [790, 383] width 1267 height 659
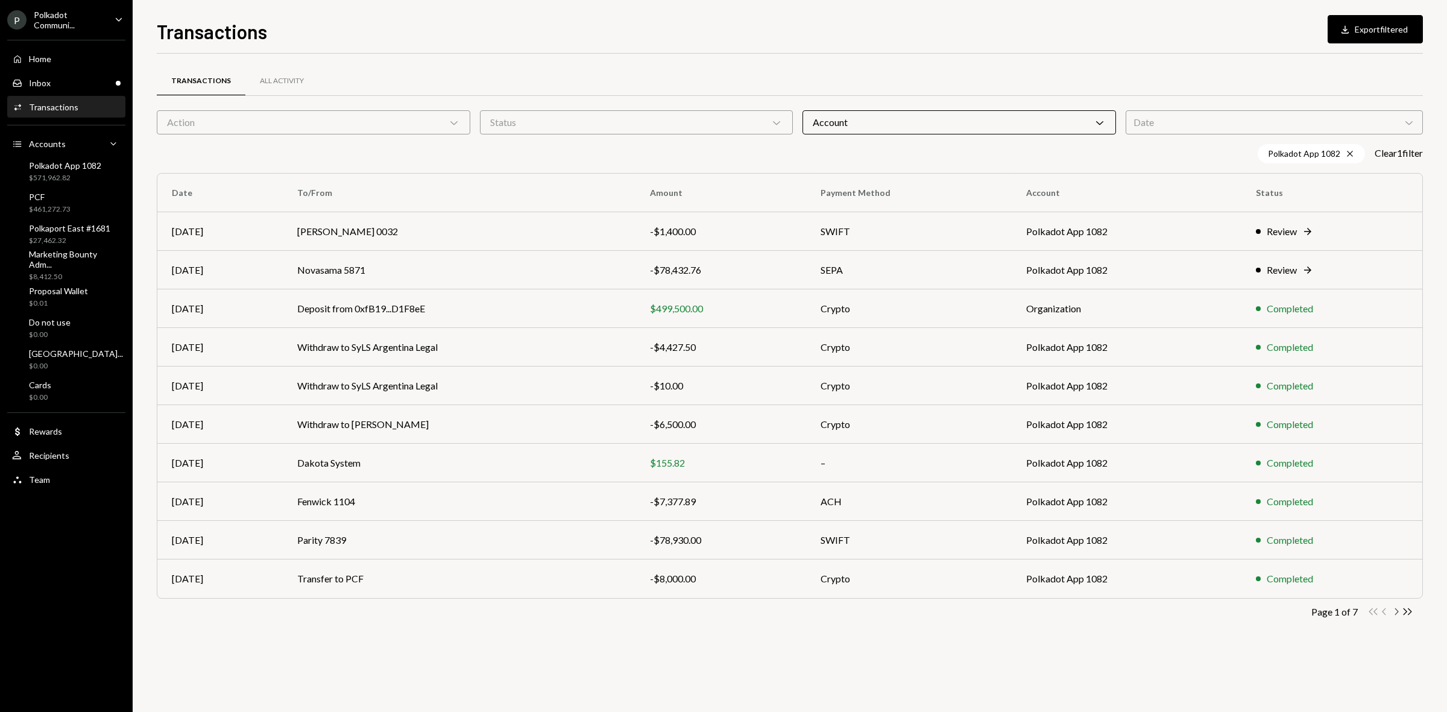
click at [1400, 614] on icon "Chevron Right" at bounding box center [1396, 611] width 11 height 11
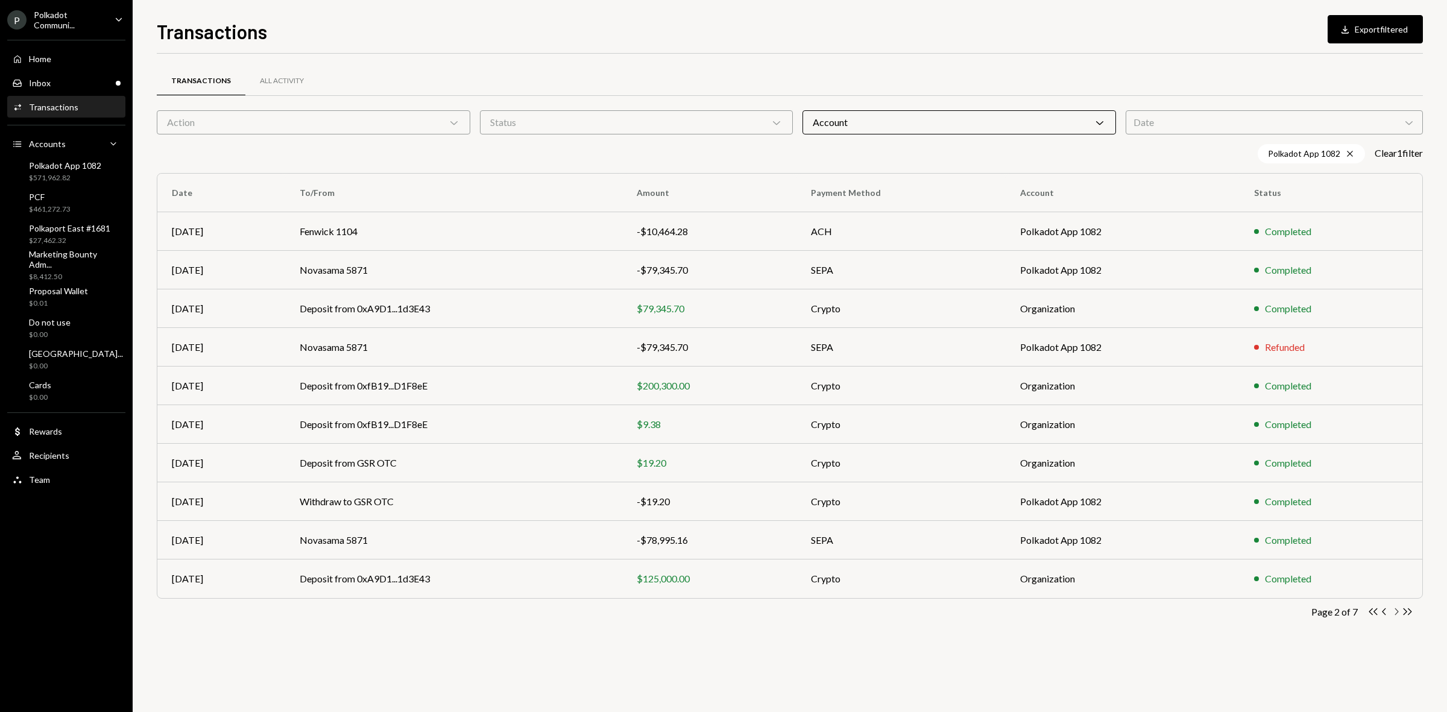
click at [1400, 613] on icon "Chevron Right" at bounding box center [1396, 611] width 11 height 11
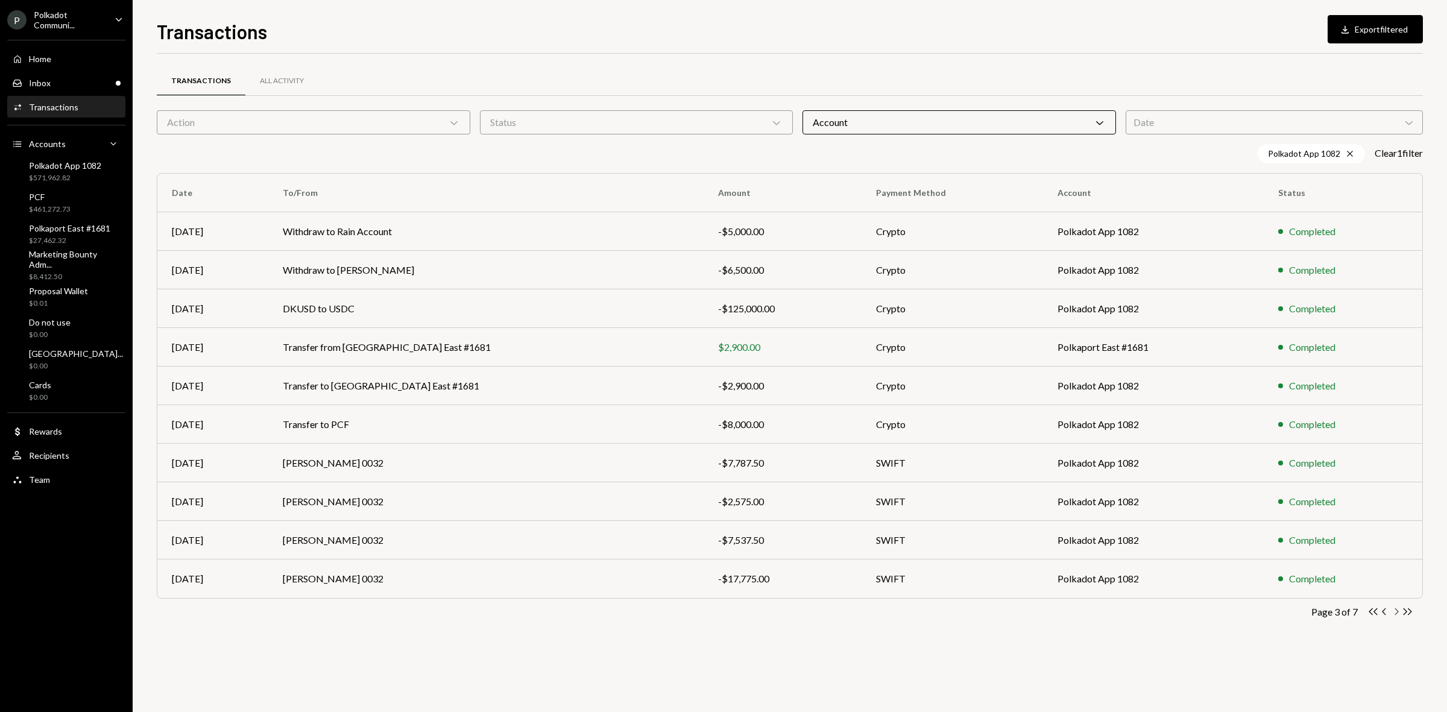
click at [1400, 613] on icon "Chevron Right" at bounding box center [1396, 611] width 11 height 11
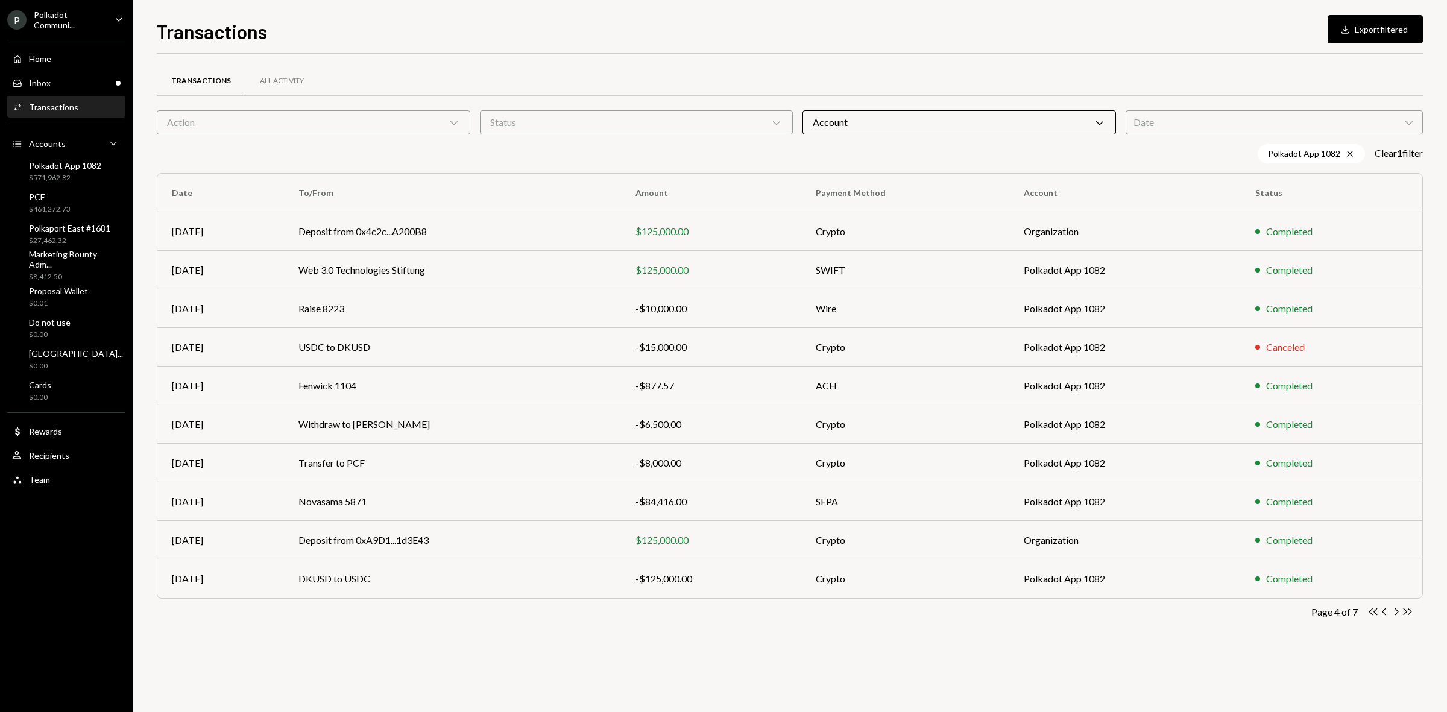
click at [1395, 616] on icon "Chevron Right" at bounding box center [1396, 611] width 11 height 11
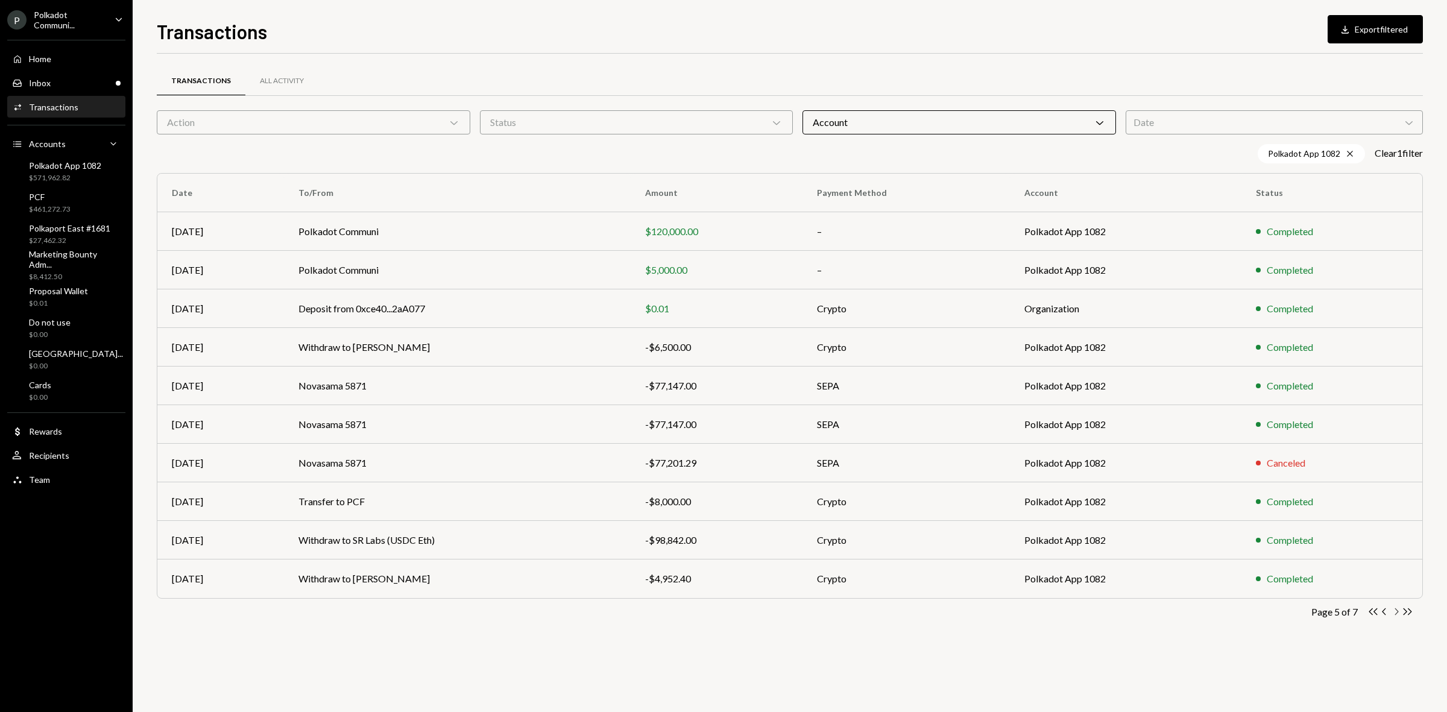
click at [1396, 611] on icon "Chevron Right" at bounding box center [1396, 611] width 11 height 11
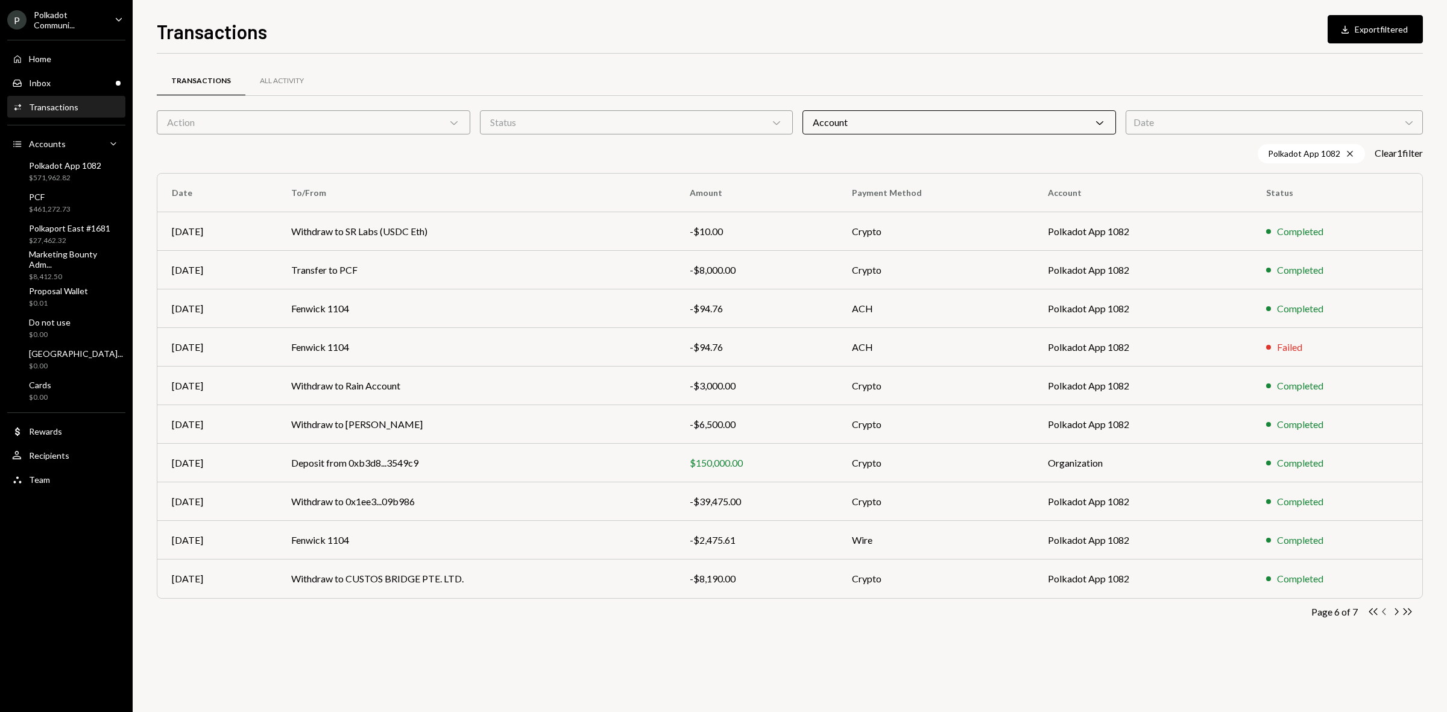
click at [1385, 614] on icon "Chevron Left" at bounding box center [1384, 611] width 11 height 11
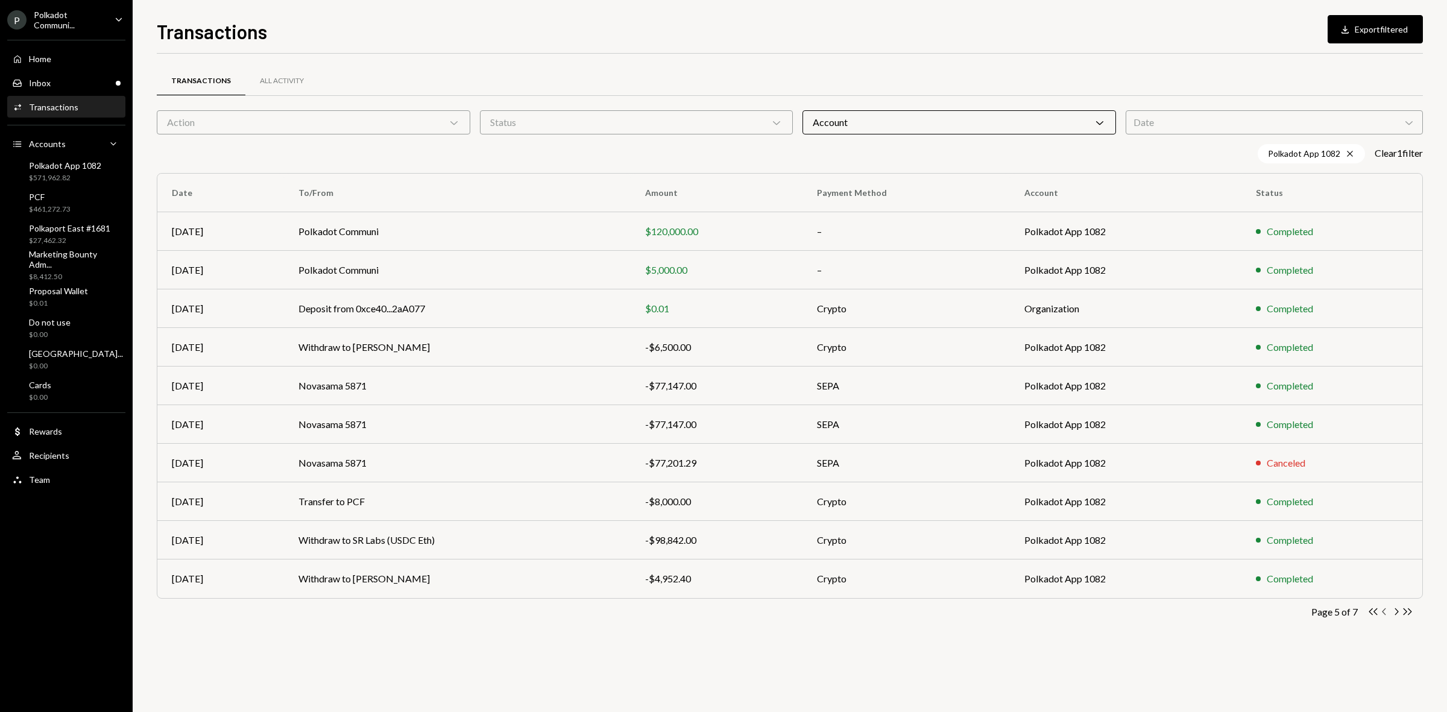
click at [1383, 614] on icon "Chevron Left" at bounding box center [1384, 611] width 11 height 11
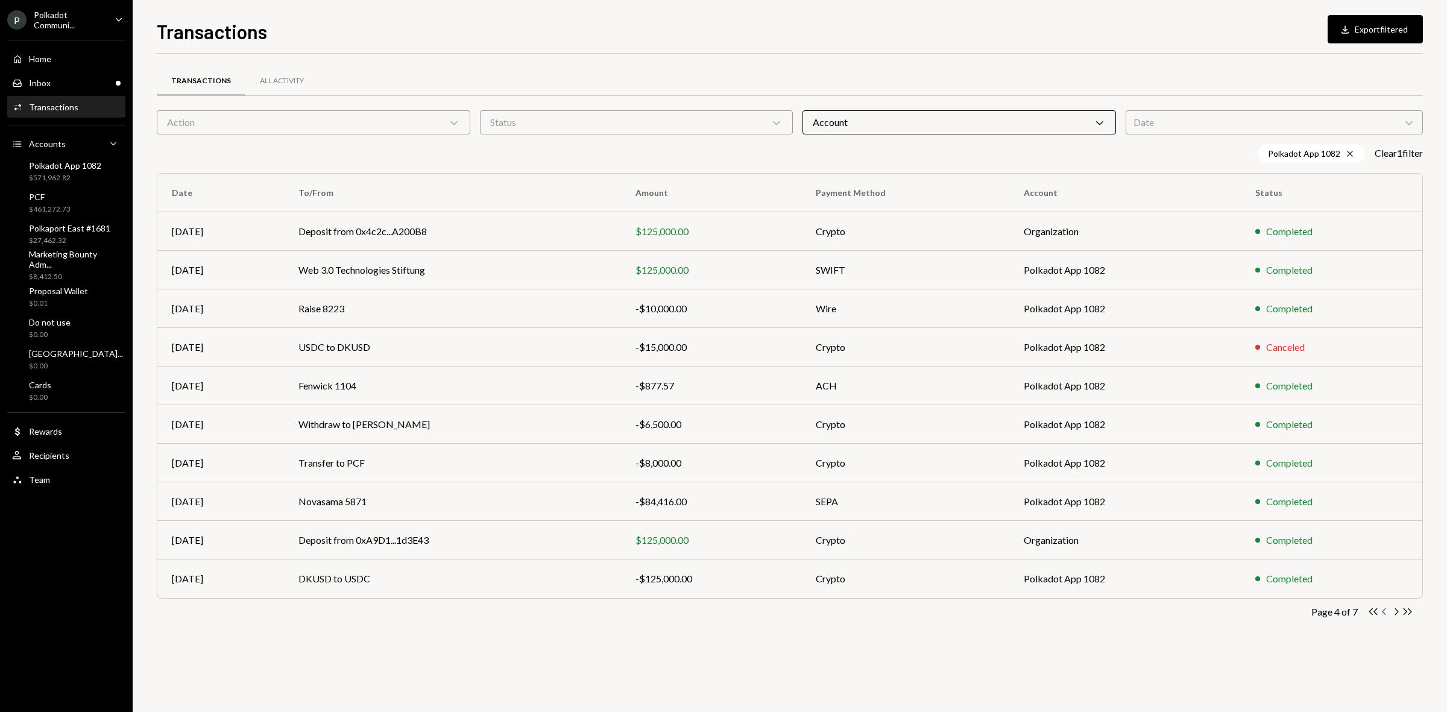
click at [1383, 613] on icon "Chevron Left" at bounding box center [1384, 611] width 11 height 11
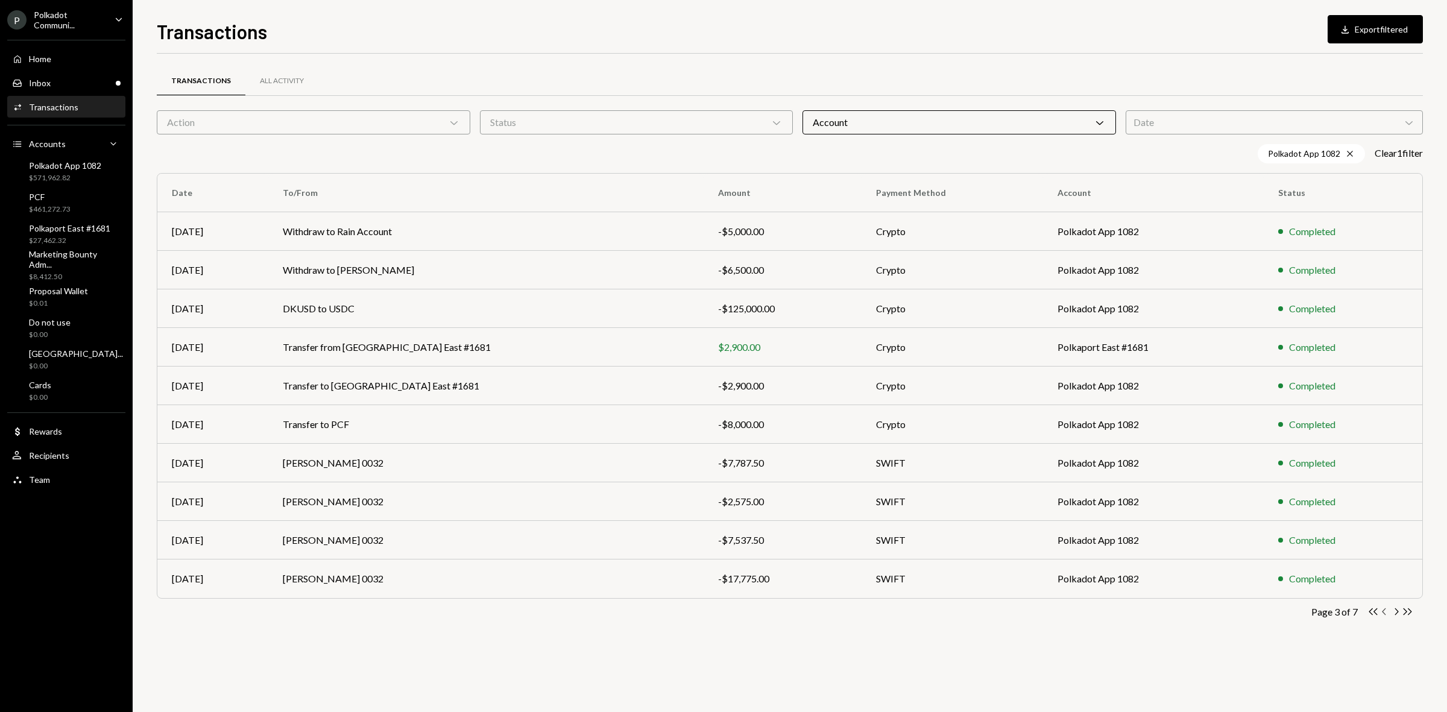
click at [1383, 615] on icon "Chevron Left" at bounding box center [1384, 611] width 11 height 11
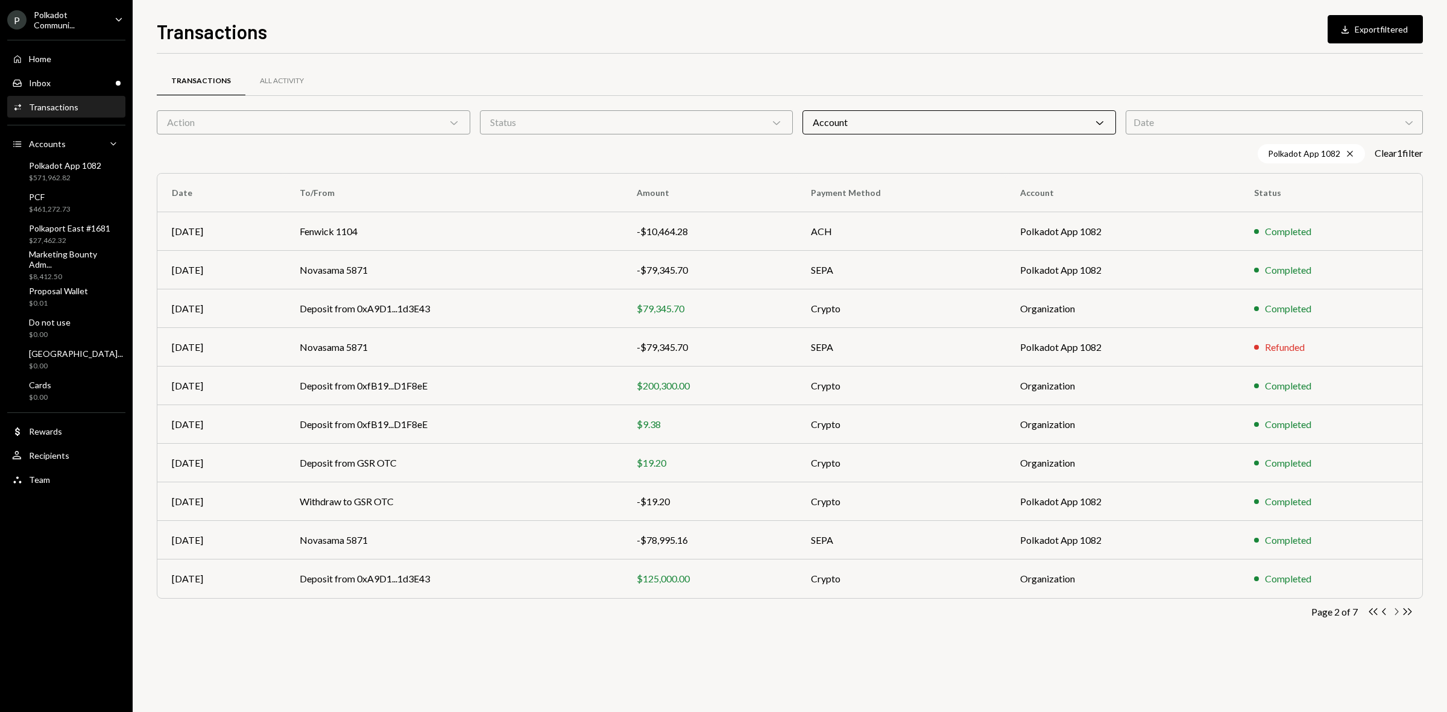
click at [1398, 614] on icon "Chevron Right" at bounding box center [1396, 611] width 11 height 11
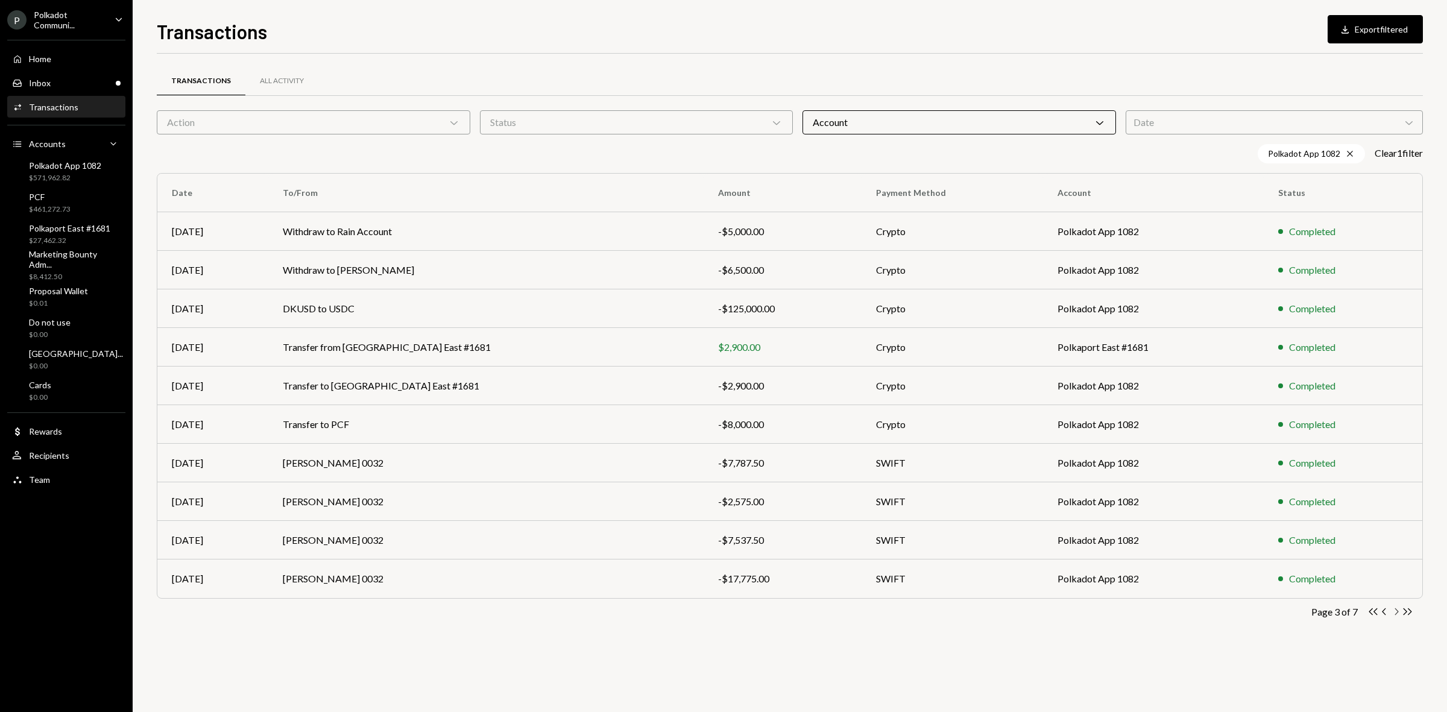
click at [1392, 615] on icon "Chevron Right" at bounding box center [1396, 611] width 11 height 11
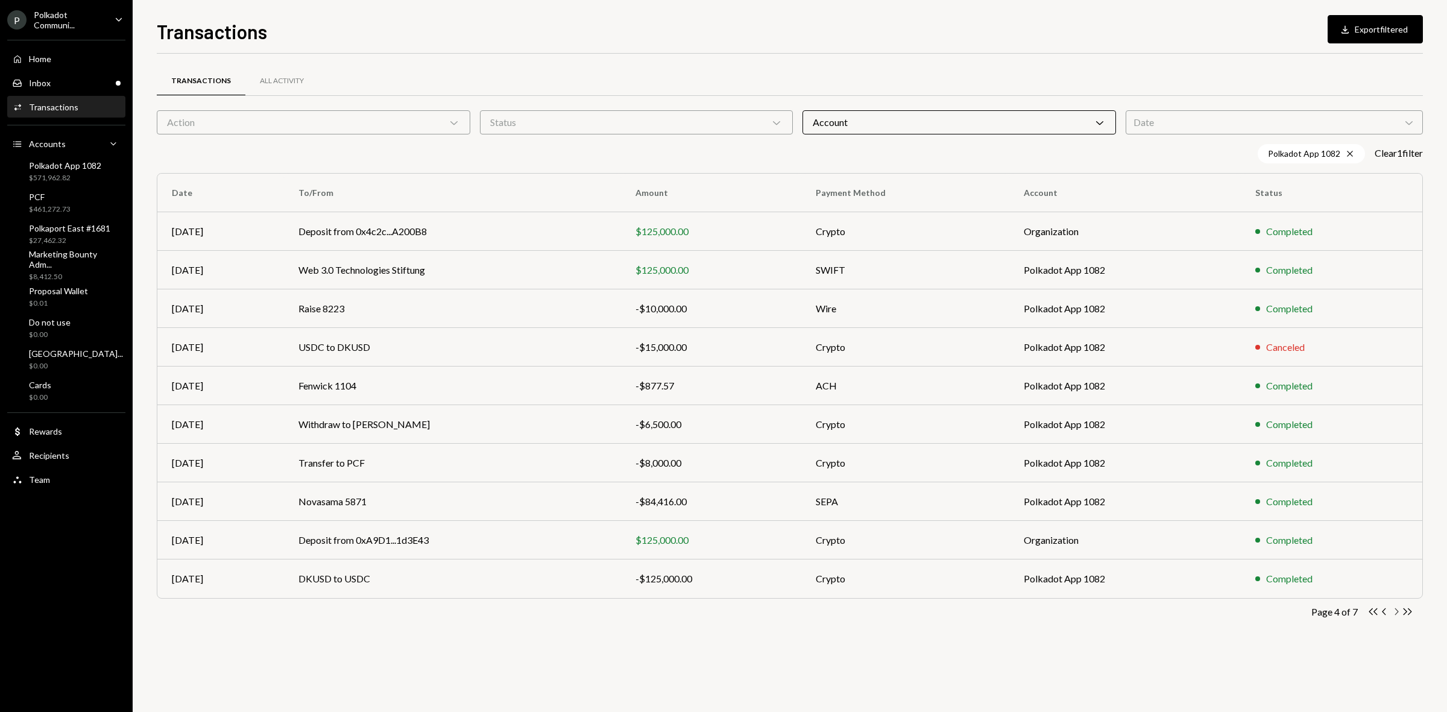
click at [1392, 615] on icon "Chevron Right" at bounding box center [1396, 611] width 11 height 11
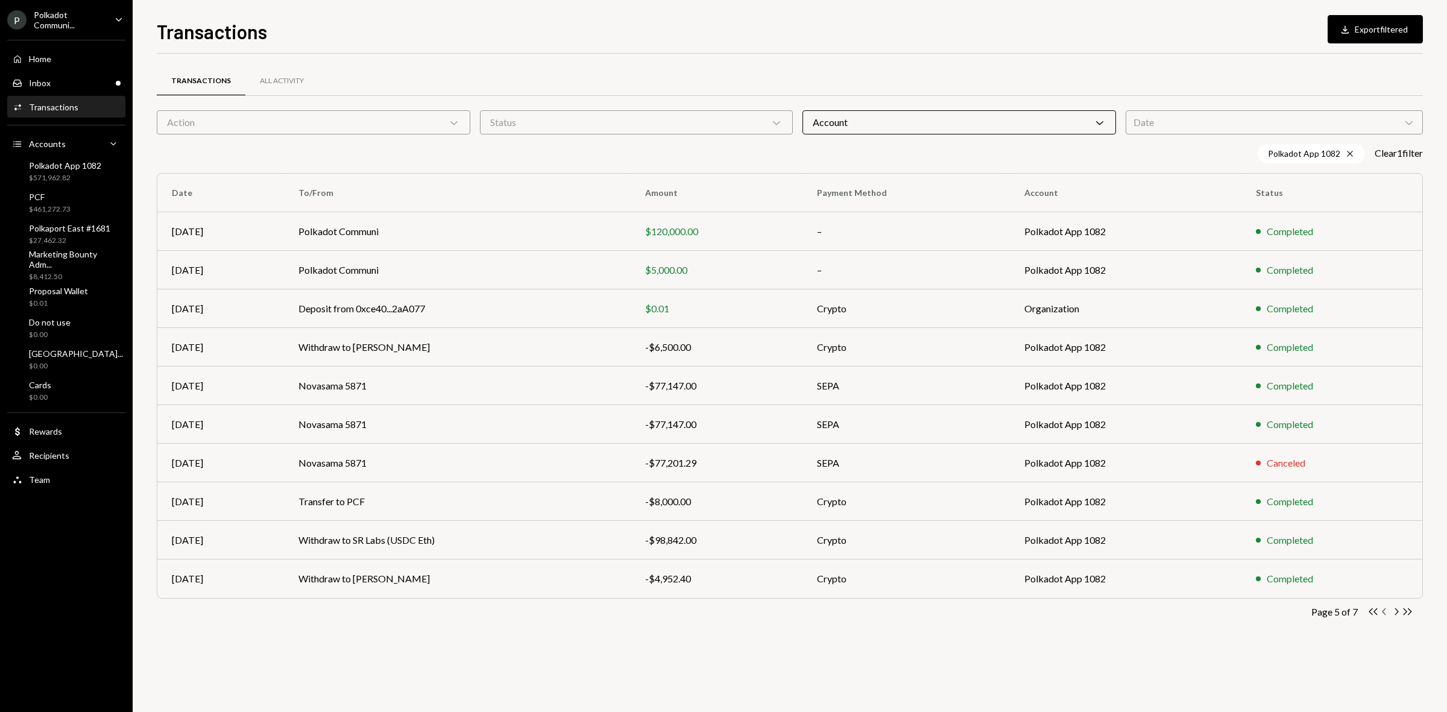
click at [1383, 610] on icon "Chevron Left" at bounding box center [1384, 611] width 11 height 11
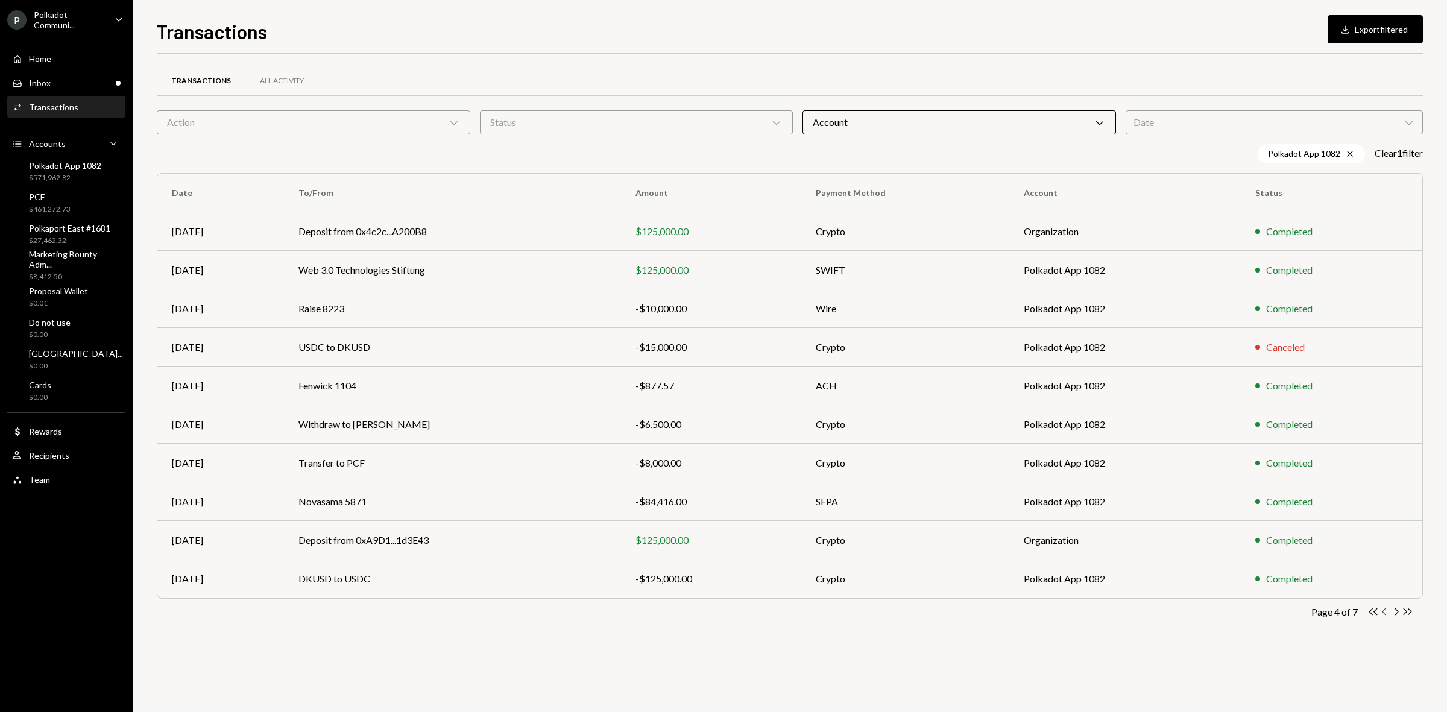
click at [1383, 610] on icon "Chevron Left" at bounding box center [1384, 611] width 11 height 11
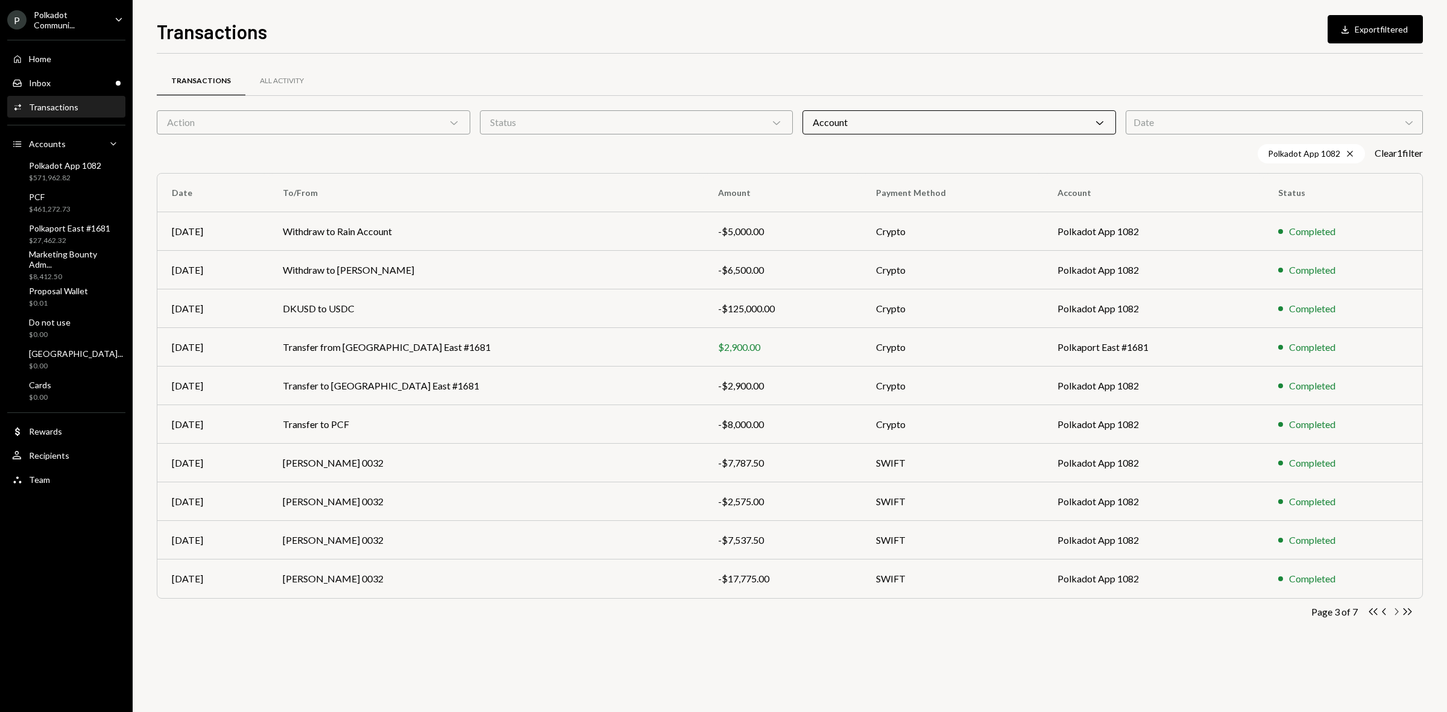
click at [1396, 614] on icon "Chevron Right" at bounding box center [1396, 611] width 11 height 11
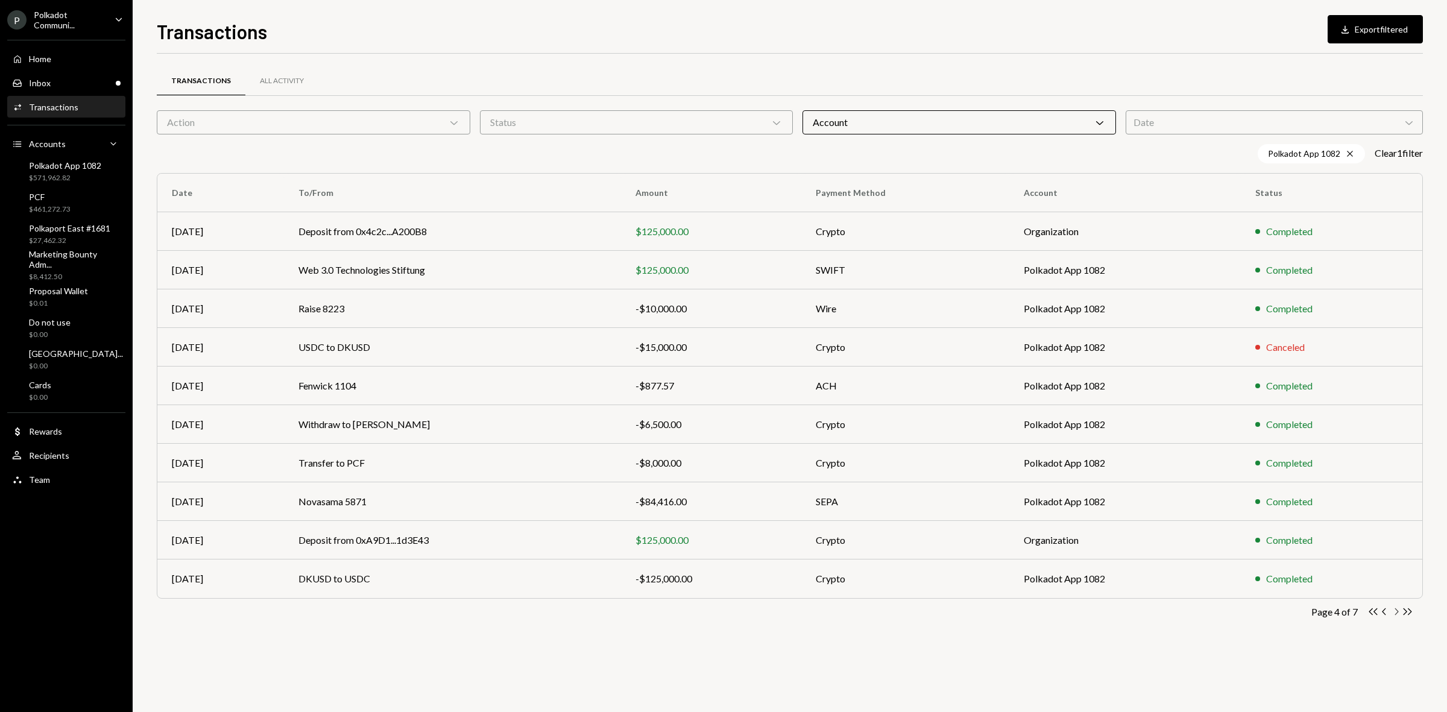
click at [1396, 614] on icon "Chevron Right" at bounding box center [1396, 611] width 11 height 11
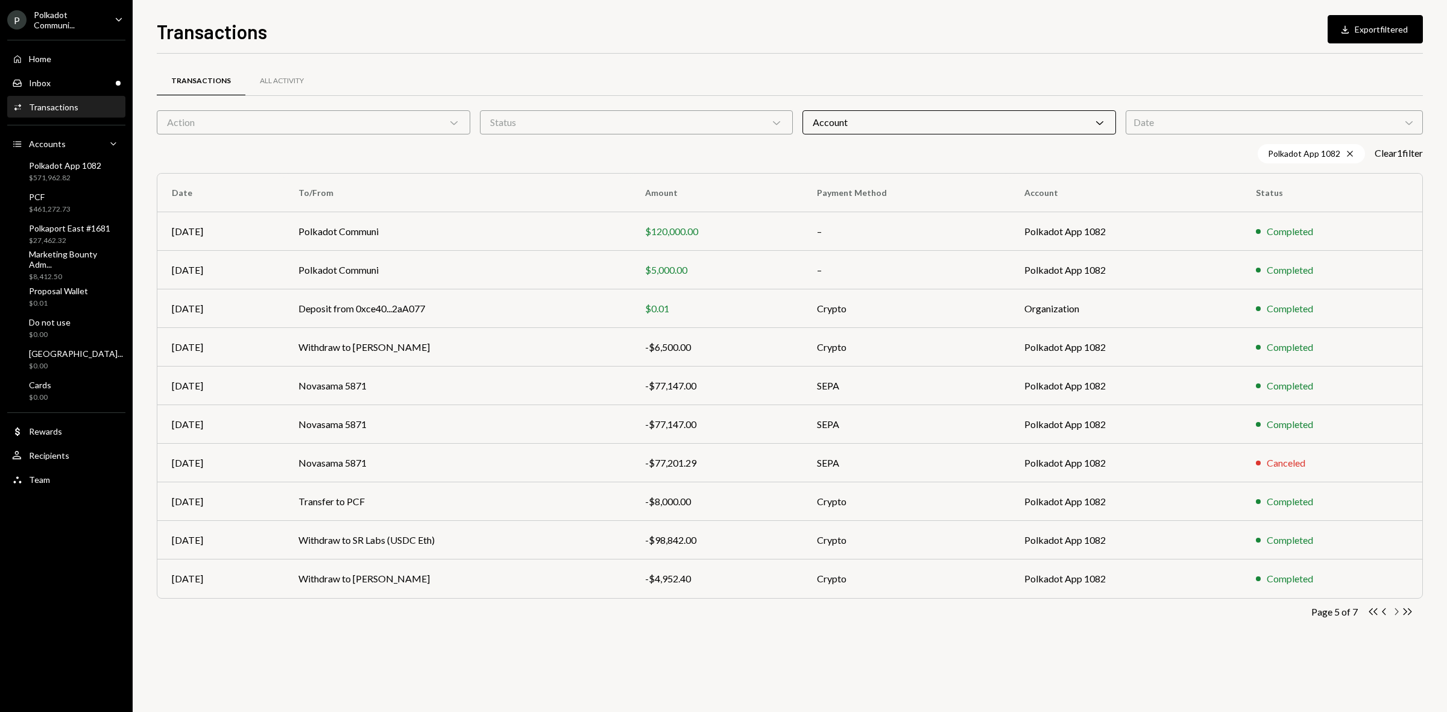
click at [1396, 614] on icon "Chevron Right" at bounding box center [1396, 611] width 11 height 11
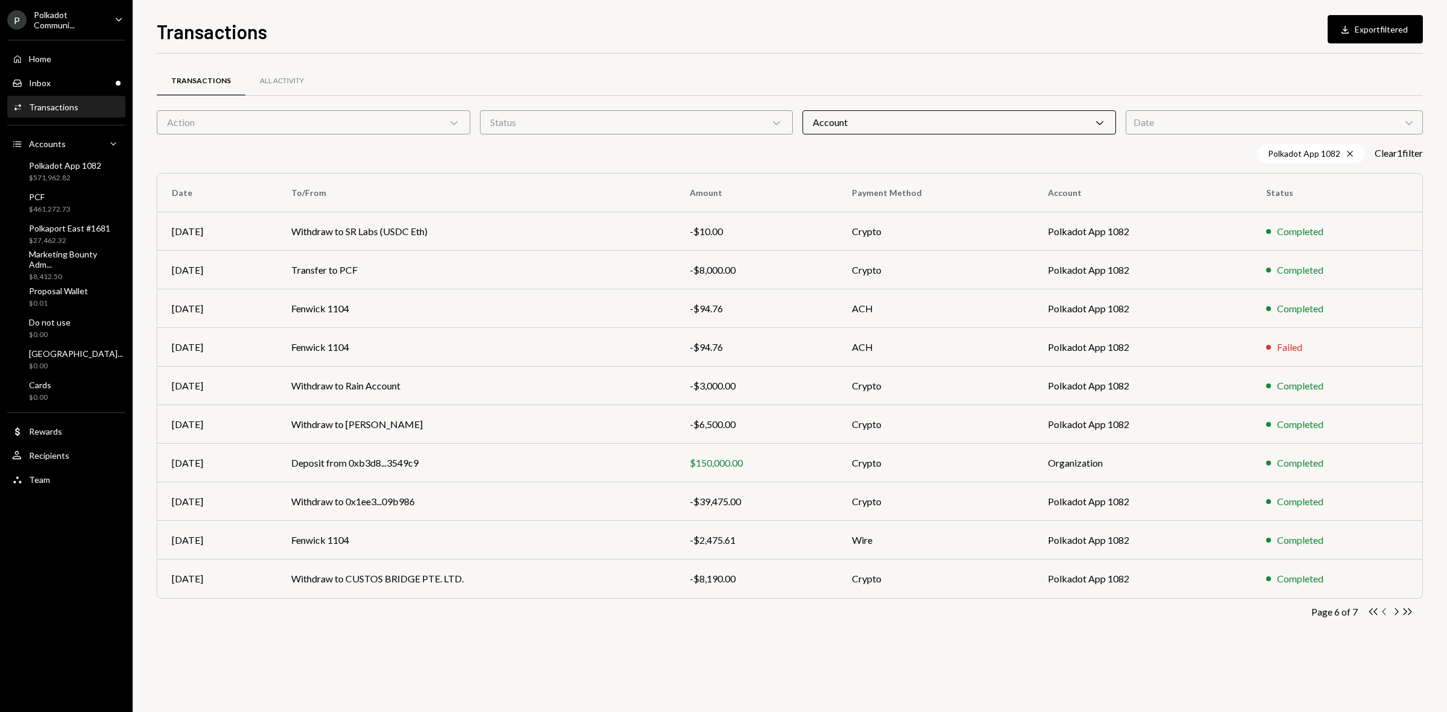
click at [1383, 612] on icon "button" at bounding box center [1384, 612] width 4 height 7
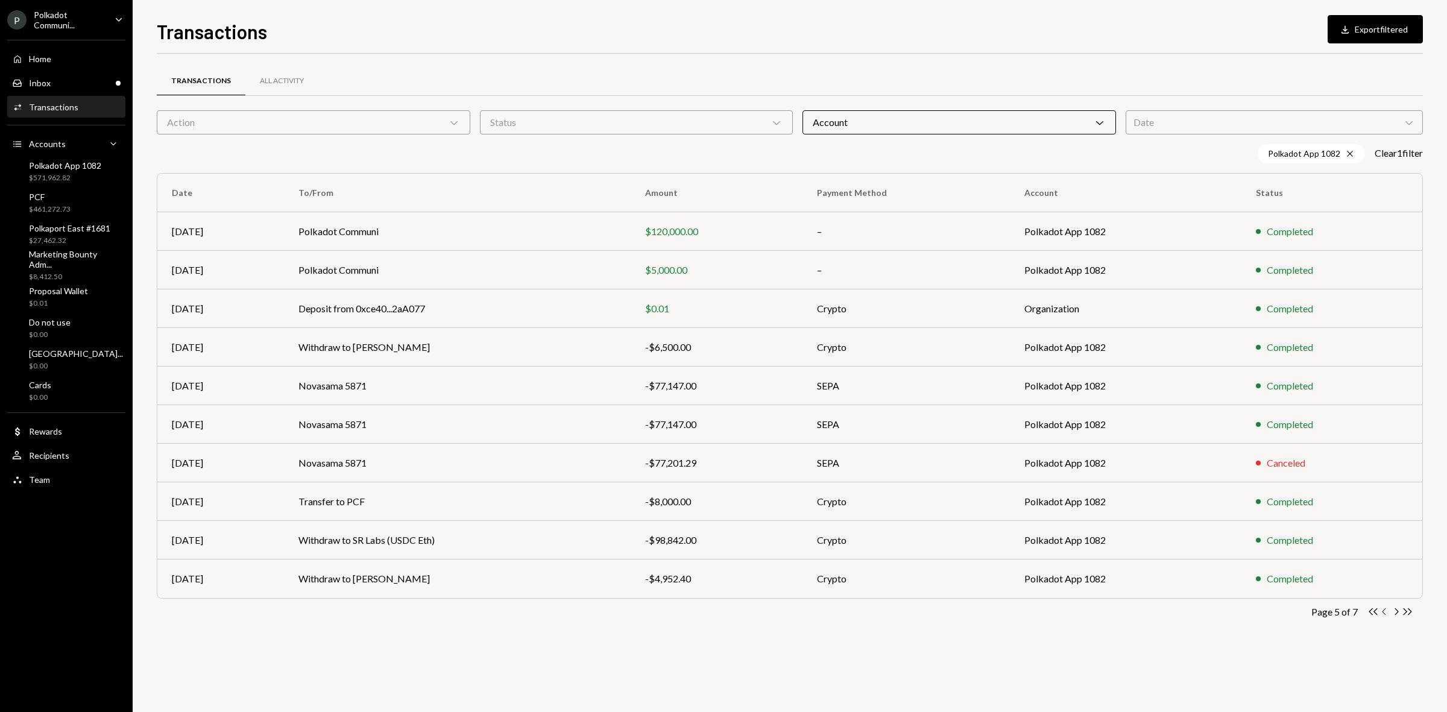
click at [1383, 612] on icon "button" at bounding box center [1384, 612] width 4 height 7
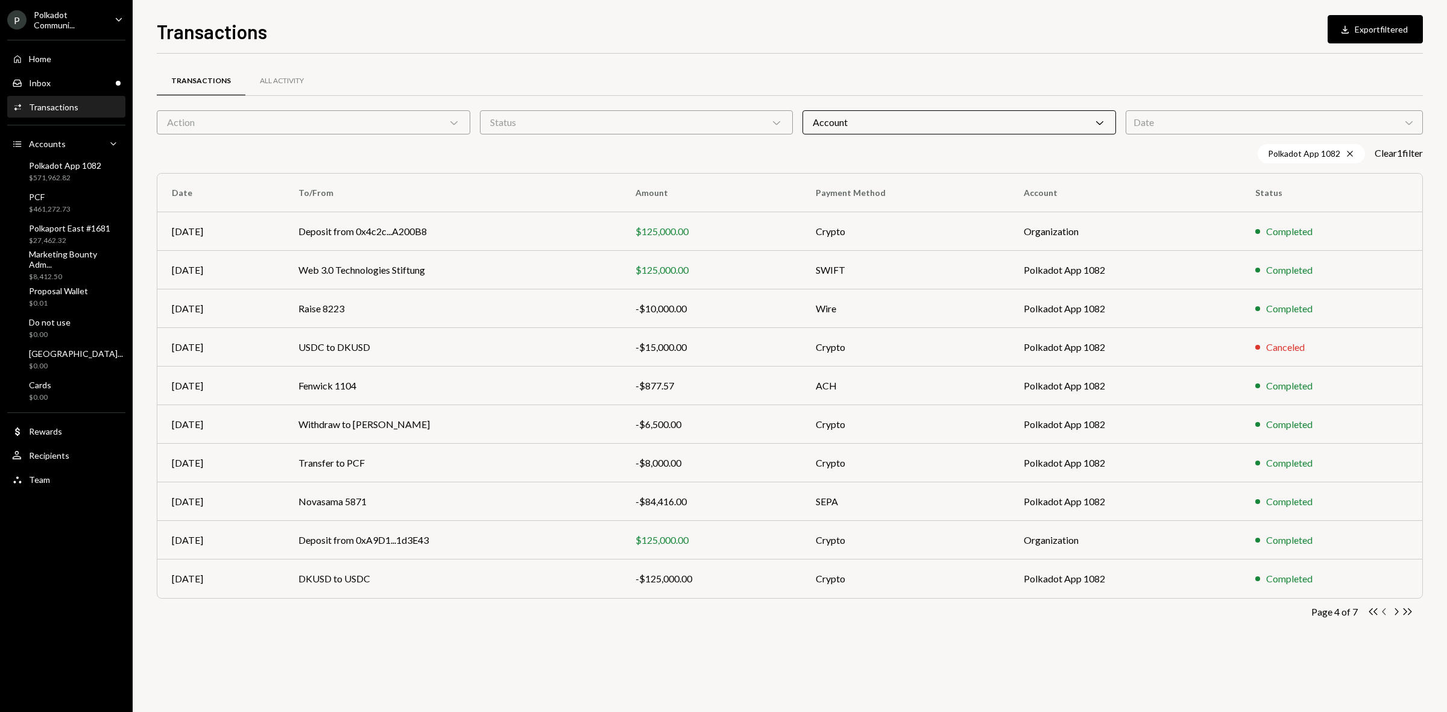
click at [1383, 612] on icon "button" at bounding box center [1384, 612] width 4 height 7
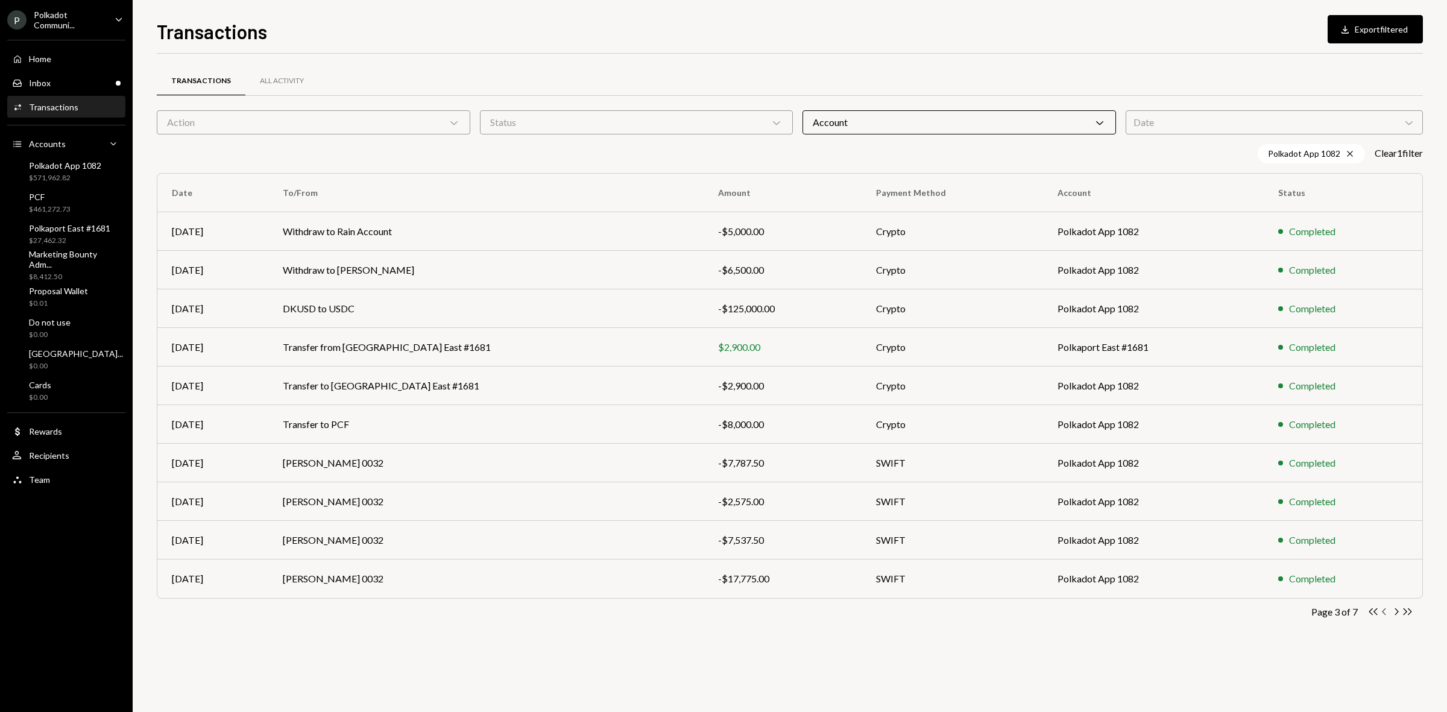
click at [1381, 612] on icon "Chevron Left" at bounding box center [1384, 611] width 11 height 11
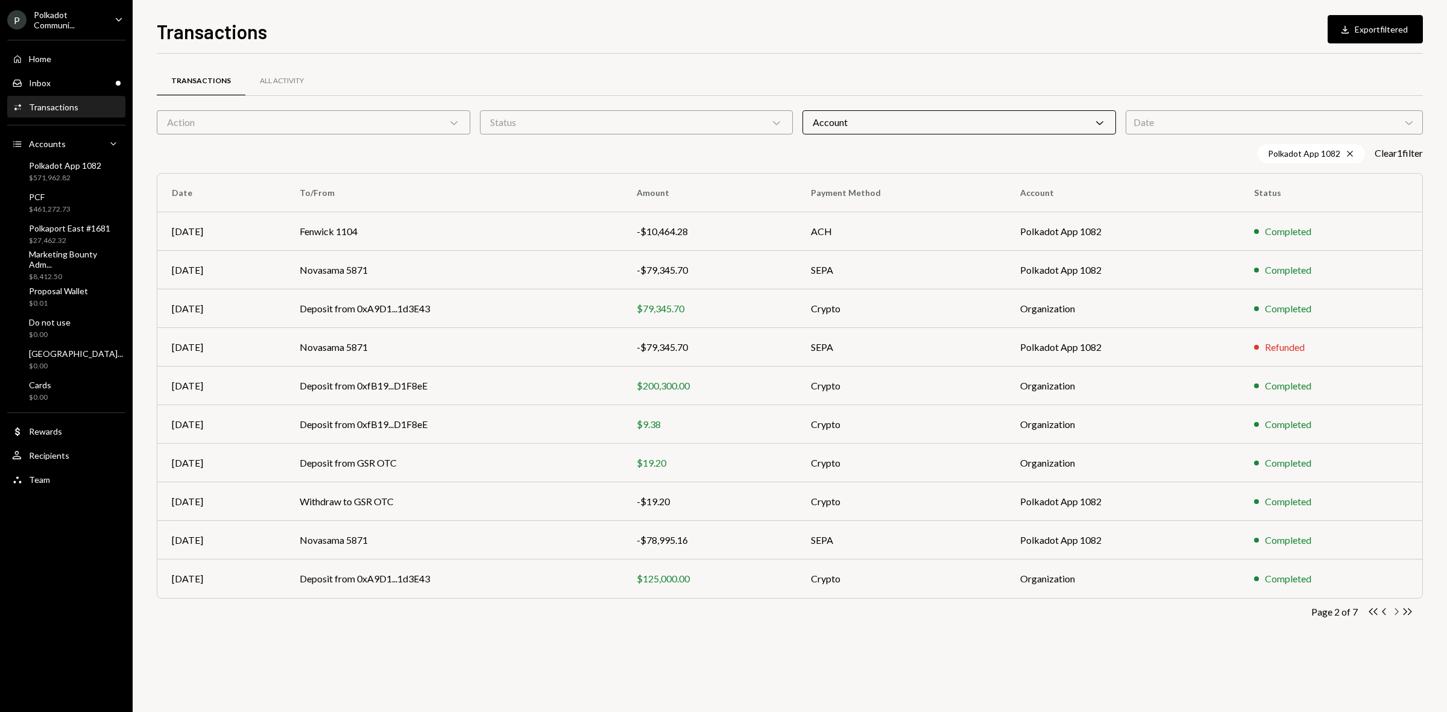
click at [1398, 610] on icon "Chevron Right" at bounding box center [1396, 611] width 11 height 11
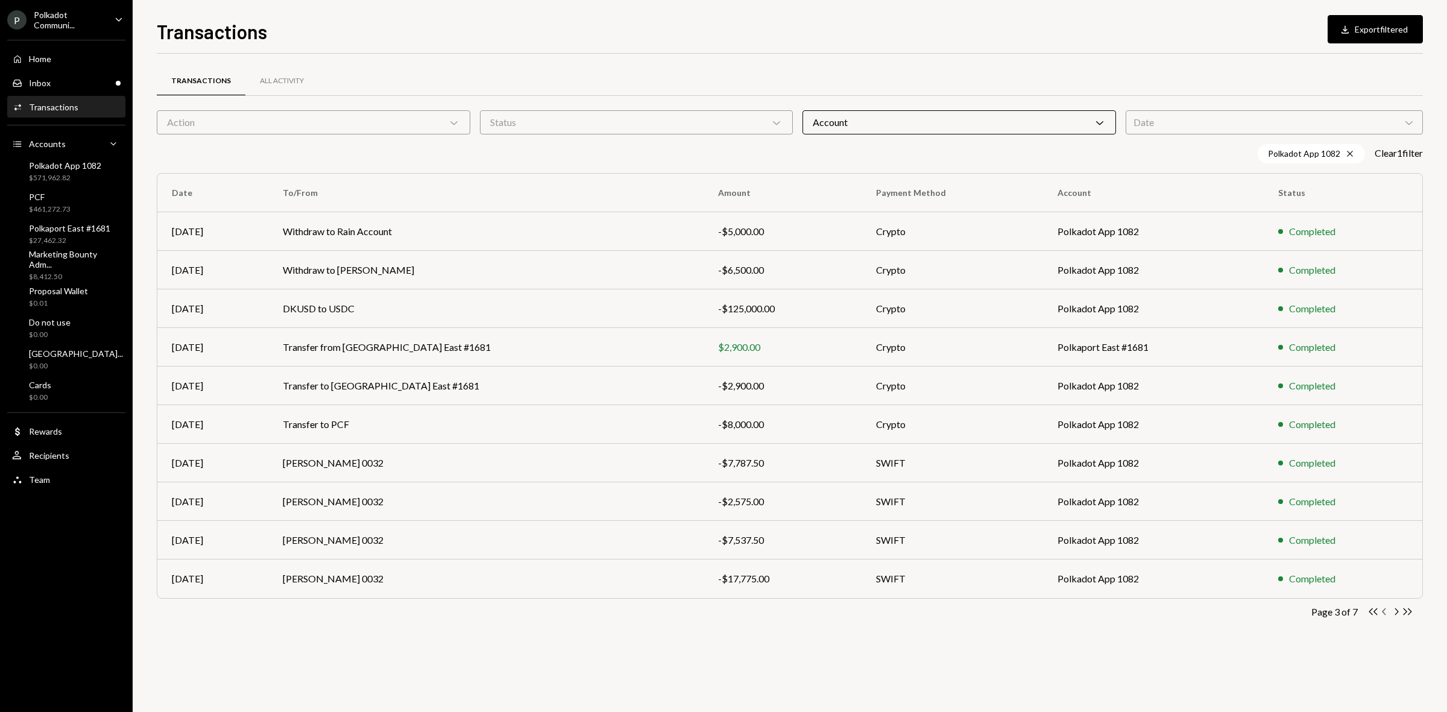
click at [1385, 612] on icon "Chevron Left" at bounding box center [1384, 611] width 11 height 11
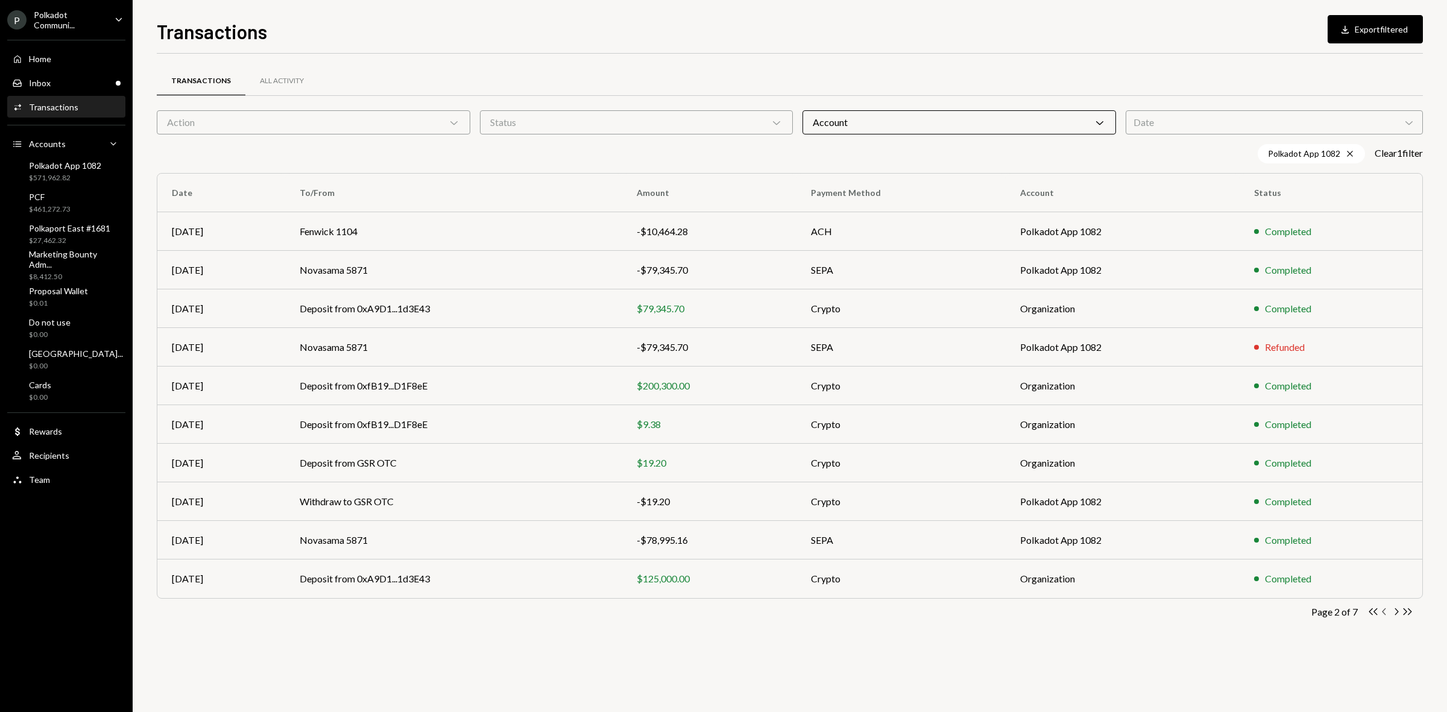
click at [1385, 611] on icon "Chevron Left" at bounding box center [1384, 611] width 11 height 11
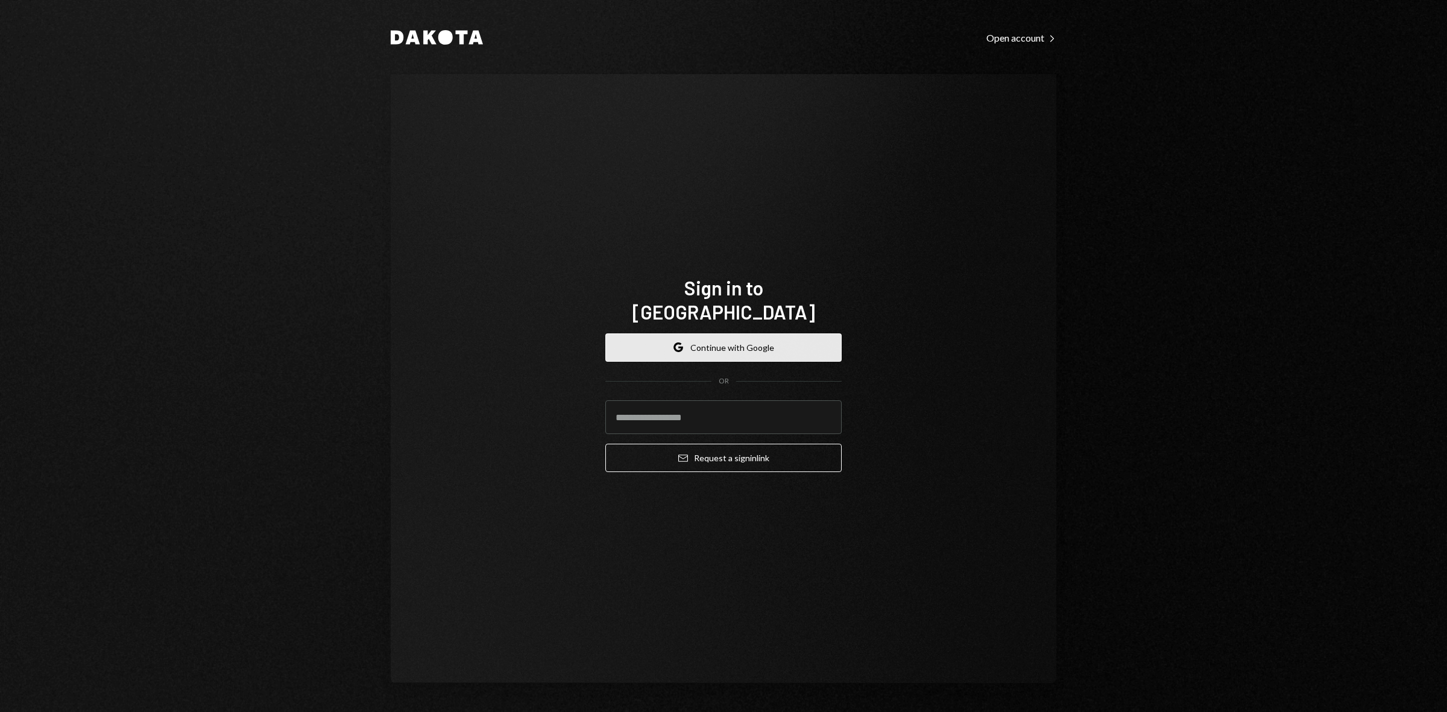
click at [733, 334] on button "Google Continue with Google" at bounding box center [724, 348] width 236 height 28
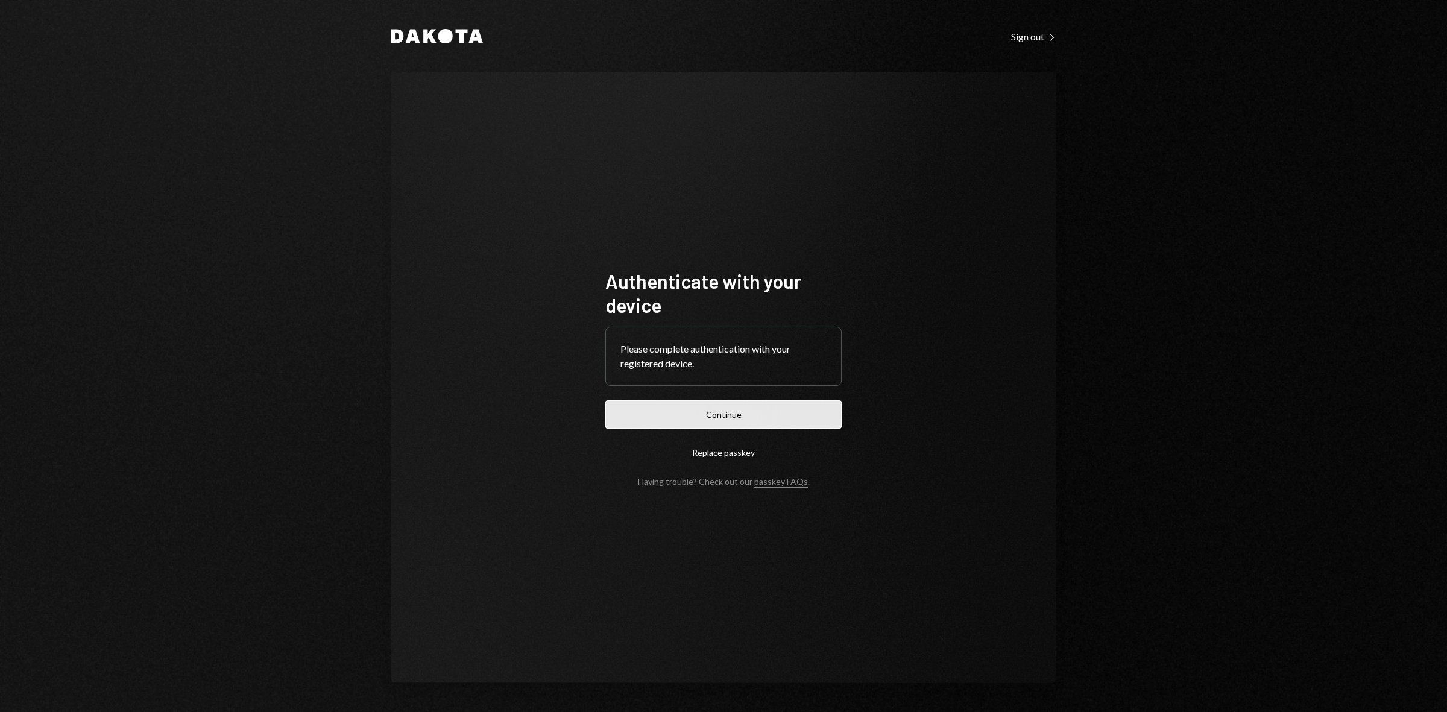
click at [783, 405] on button "Continue" at bounding box center [724, 414] width 236 height 28
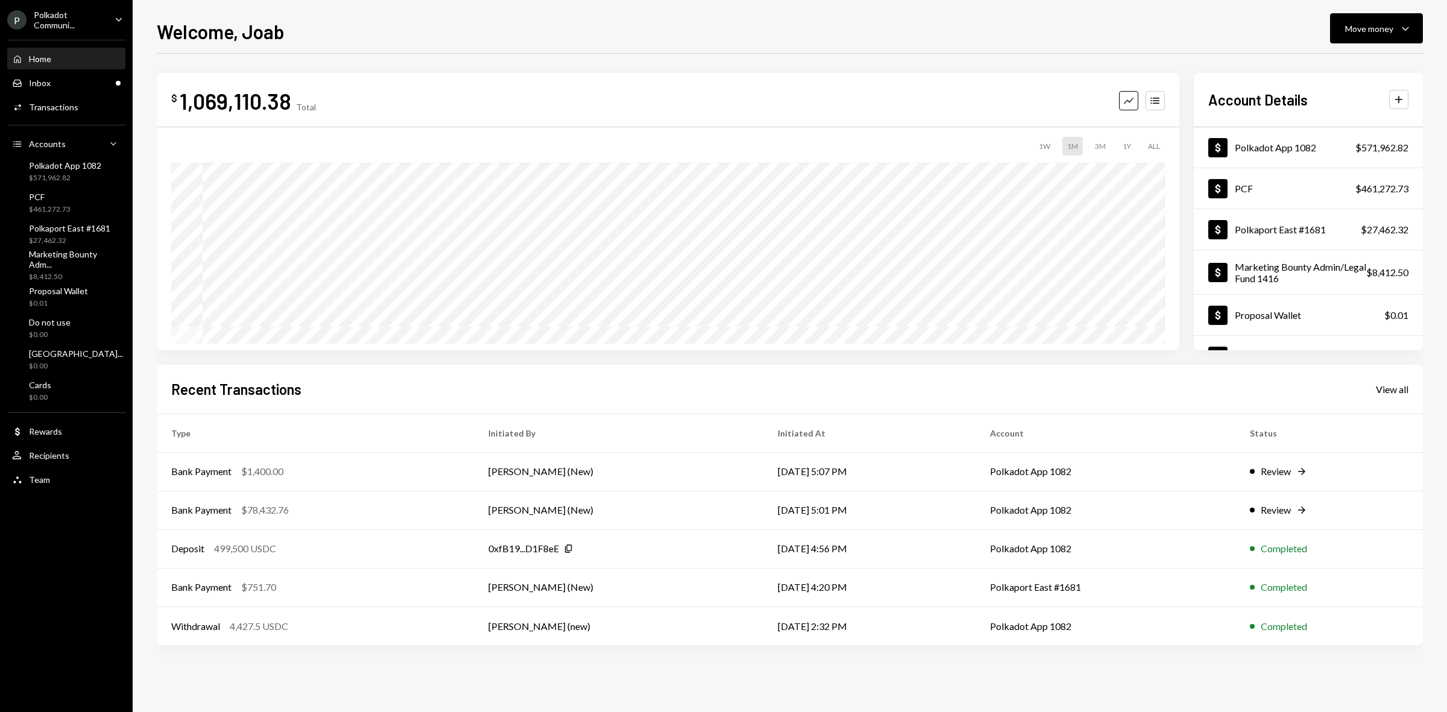
click at [76, 22] on div "Polkadot Communi..." at bounding box center [69, 20] width 71 height 21
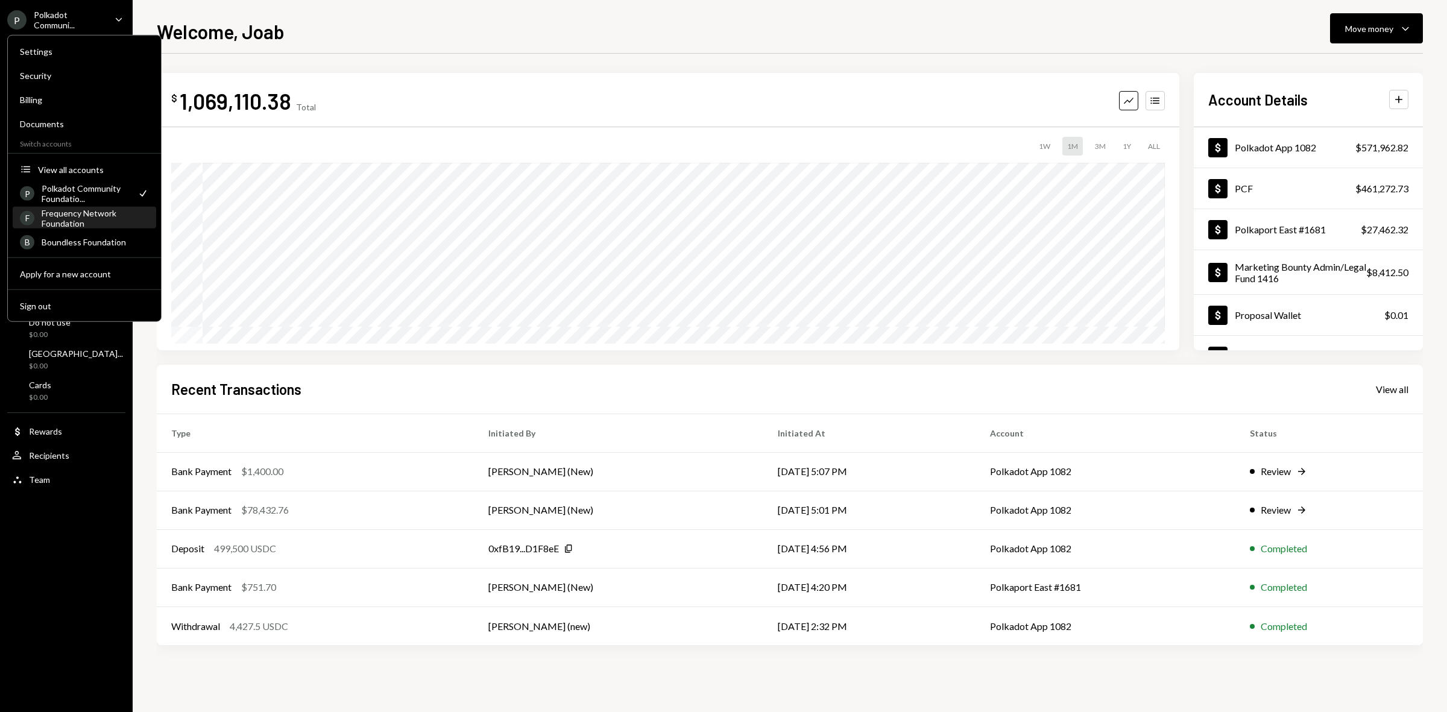
click at [87, 225] on div "Frequency Network Foundation" at bounding box center [95, 217] width 107 height 21
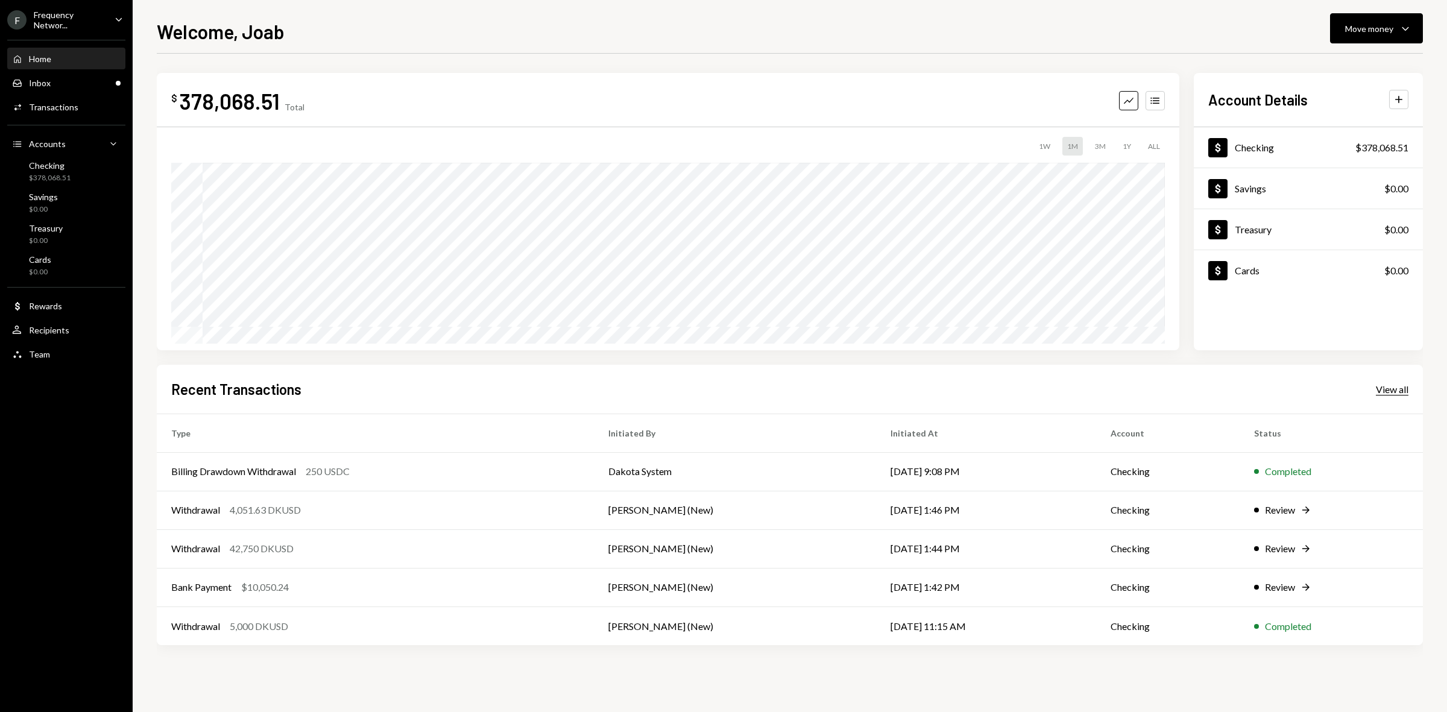
click at [1378, 392] on div "View all" at bounding box center [1392, 390] width 33 height 12
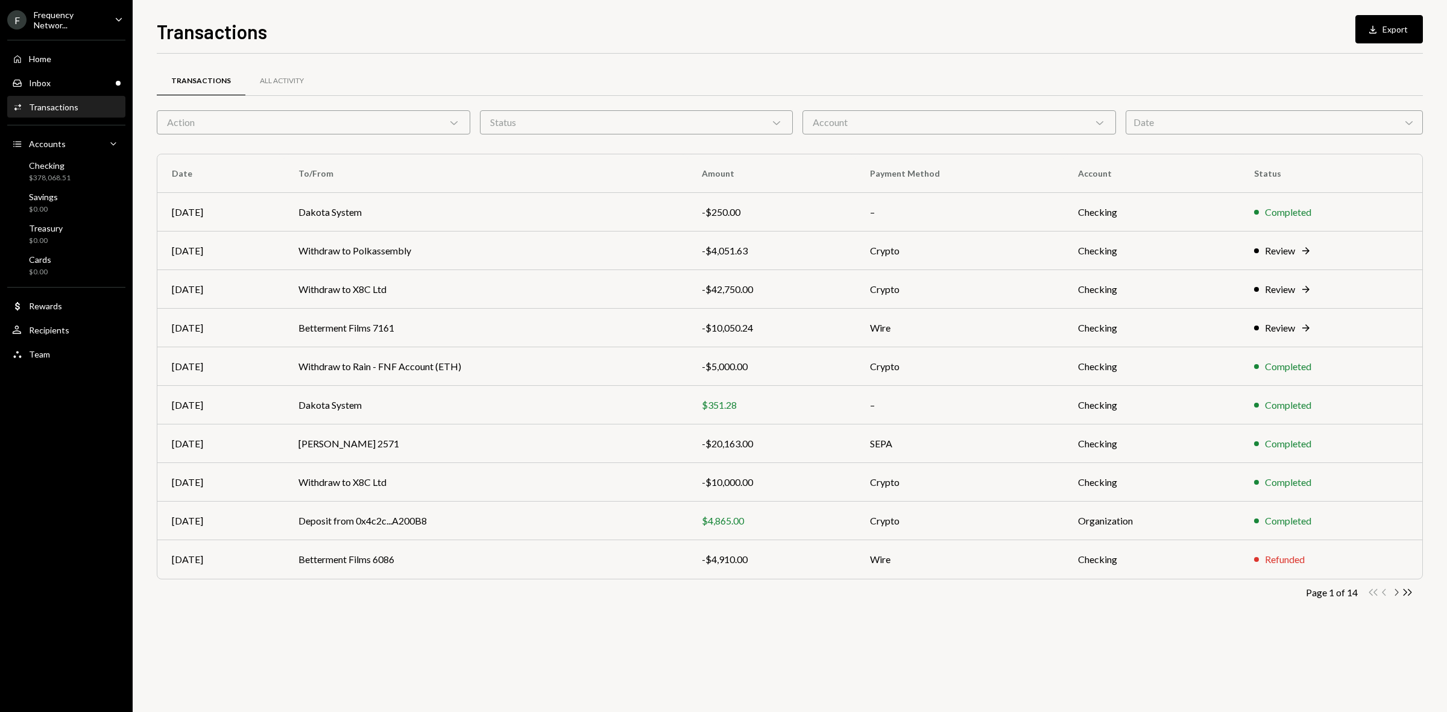
click at [1394, 591] on icon "Chevron Right" at bounding box center [1396, 592] width 11 height 11
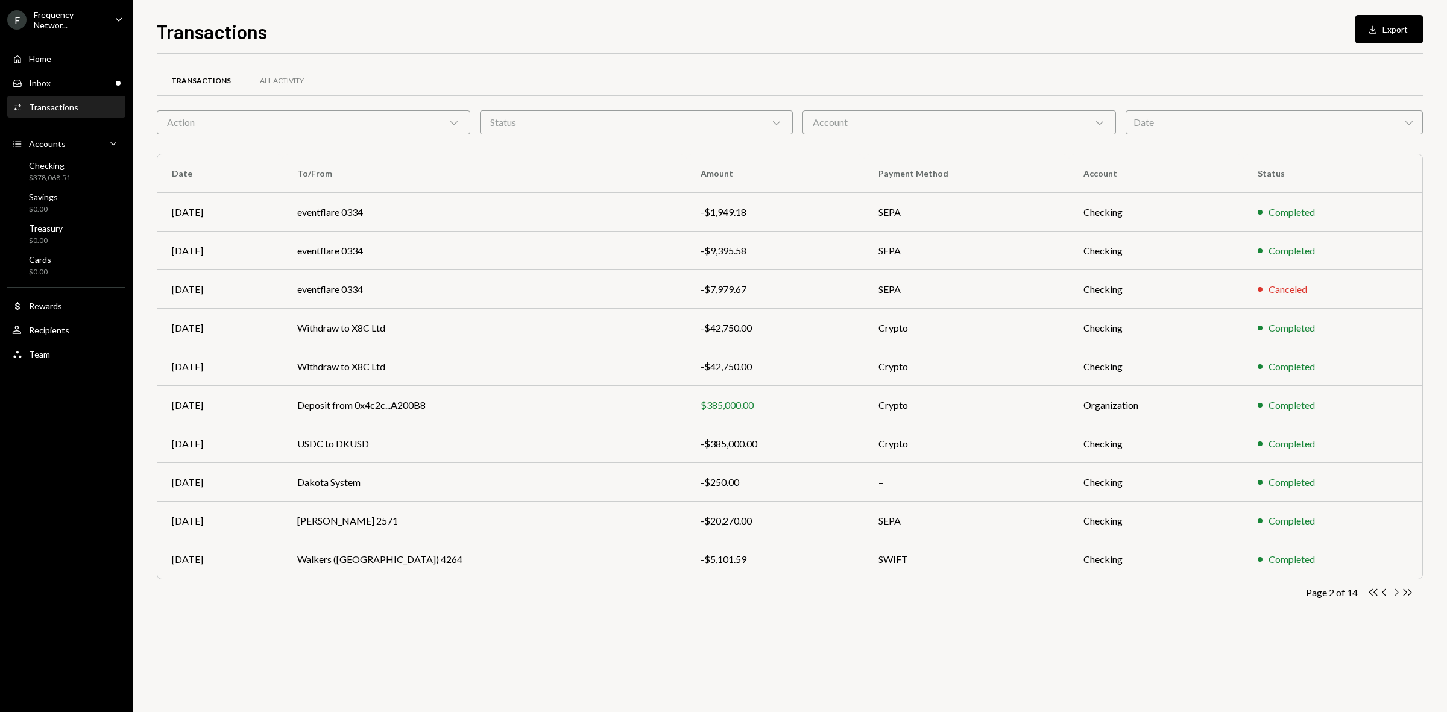
click at [1397, 589] on icon "Chevron Right" at bounding box center [1396, 592] width 11 height 11
click at [1385, 589] on icon "Chevron Left" at bounding box center [1384, 592] width 11 height 11
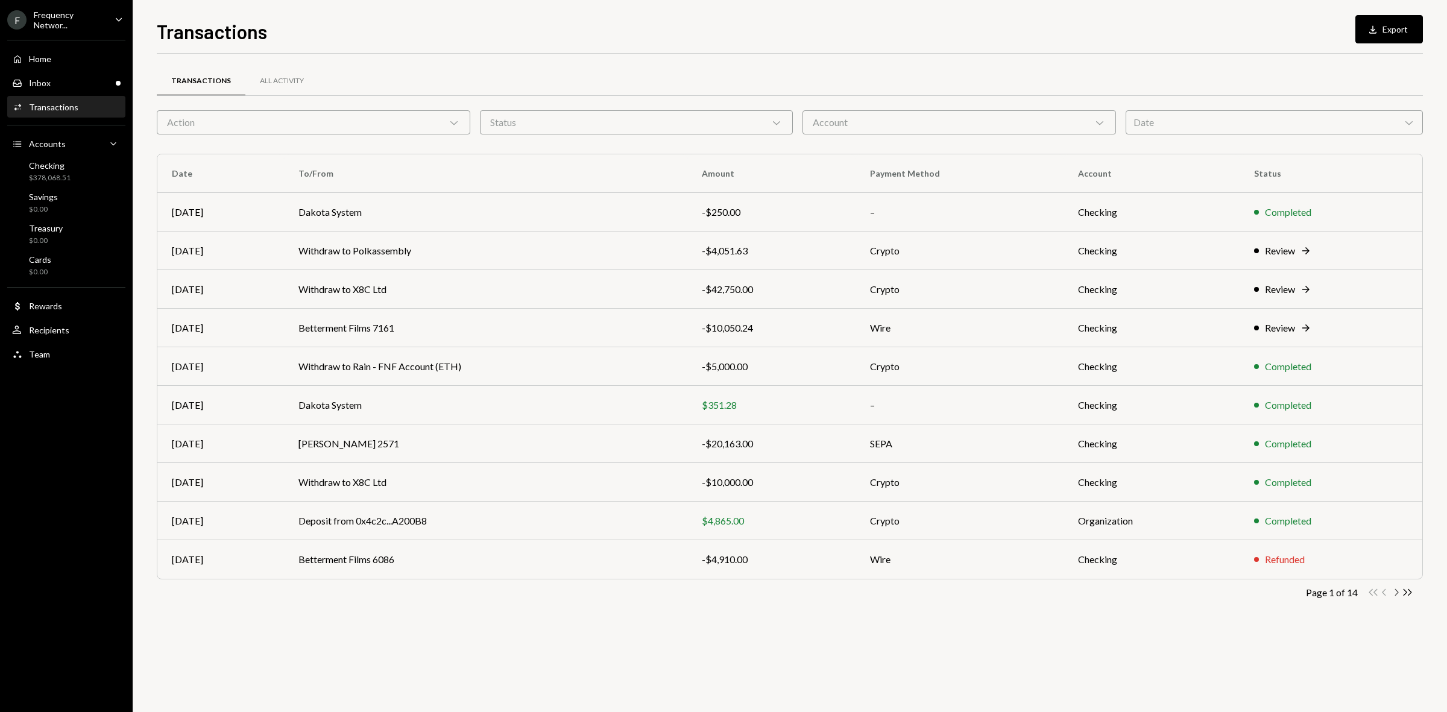
click at [1397, 590] on icon "Chevron Right" at bounding box center [1396, 592] width 11 height 11
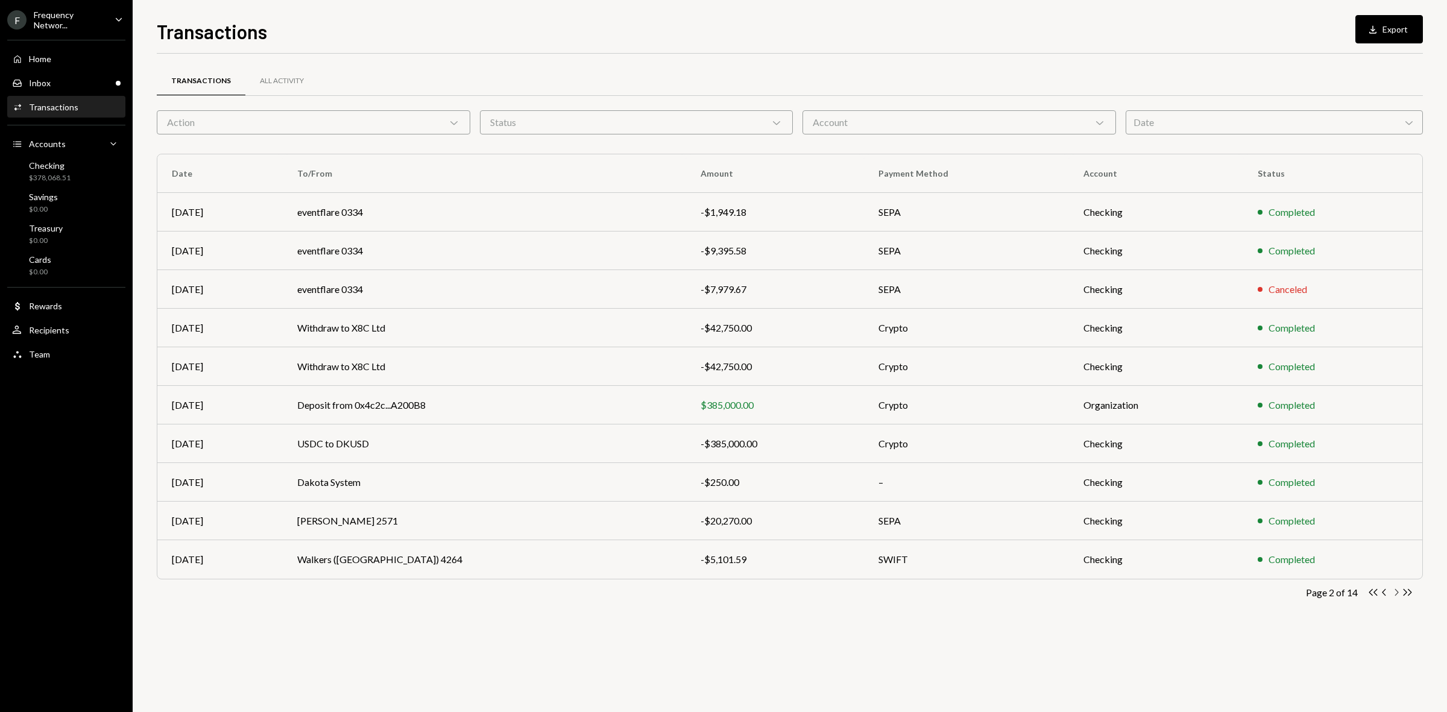
click at [1397, 590] on icon "Chevron Right" at bounding box center [1396, 592] width 11 height 11
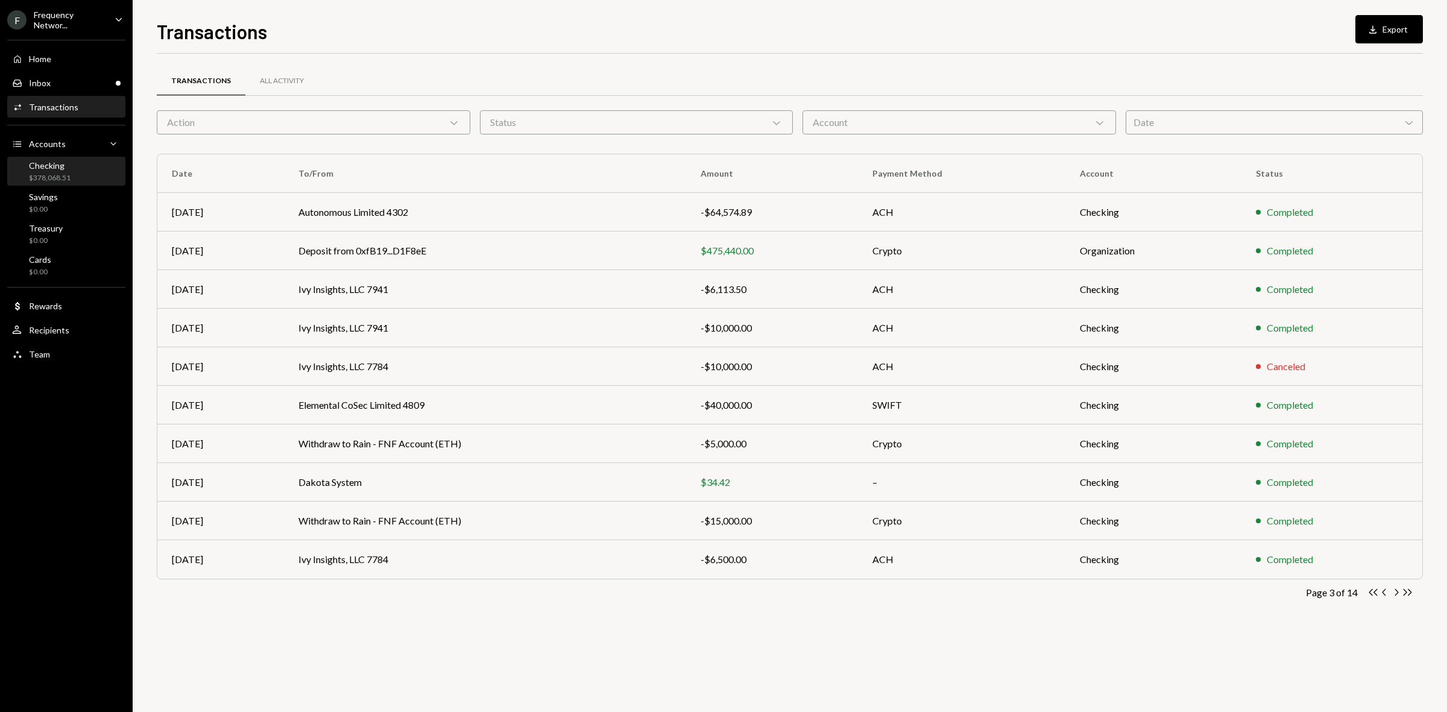
click at [68, 162] on div "Checking" at bounding box center [50, 165] width 42 height 10
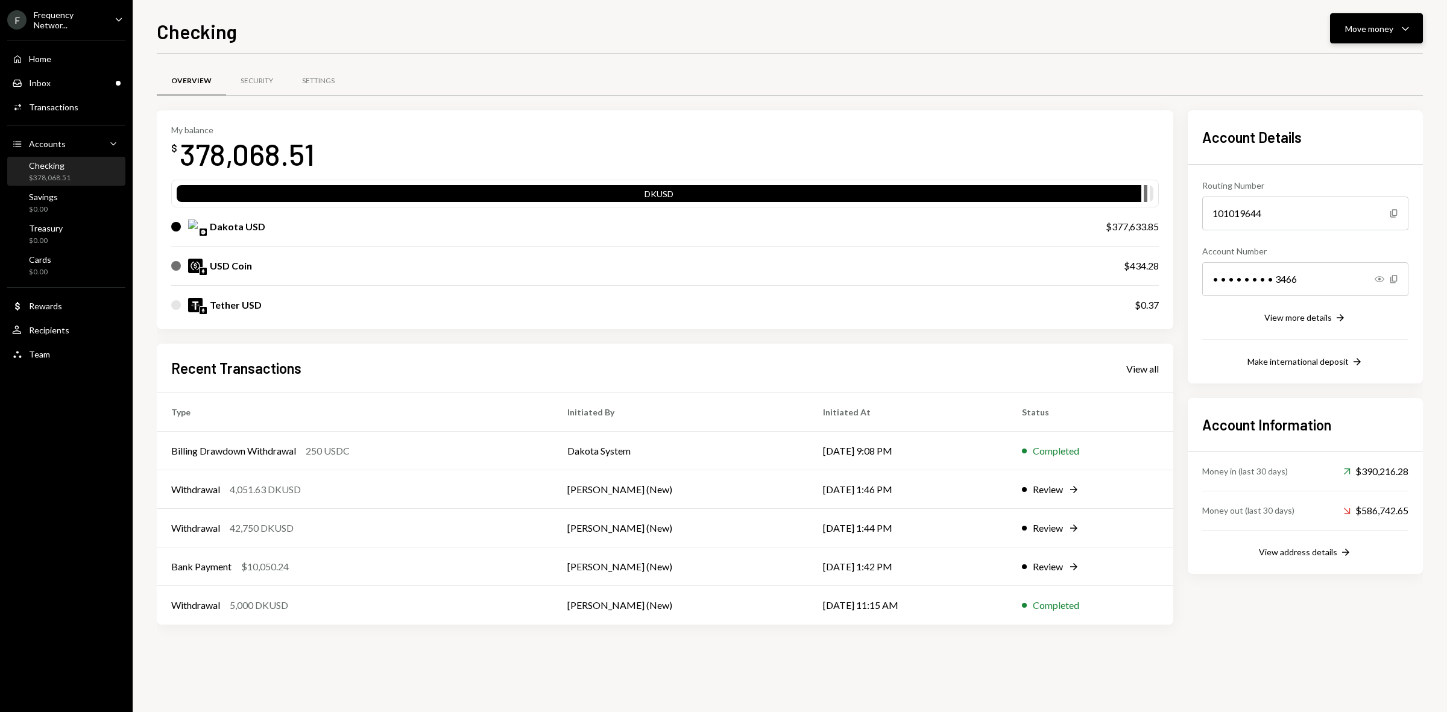
click at [1349, 31] on div "Move money" at bounding box center [1370, 28] width 48 height 13
click at [1330, 68] on div "Send" at bounding box center [1367, 65] width 88 height 13
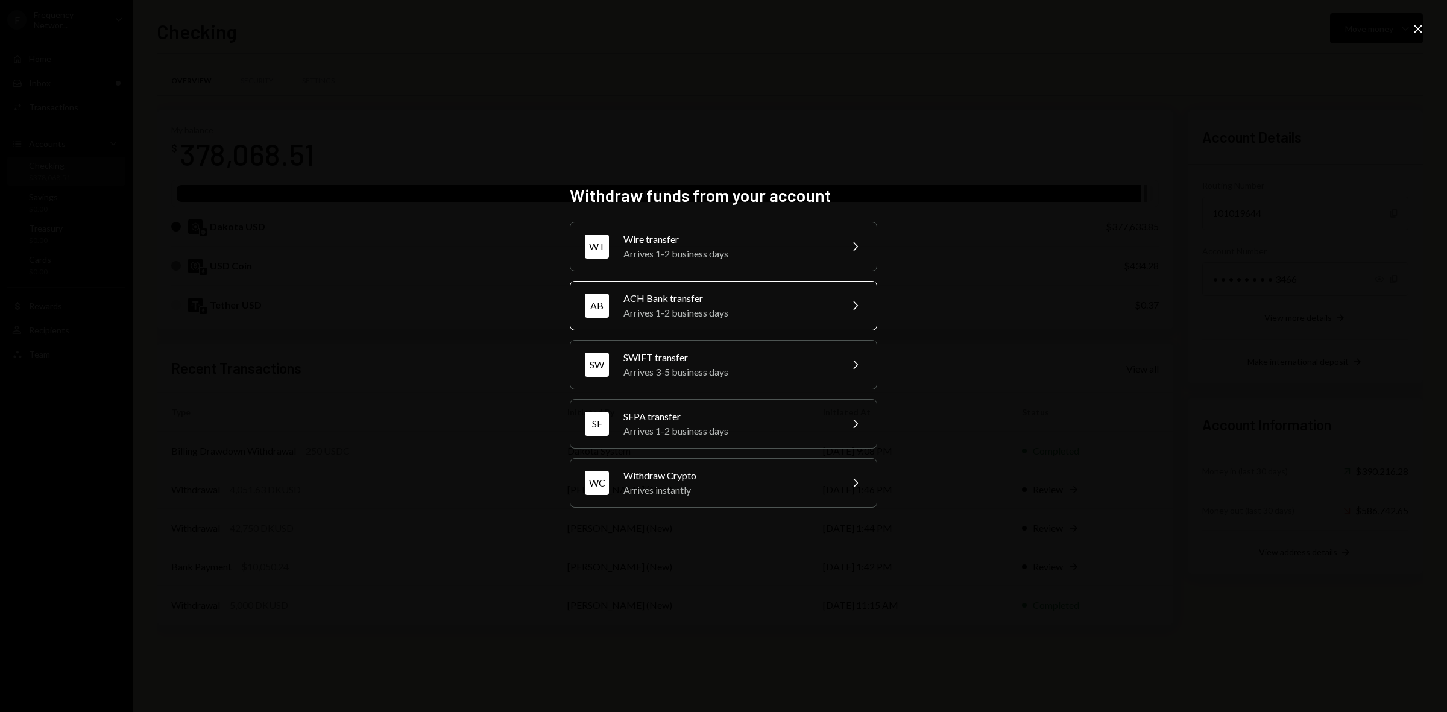
click at [692, 308] on div "Arrives 1-2 business days" at bounding box center [729, 313] width 210 height 14
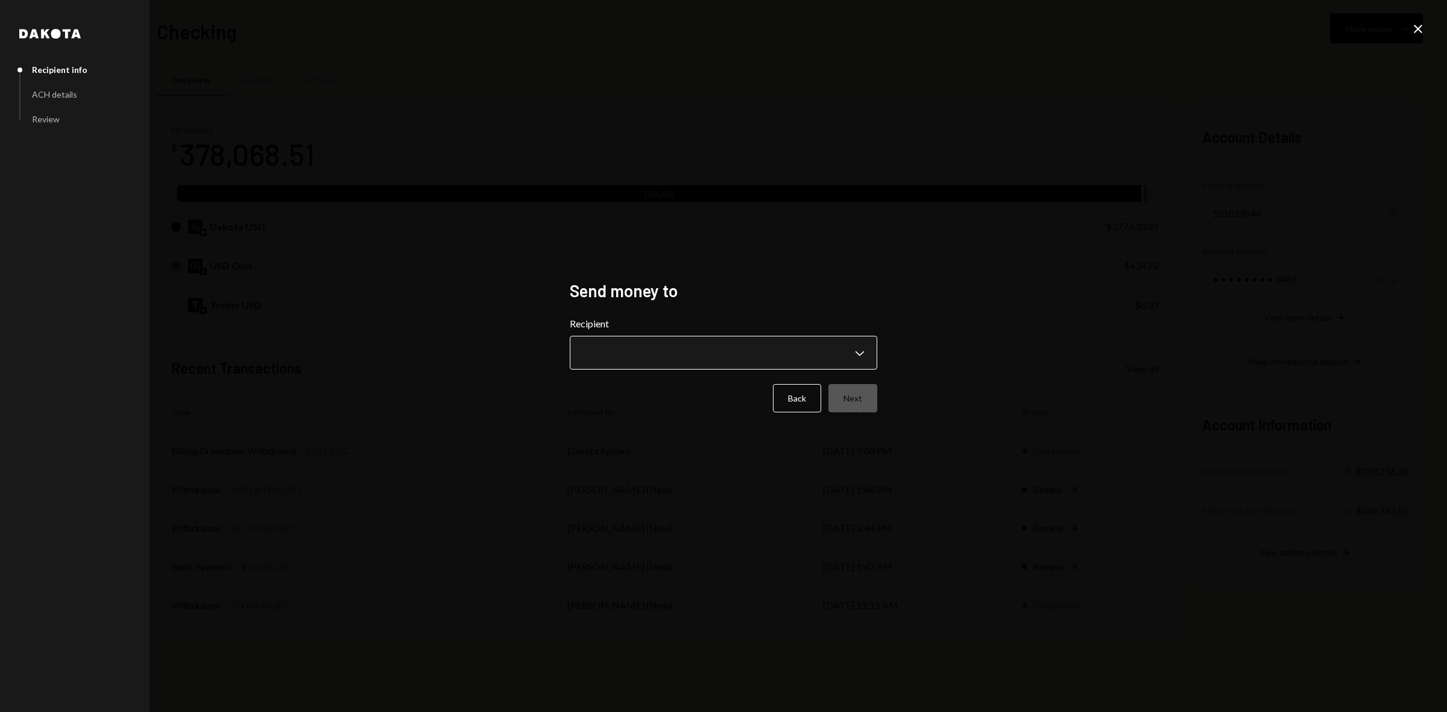
click at [694, 358] on body "F Frequency Networ... Caret Down Home Home Inbox Inbox Activities Transactions …" at bounding box center [723, 356] width 1447 height 712
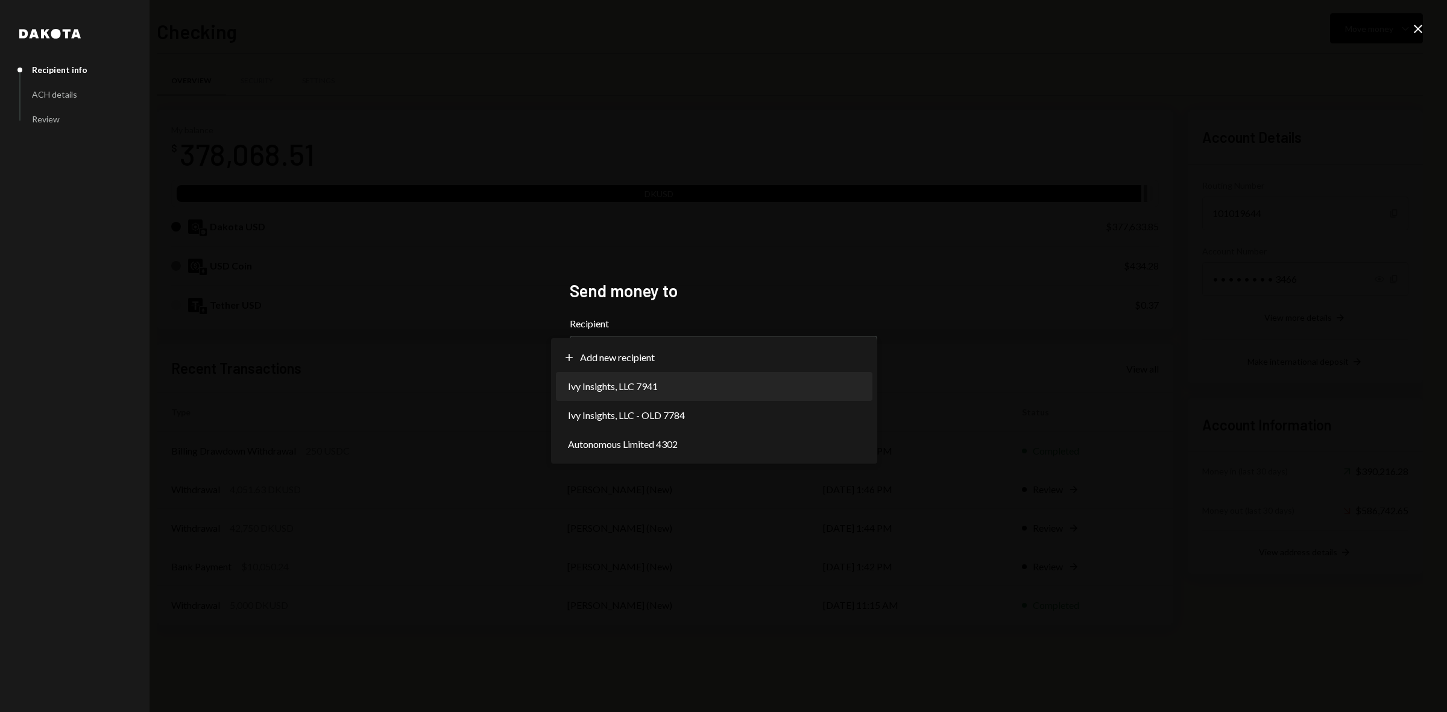
select select "**********"
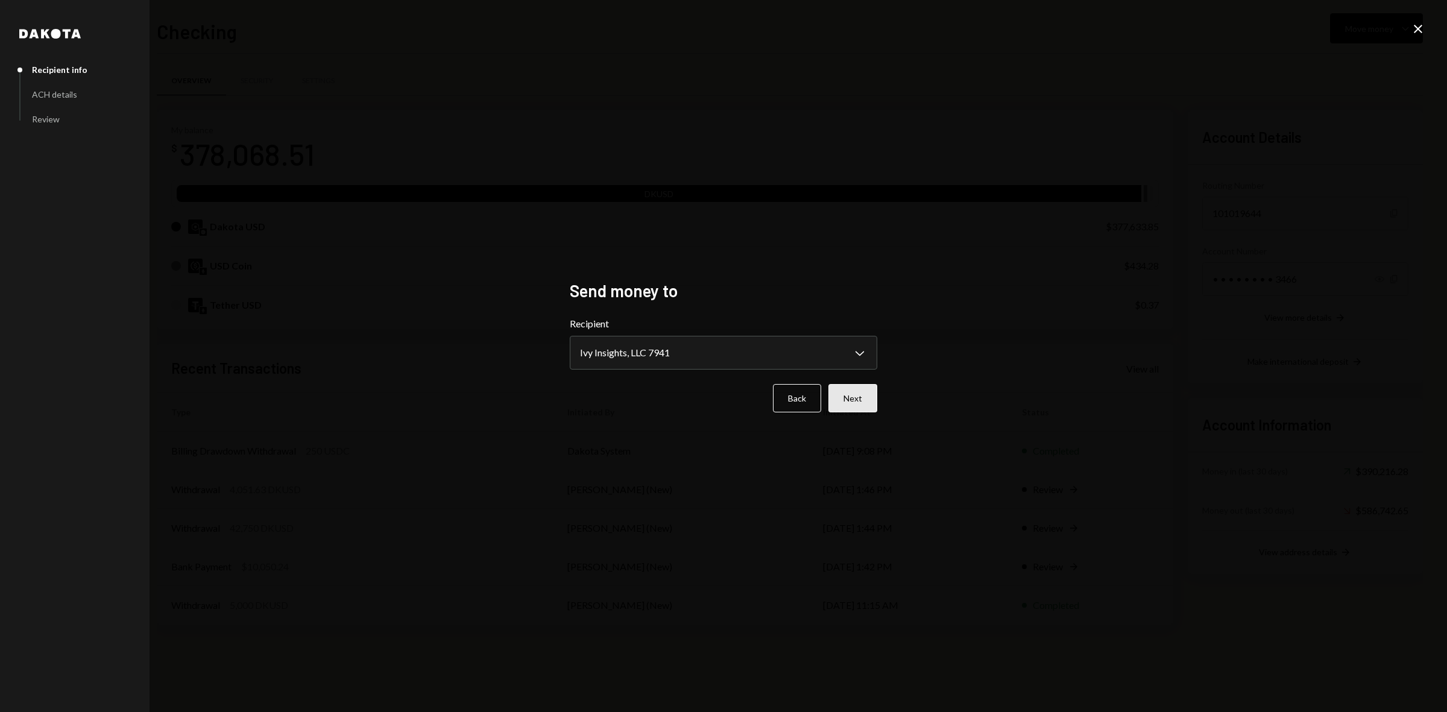
click at [847, 403] on button "Next" at bounding box center [853, 398] width 49 height 28
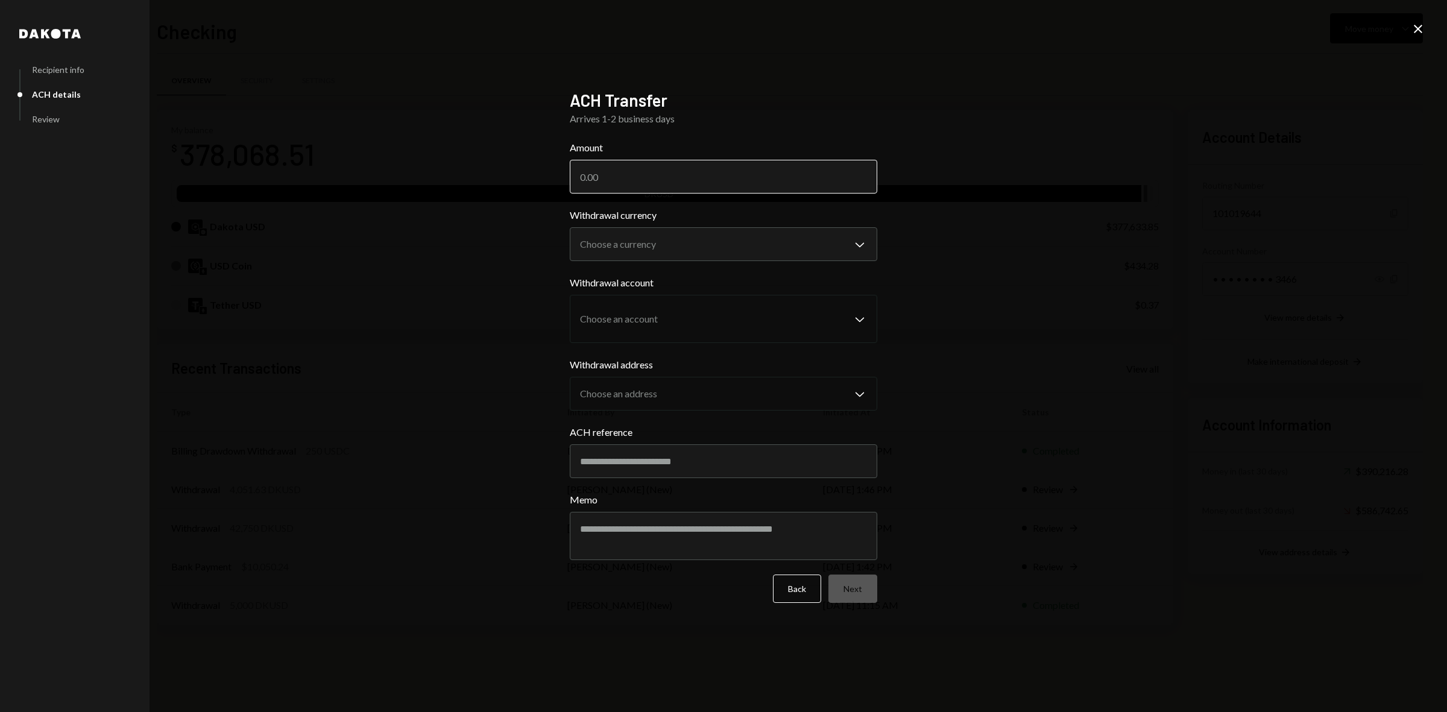
click at [619, 177] on input "Amount" at bounding box center [724, 177] width 308 height 34
click at [679, 258] on form "**********" at bounding box center [724, 372] width 308 height 463
click at [668, 245] on body "F Frequency Networ... Caret Down Home Home Inbox Inbox Activities Transactions …" at bounding box center [723, 356] width 1447 height 712
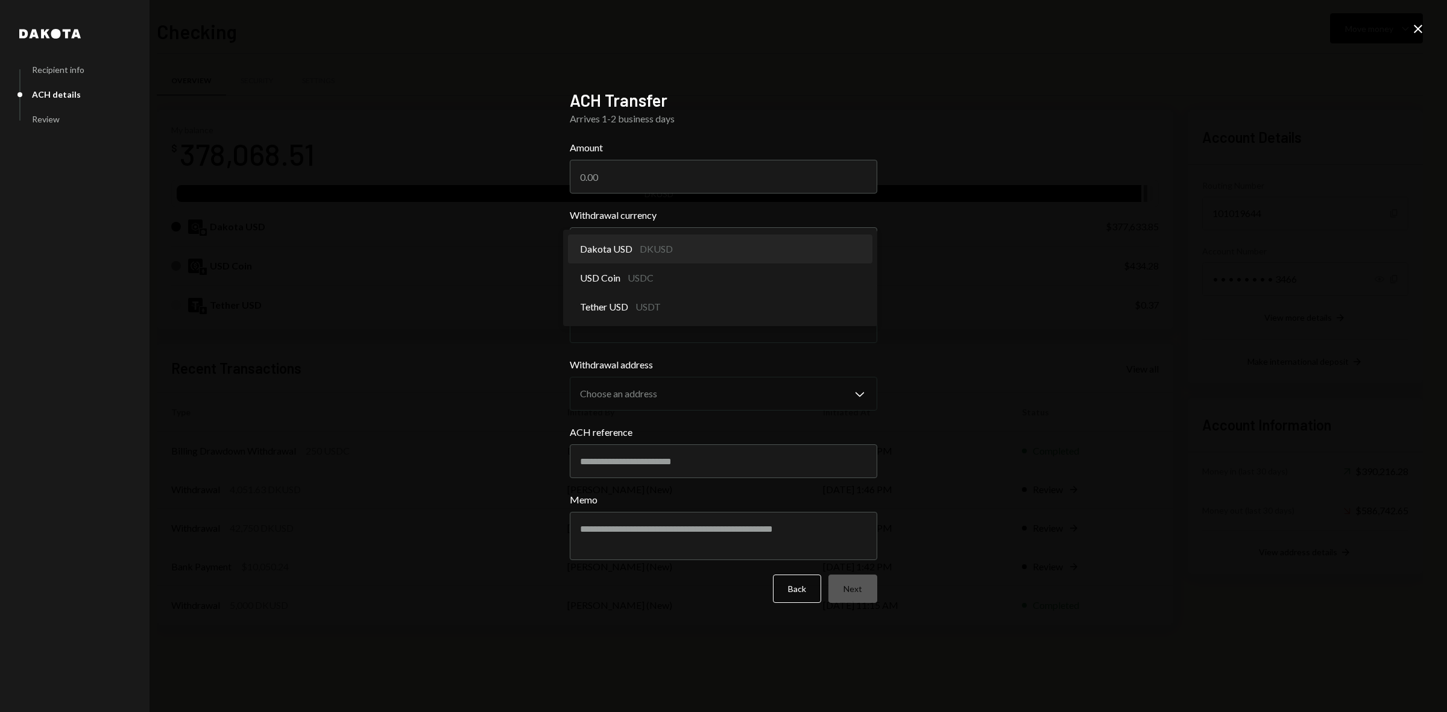
select select "*****"
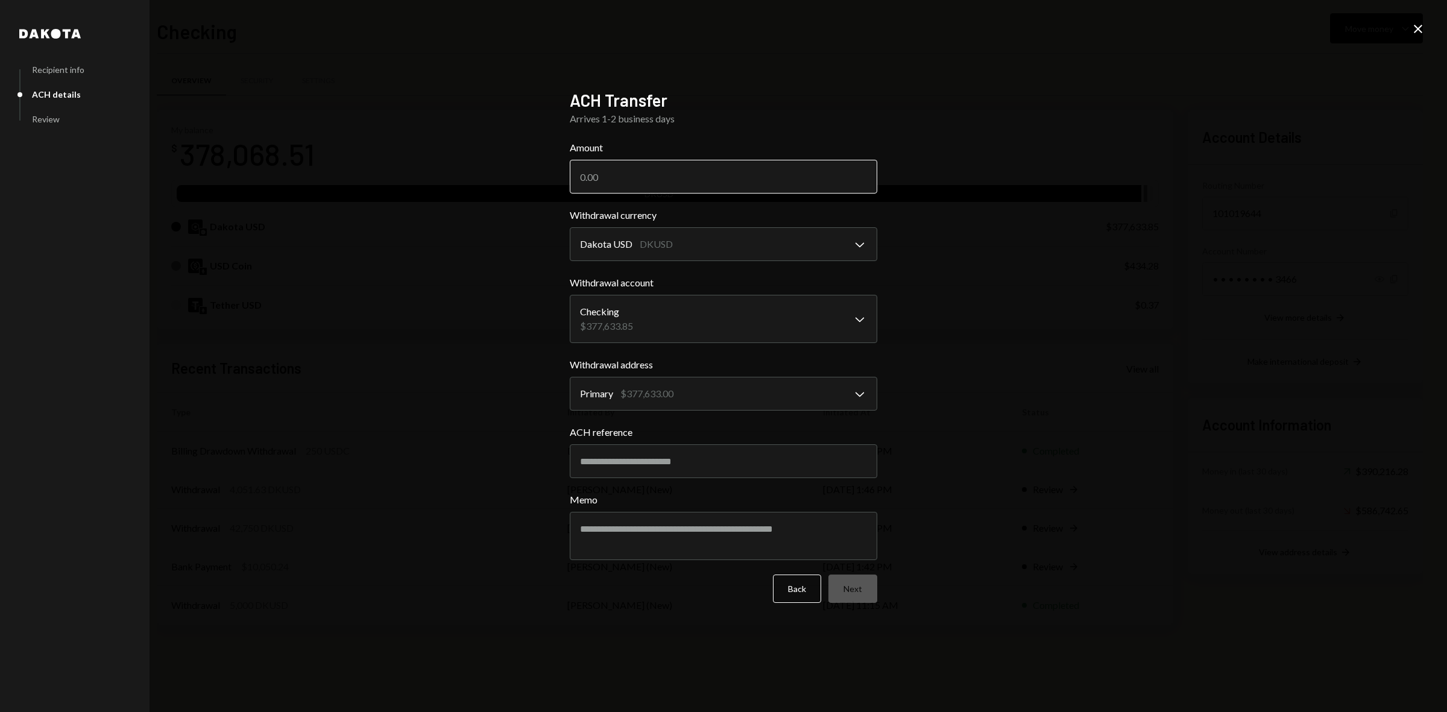
click at [598, 179] on input "Amount" at bounding box center [724, 177] width 308 height 34
type input "13750"
click at [619, 463] on input "ACH reference" at bounding box center [724, 461] width 308 height 34
type input "*"
type input "*******"
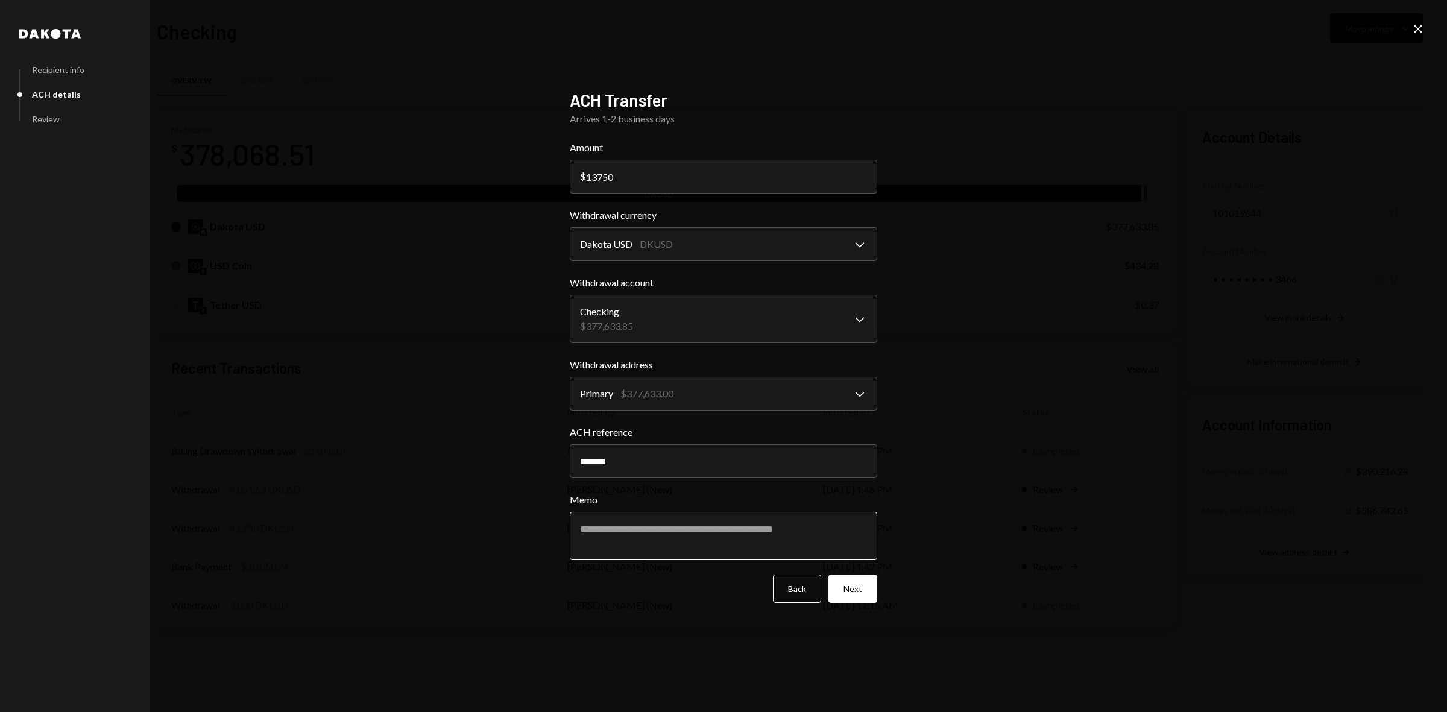
click at [579, 530] on textarea "Memo" at bounding box center [724, 536] width 308 height 48
type textarea "**********"
click at [858, 584] on button "Next" at bounding box center [853, 589] width 49 height 28
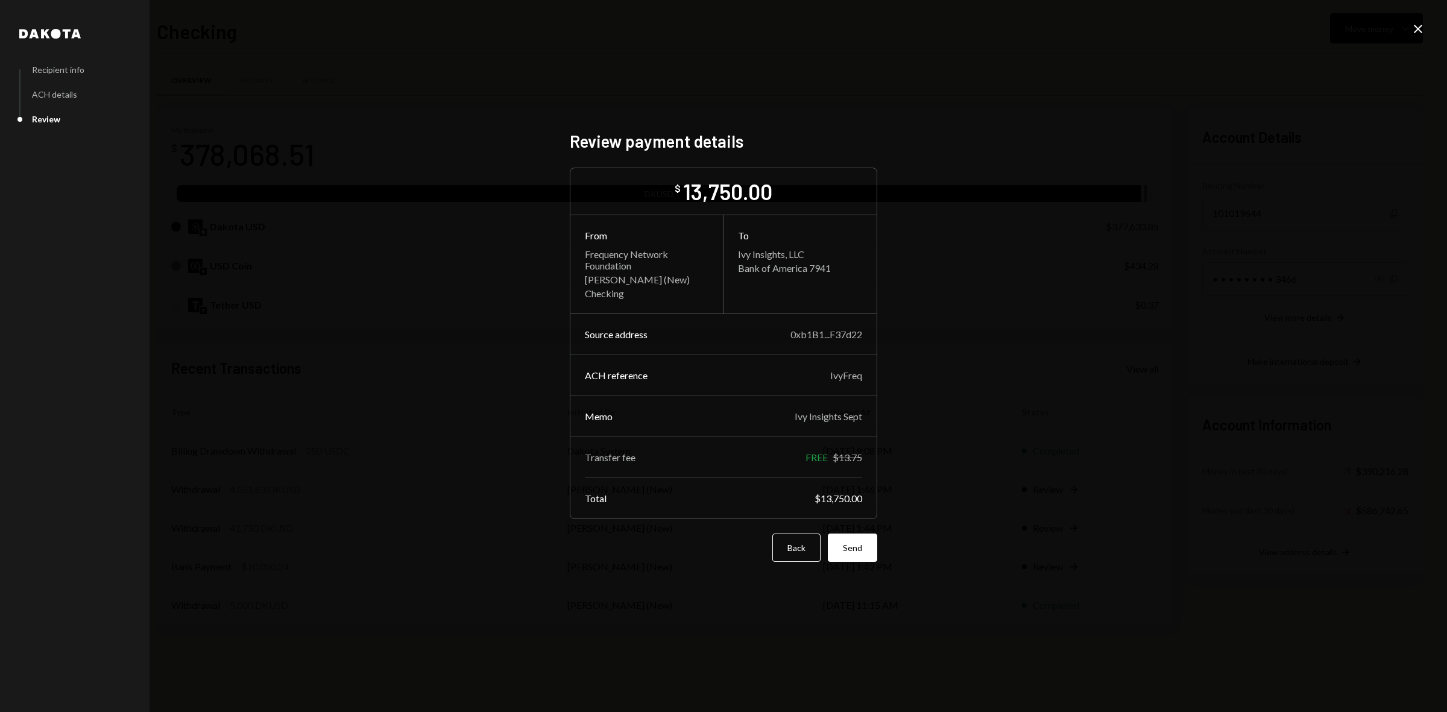
click at [868, 553] on button "Send" at bounding box center [852, 548] width 49 height 28
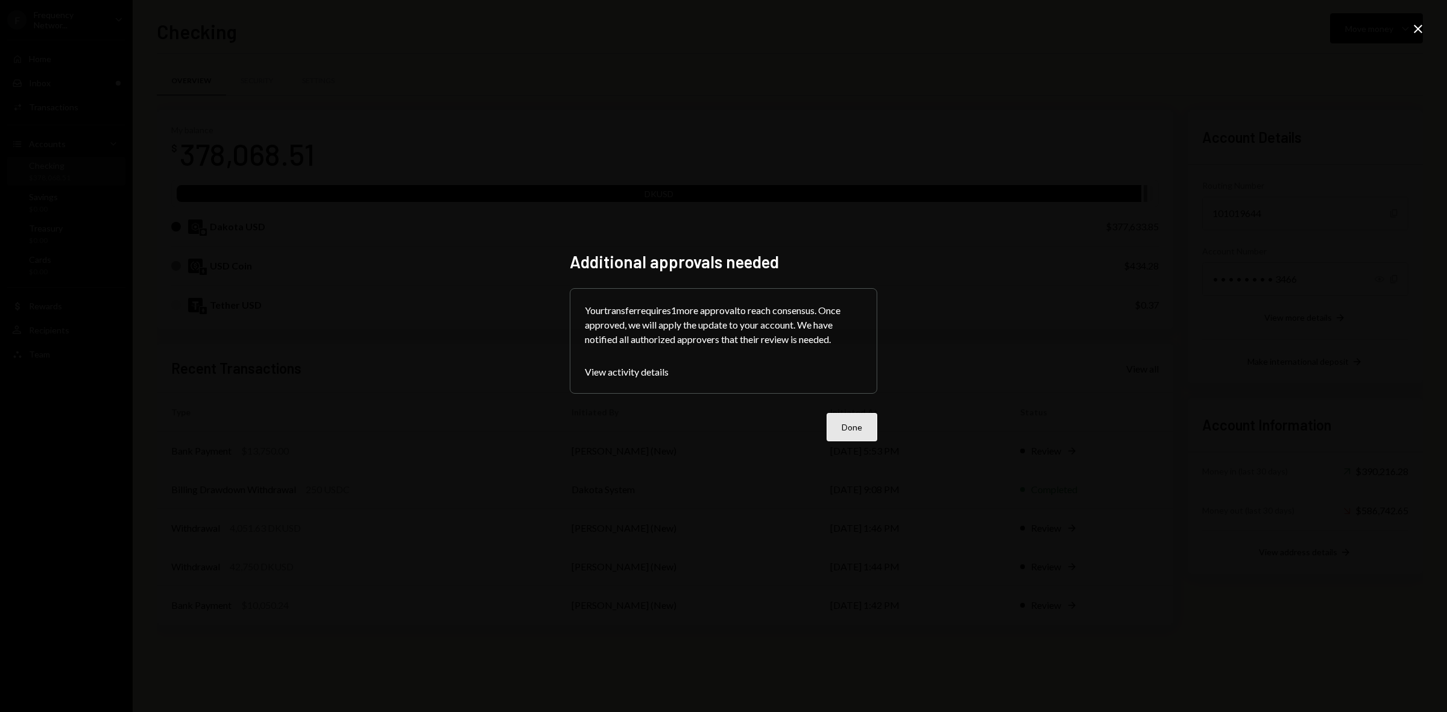
click at [849, 432] on button "Done" at bounding box center [852, 427] width 51 height 28
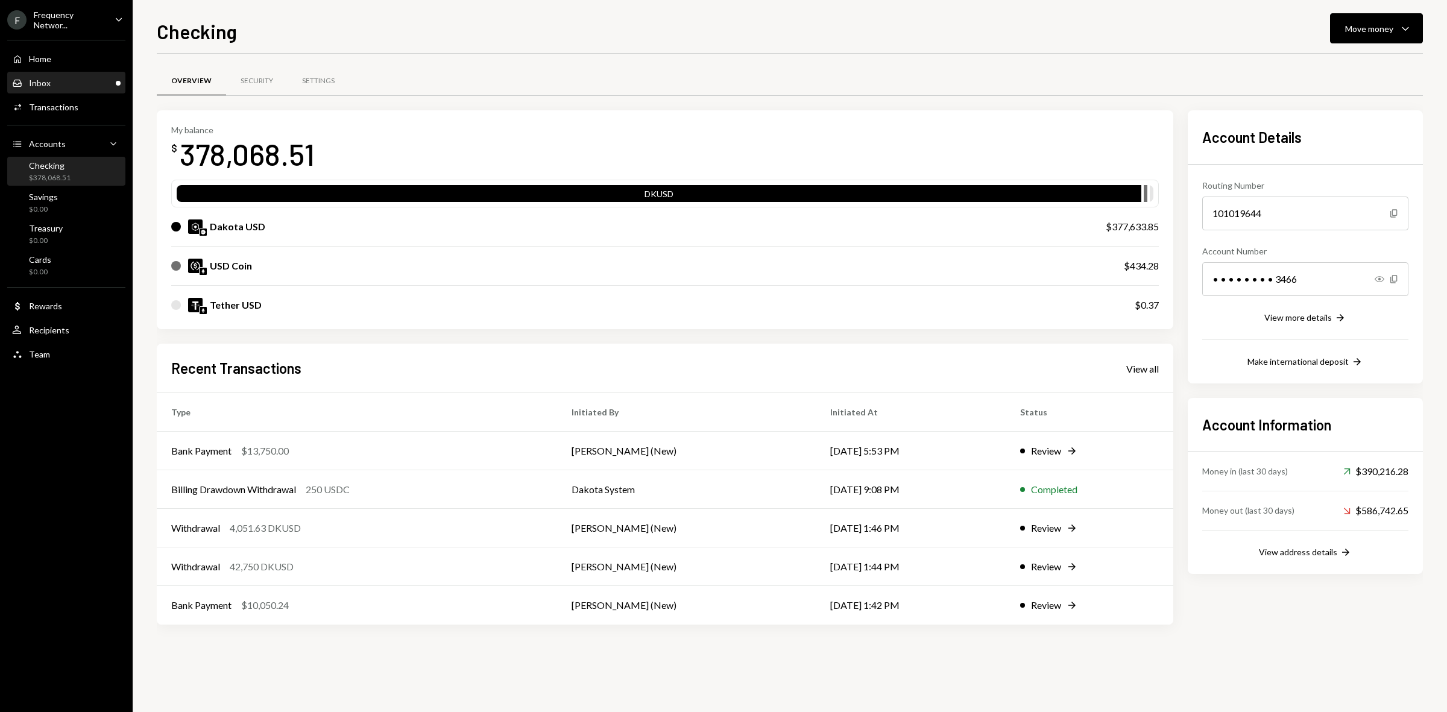
click at [34, 79] on div "Inbox" at bounding box center [40, 83] width 22 height 10
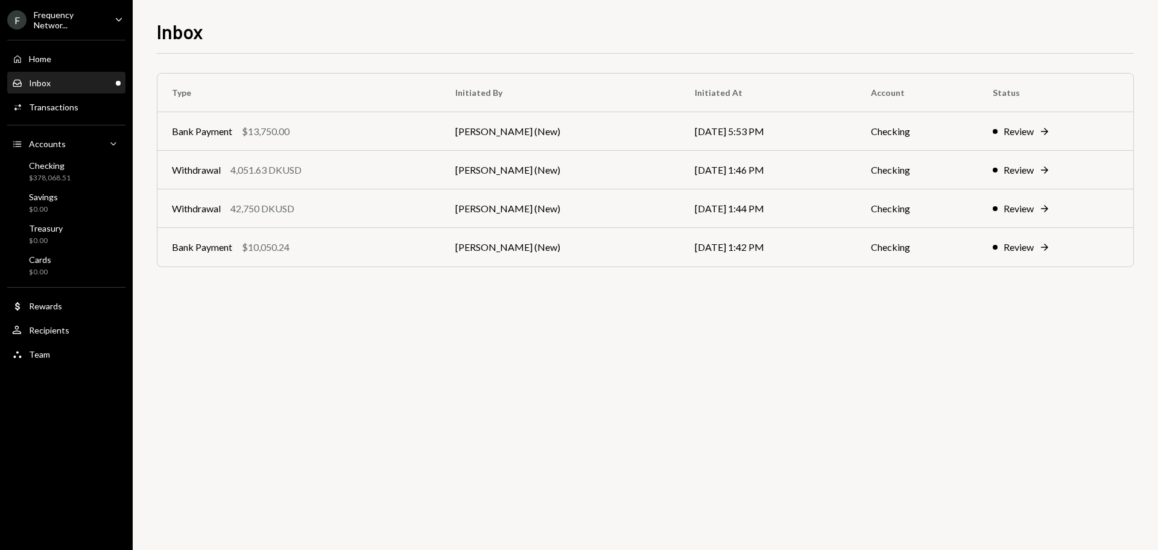
click at [522, 22] on div "Inbox" at bounding box center [645, 30] width 977 height 27
